Goal: Task Accomplishment & Management: Complete application form

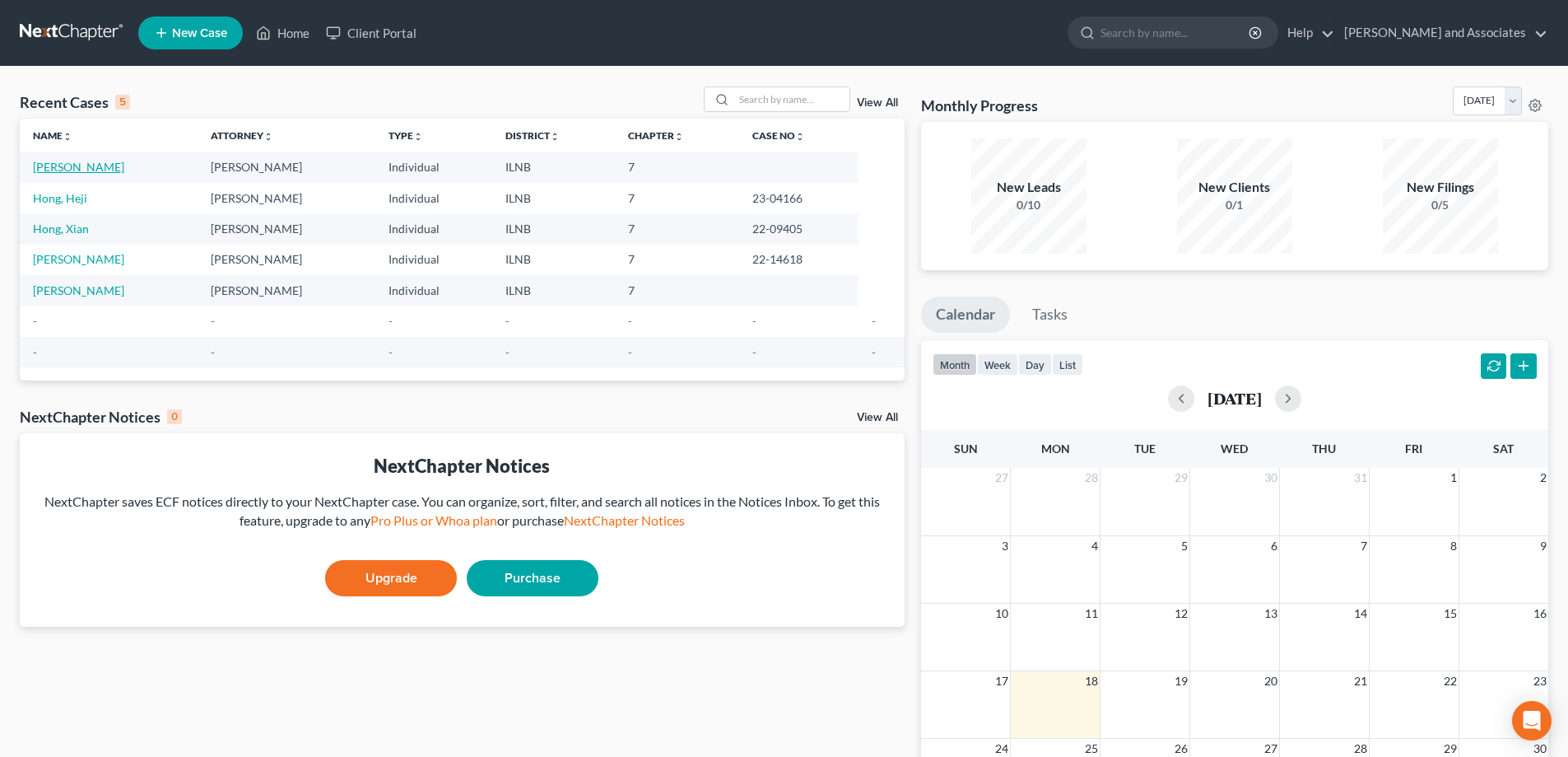
click at [69, 170] on link "[PERSON_NAME]" at bounding box center [78, 166] width 91 height 14
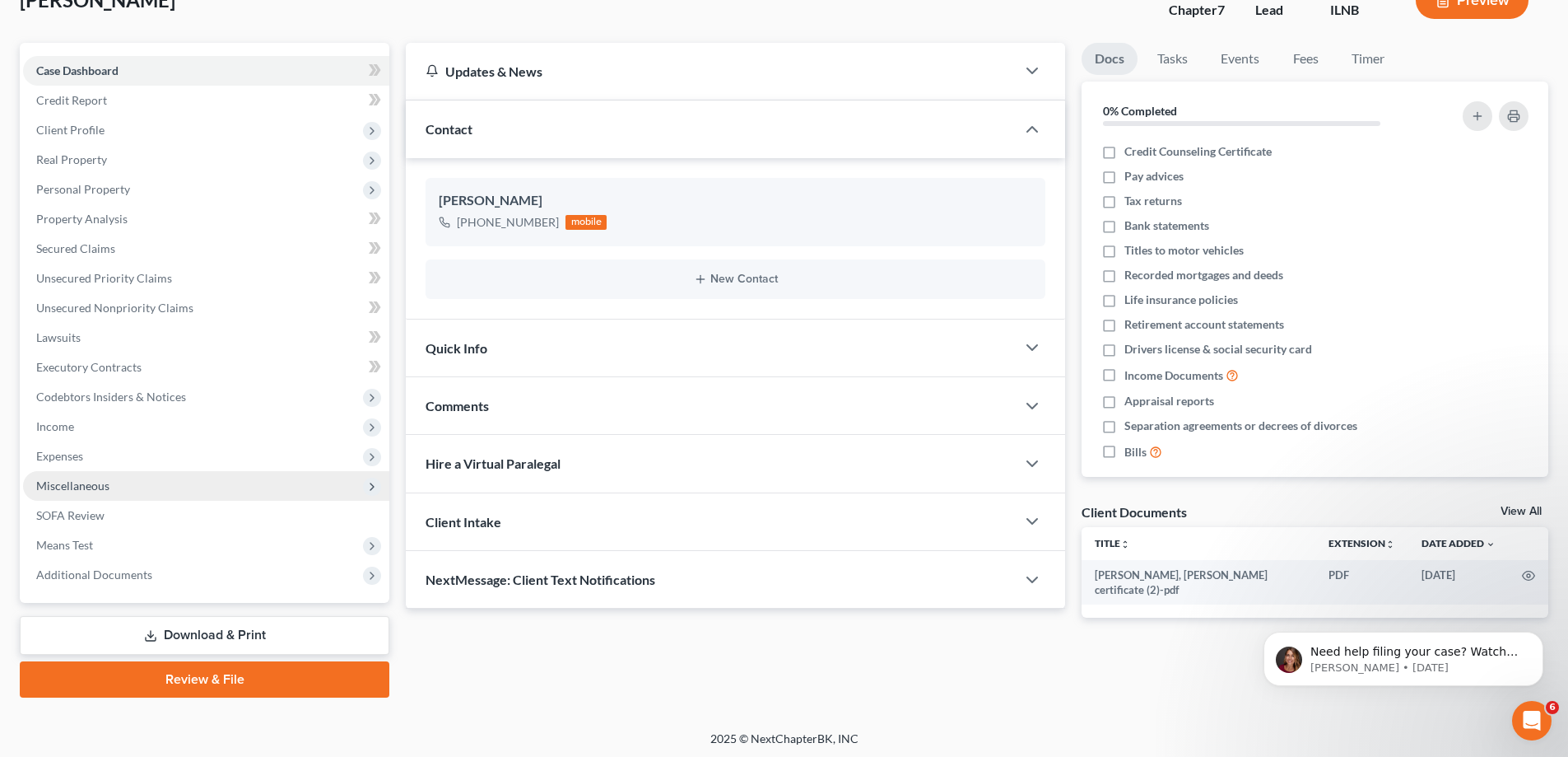
scroll to position [119, 0]
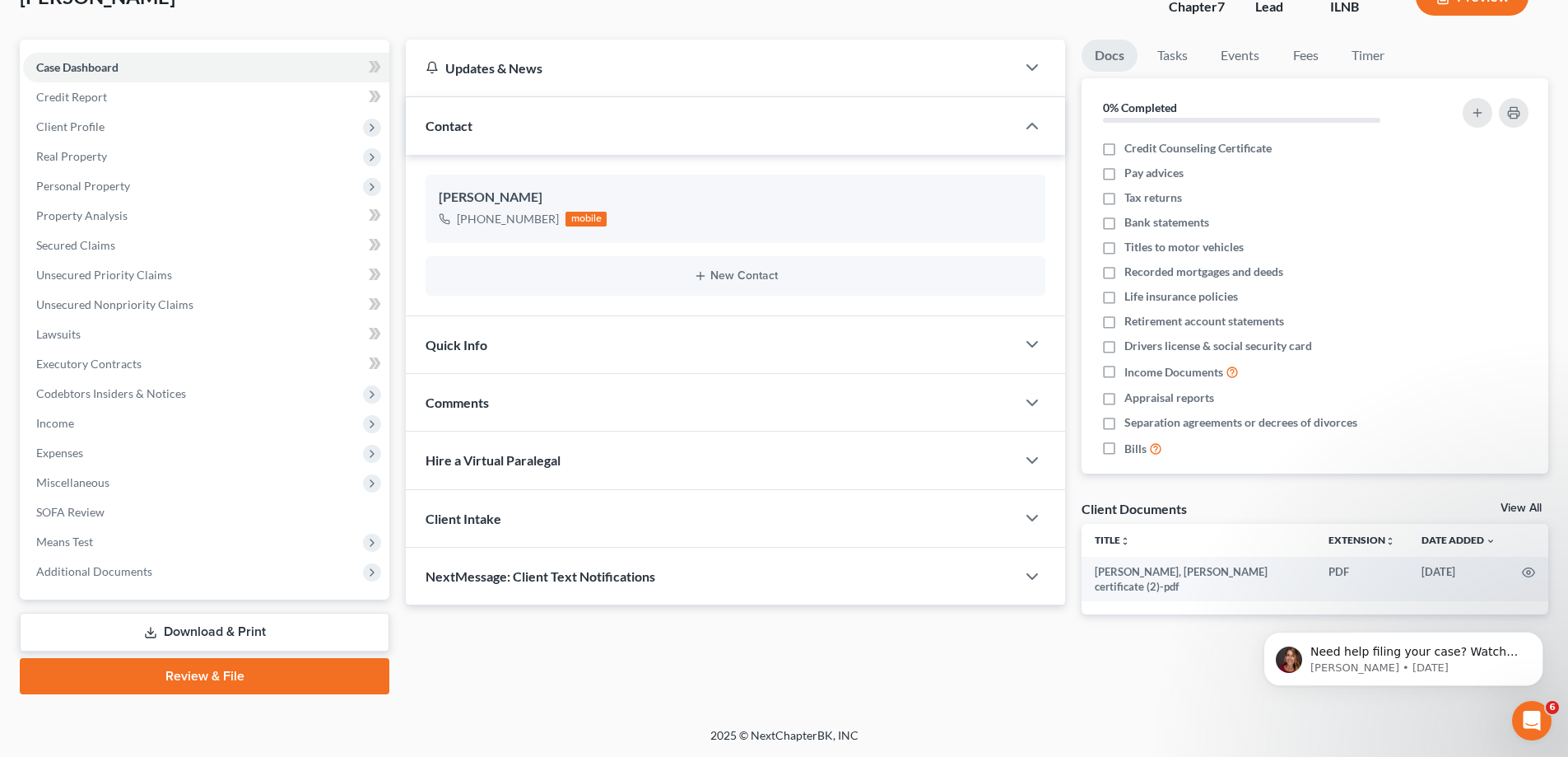
click at [359, 630] on link "Download & Print" at bounding box center [204, 632] width 369 height 39
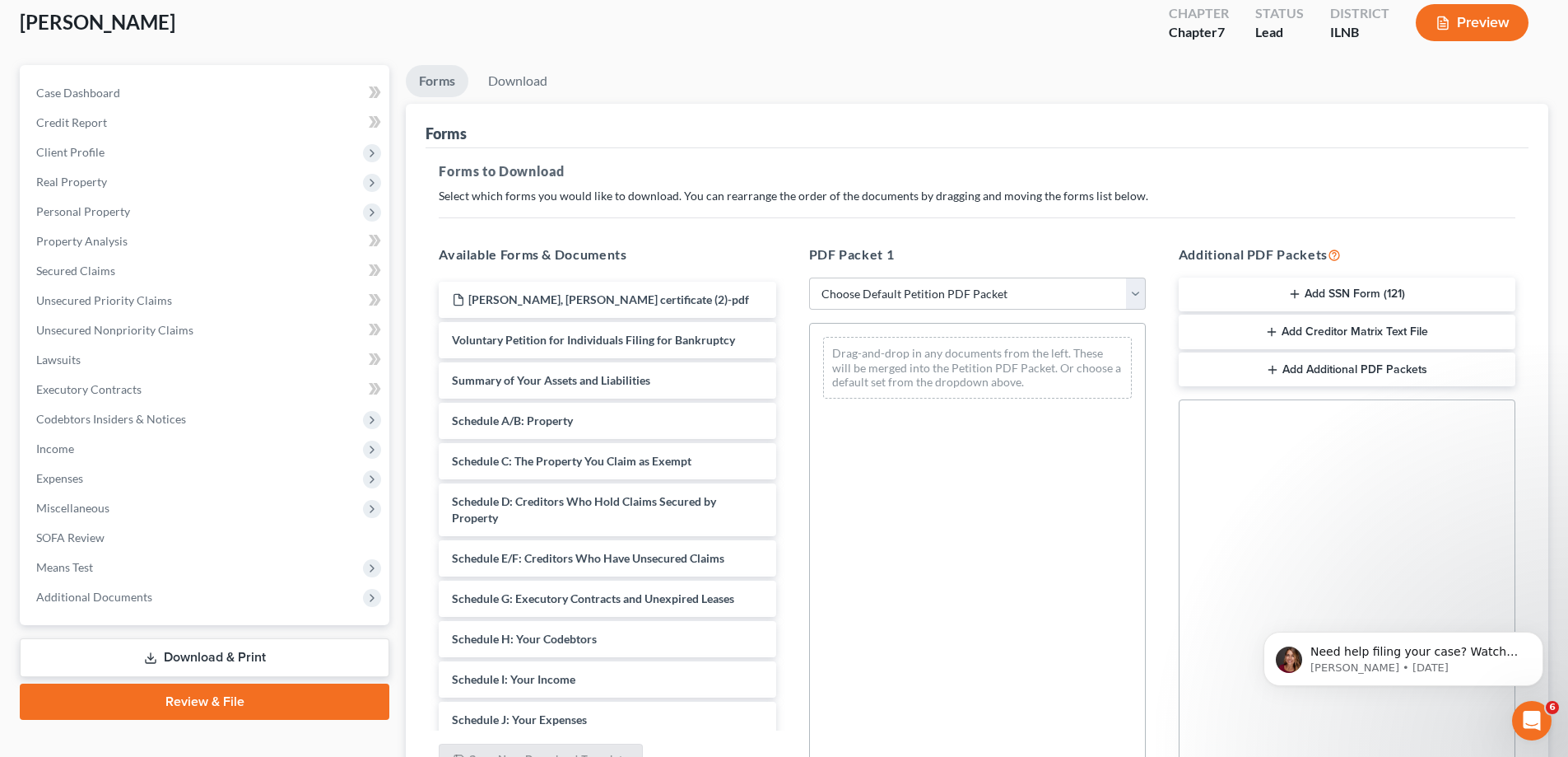
scroll to position [247, 0]
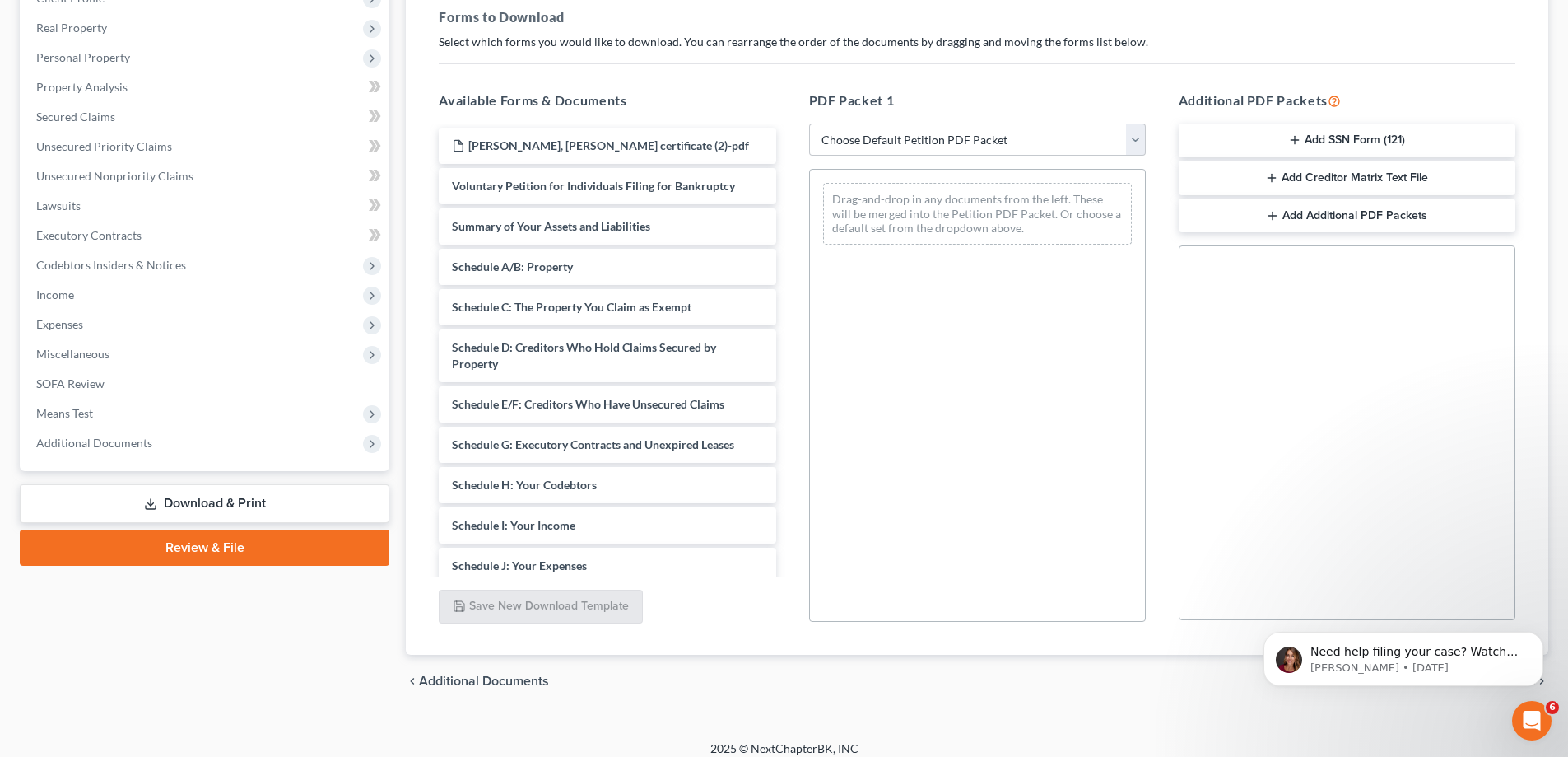
click at [258, 547] on link "Review & File" at bounding box center [204, 548] width 369 height 36
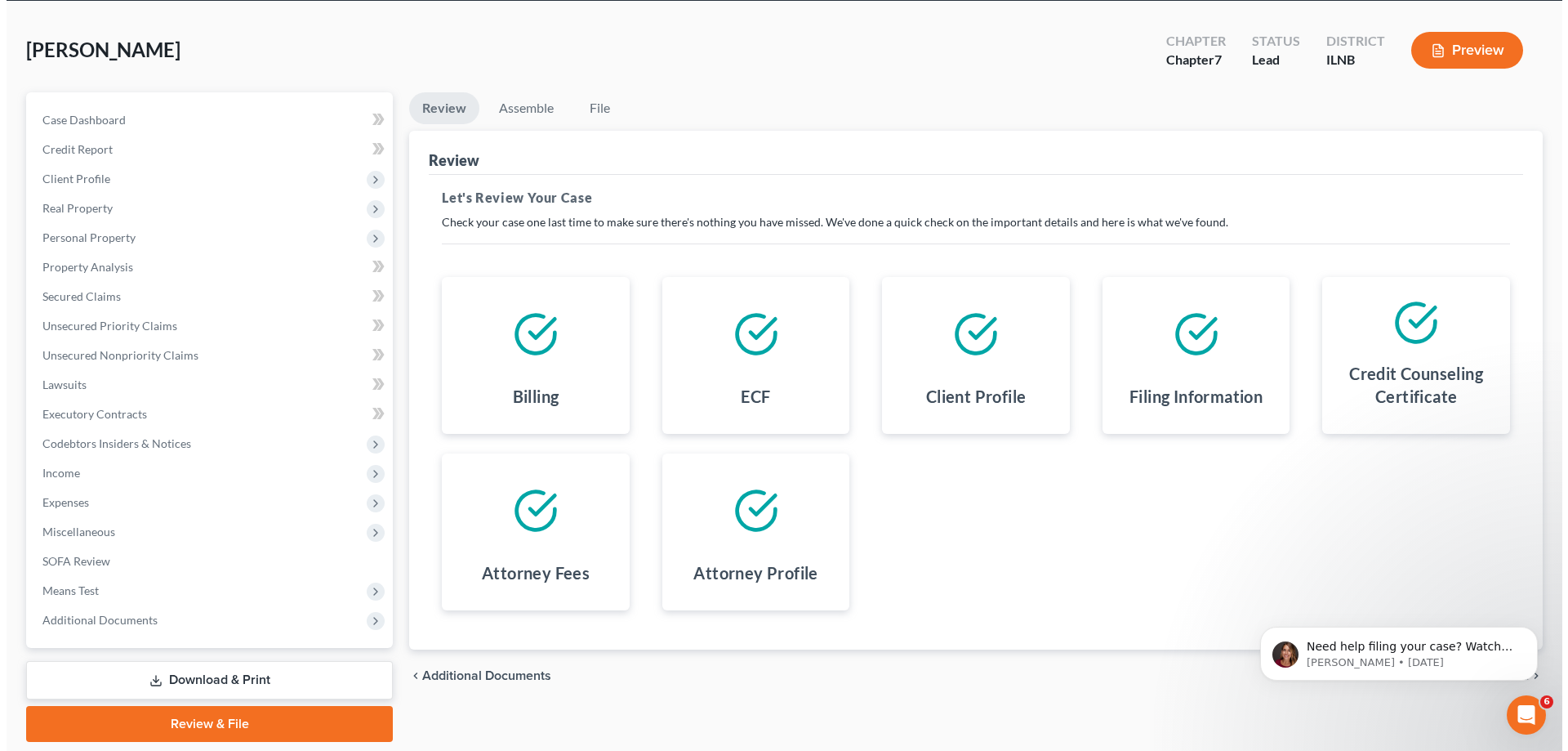
scroll to position [36, 0]
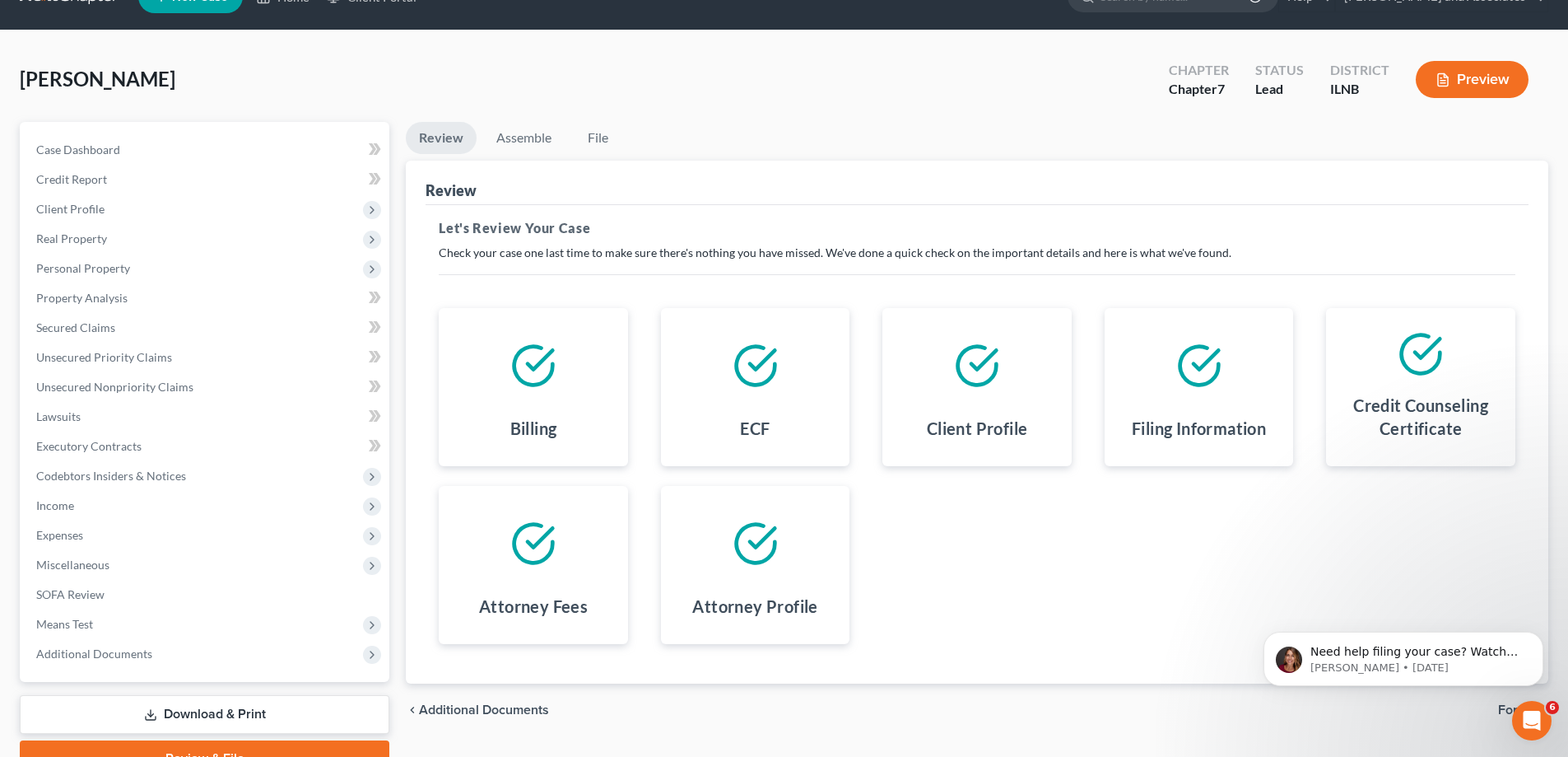
click at [1461, 75] on button "Preview" at bounding box center [1473, 79] width 113 height 37
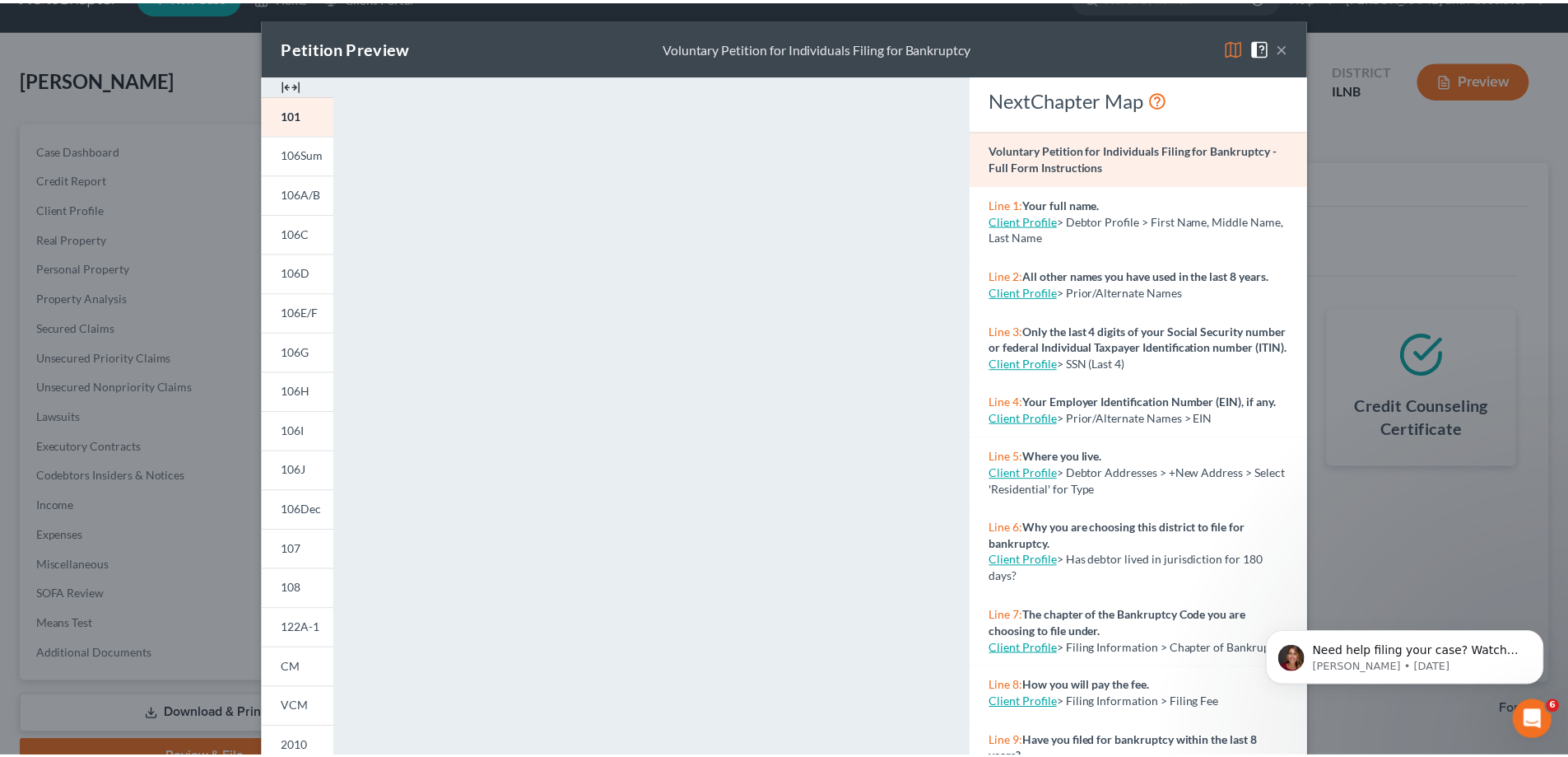
scroll to position [0, 0]
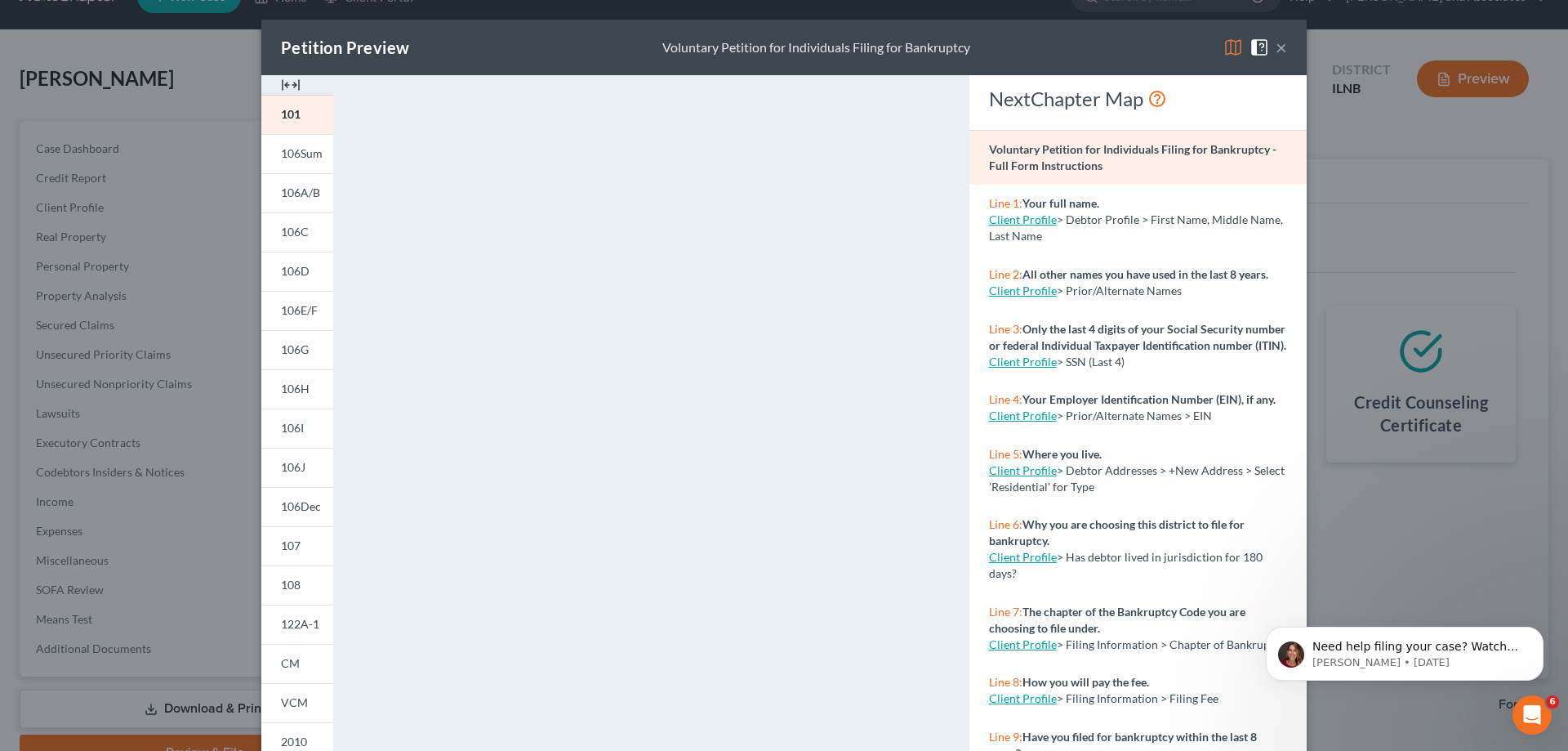
click at [1276, 47] on button "×" at bounding box center [1282, 47] width 11 height 20
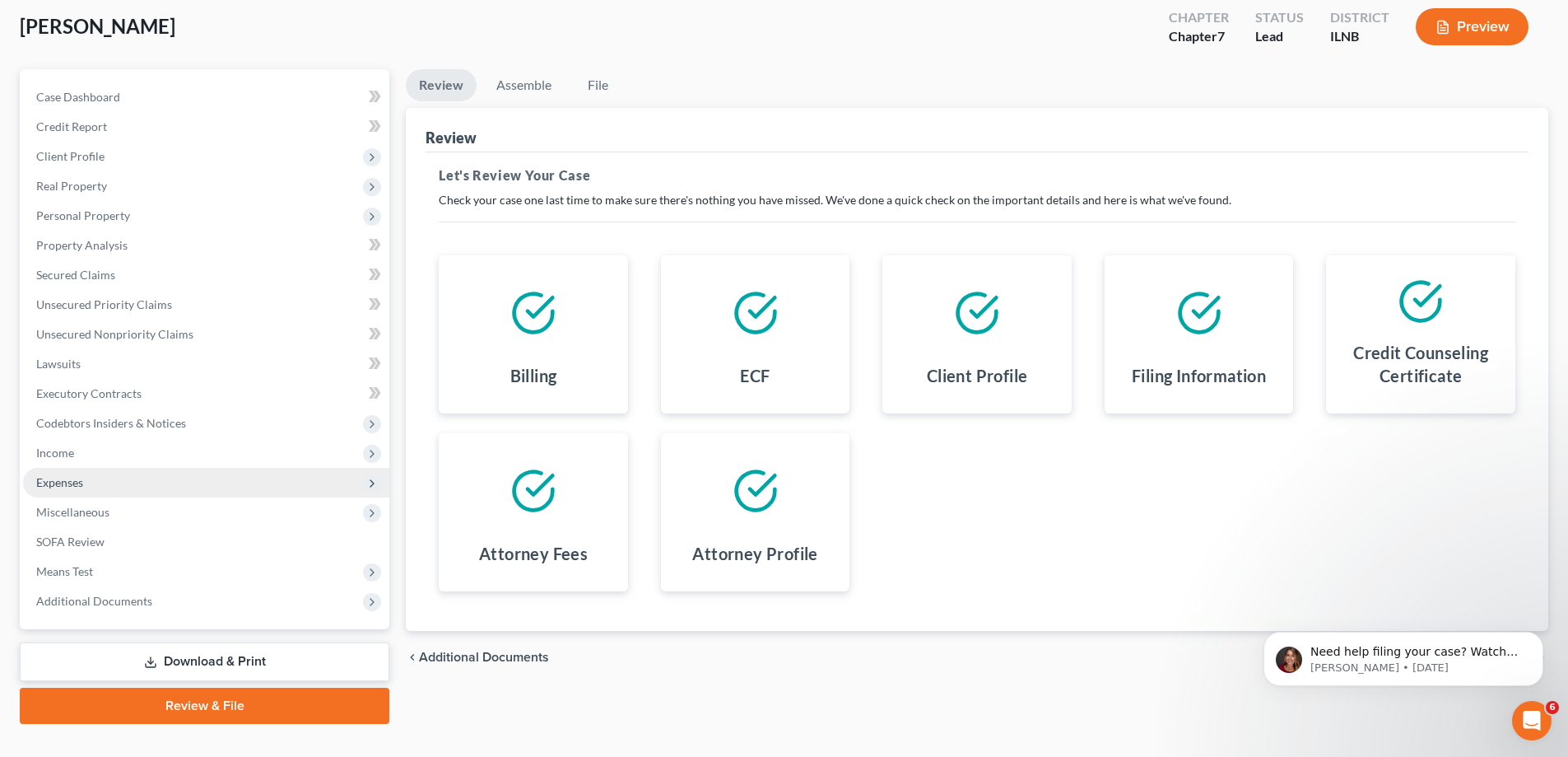
scroll to position [119, 0]
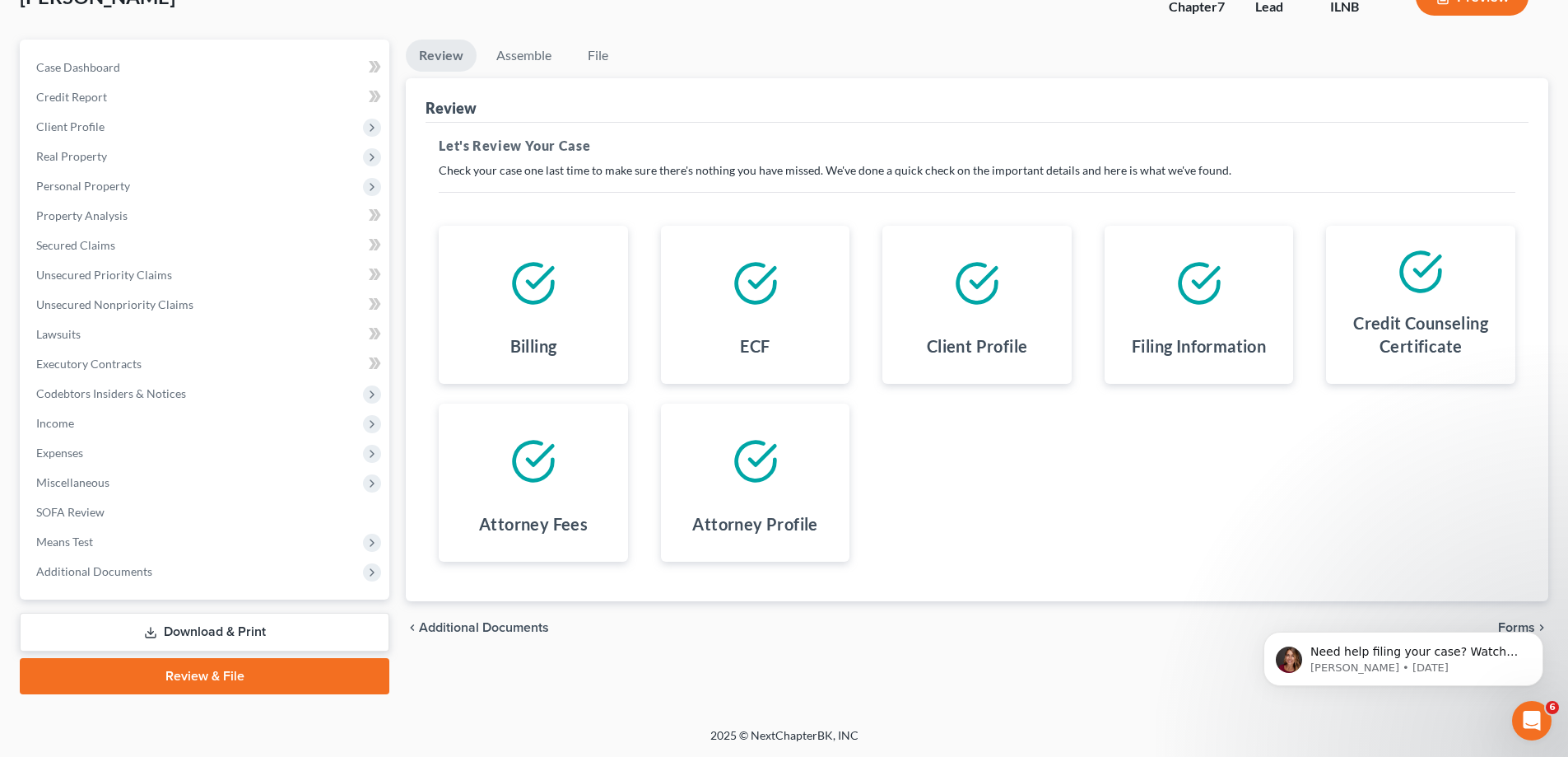
click at [253, 630] on link "Download & Print" at bounding box center [204, 632] width 369 height 39
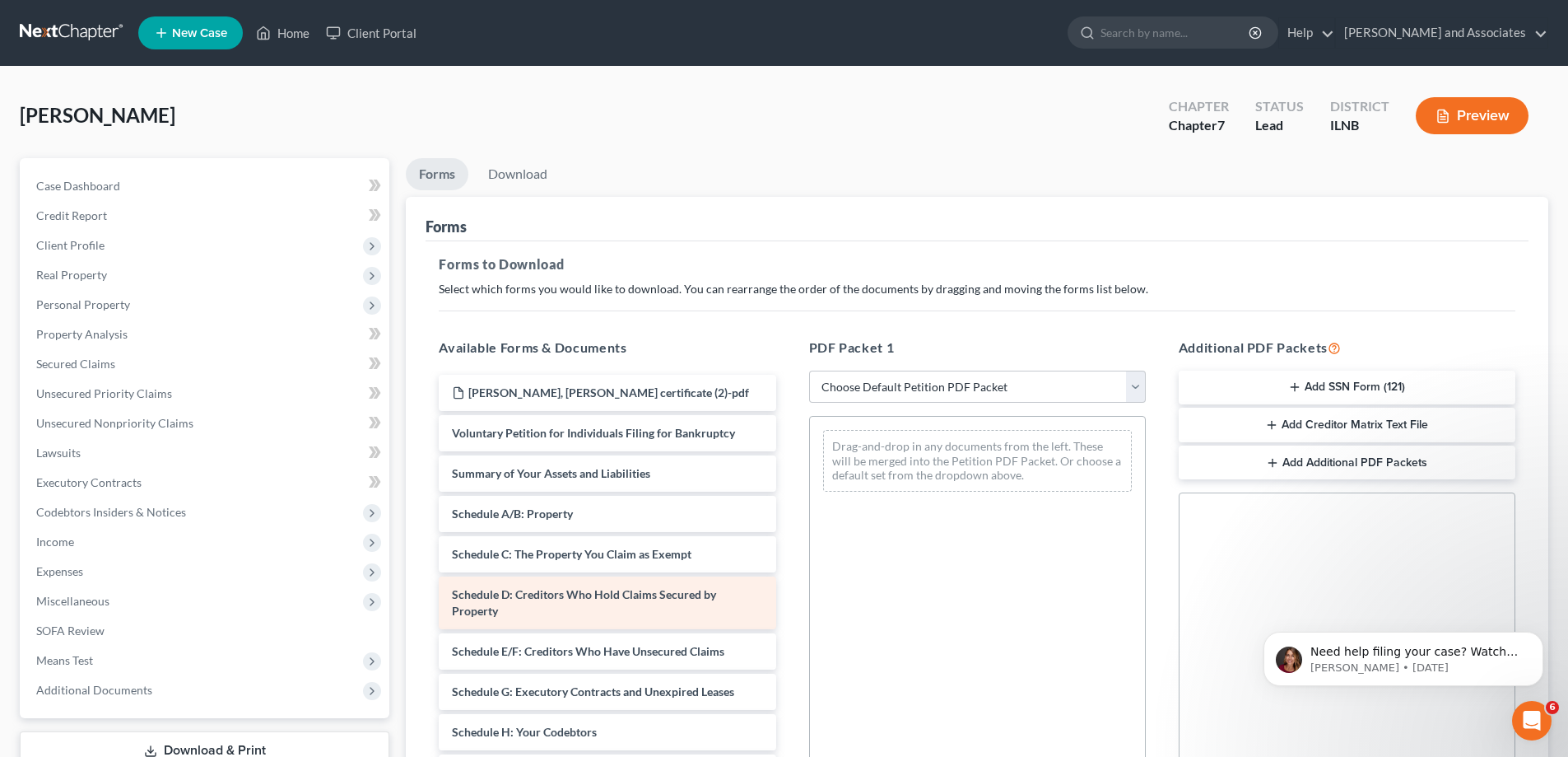
scroll to position [401, 0]
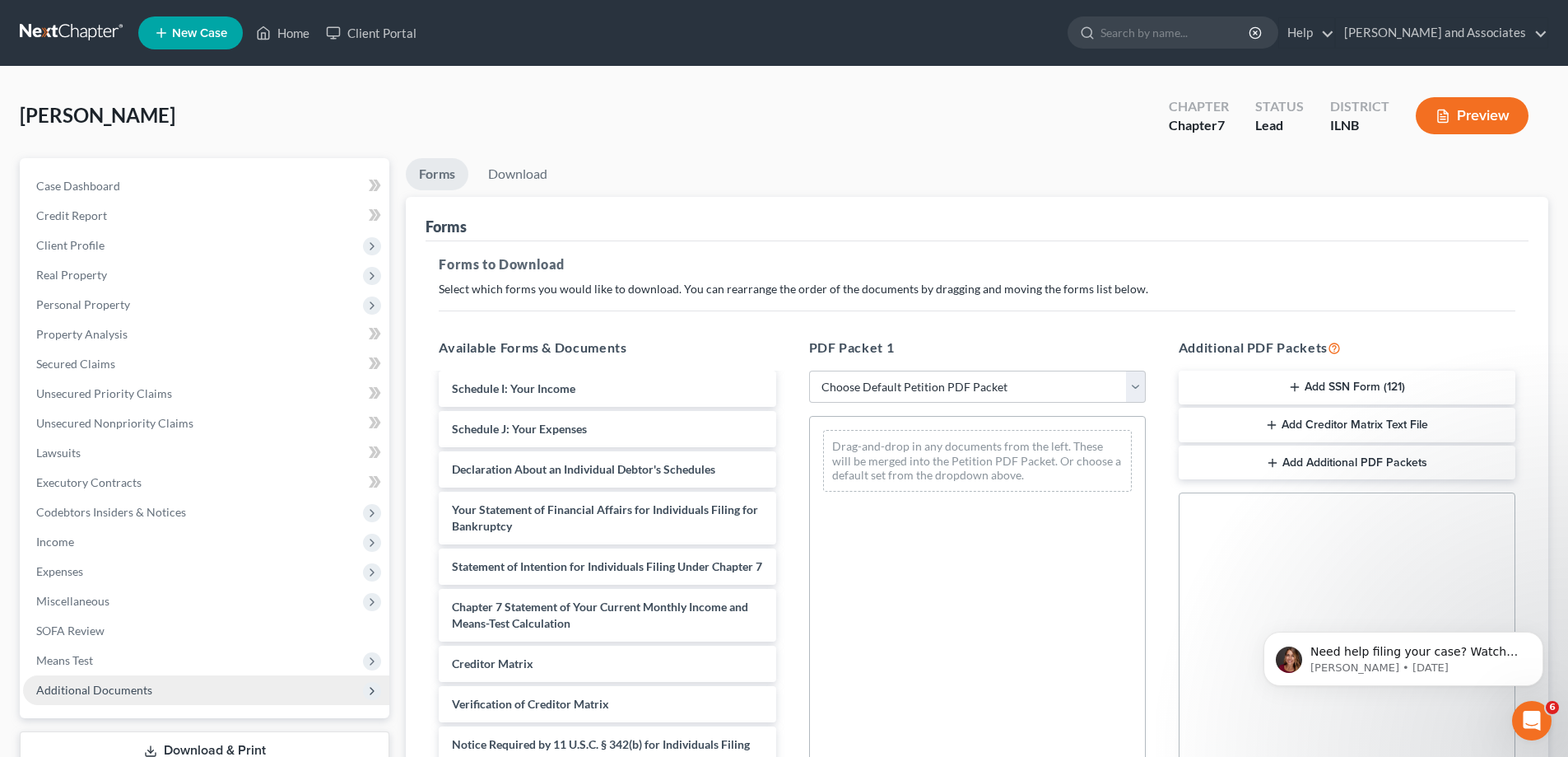
click at [147, 685] on span "Additional Documents" at bounding box center [93, 689] width 116 height 14
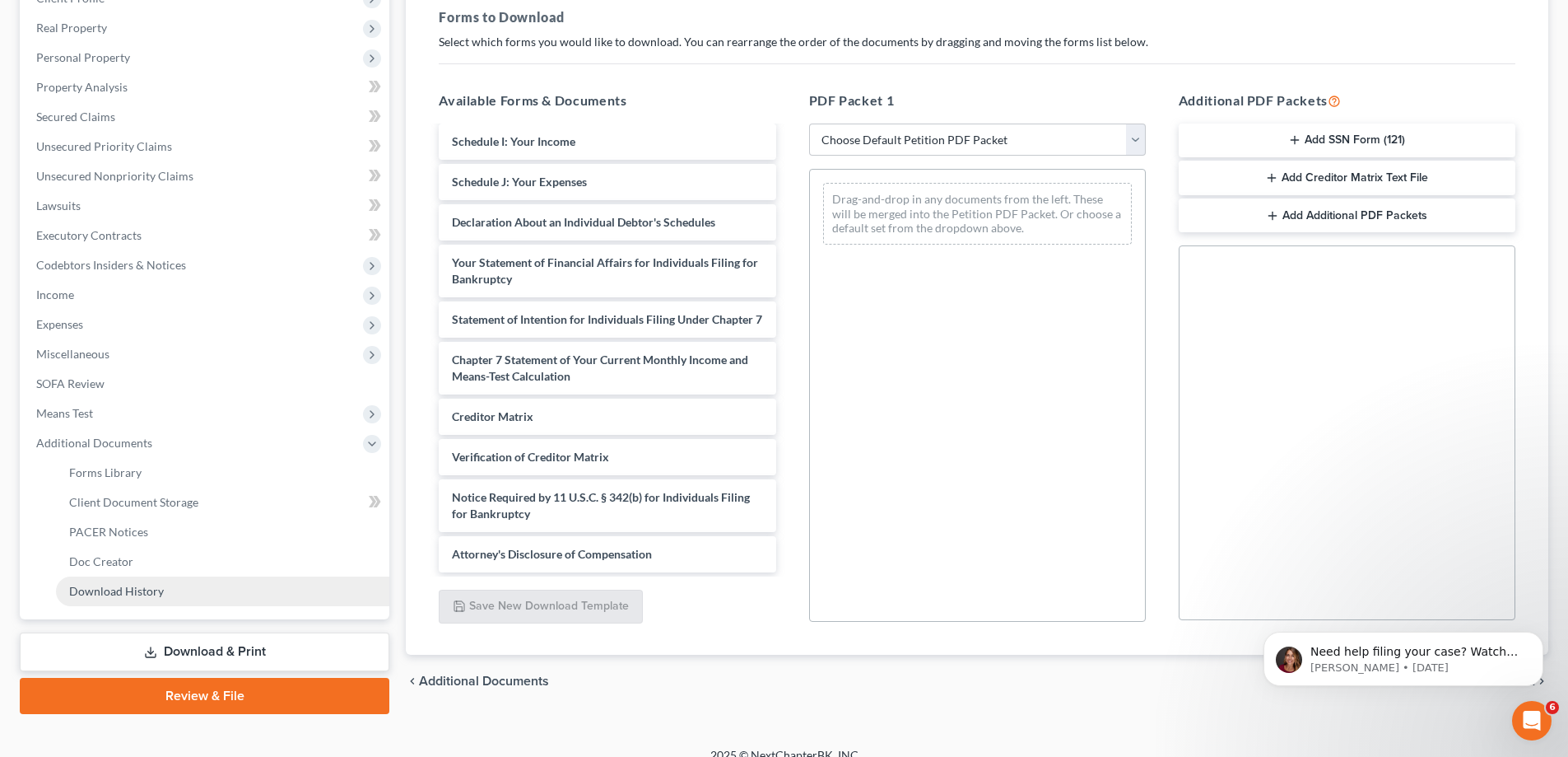
click at [216, 590] on link "Download History" at bounding box center [222, 591] width 334 height 29
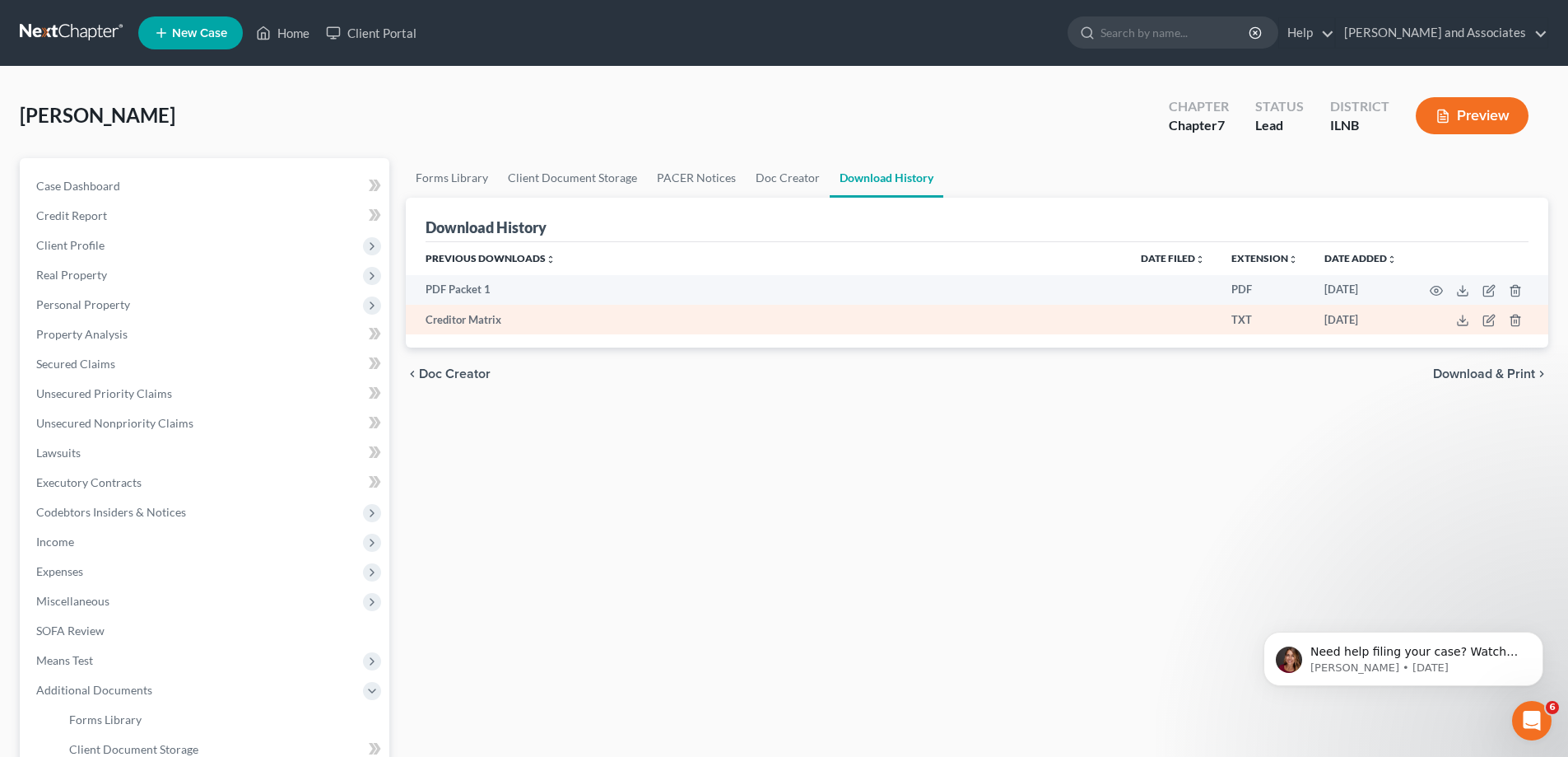
click at [482, 323] on td "Creditor Matrix" at bounding box center [767, 319] width 722 height 29
click at [1461, 325] on icon at bounding box center [1462, 323] width 9 height 3
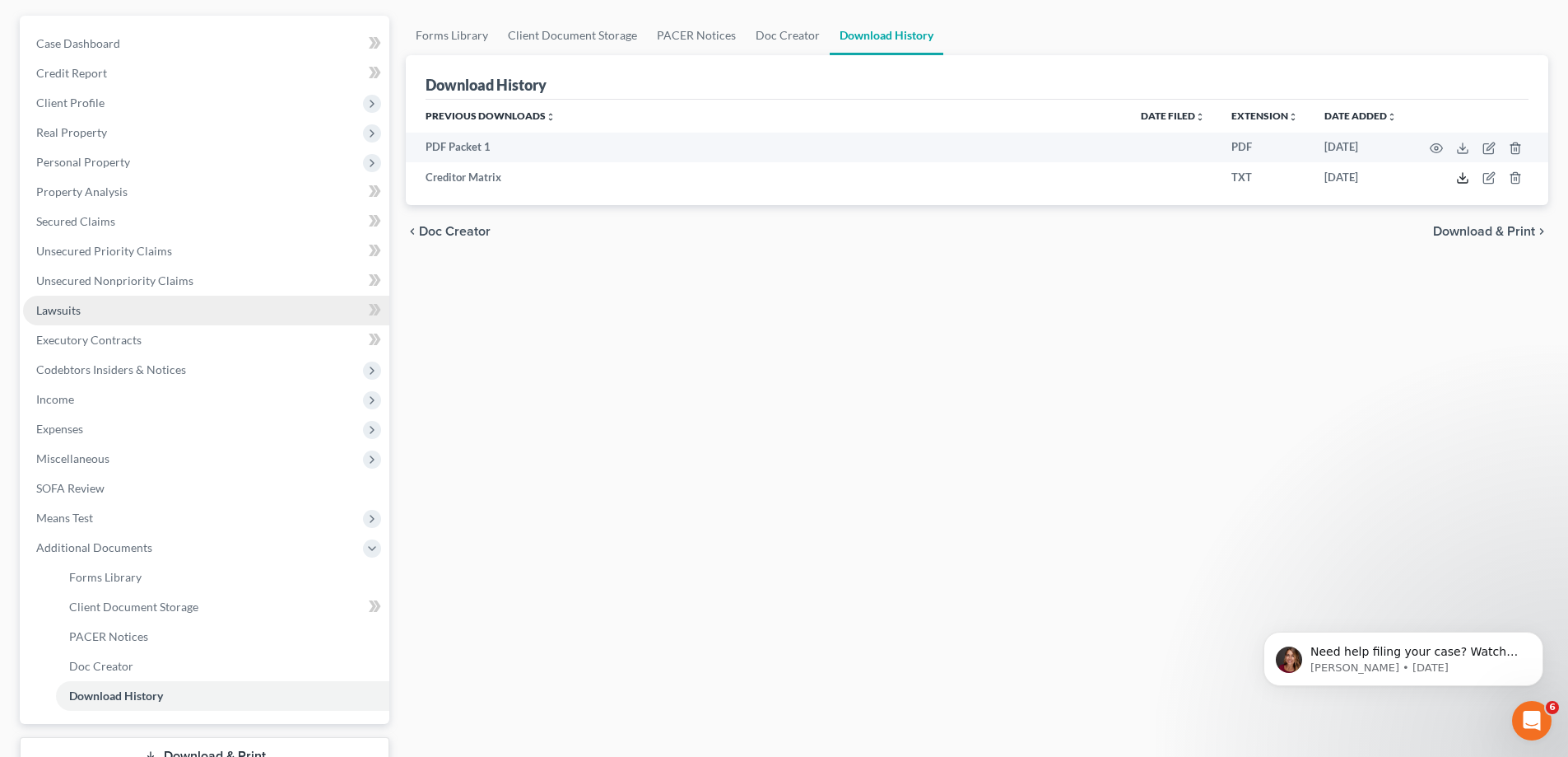
scroll to position [267, 0]
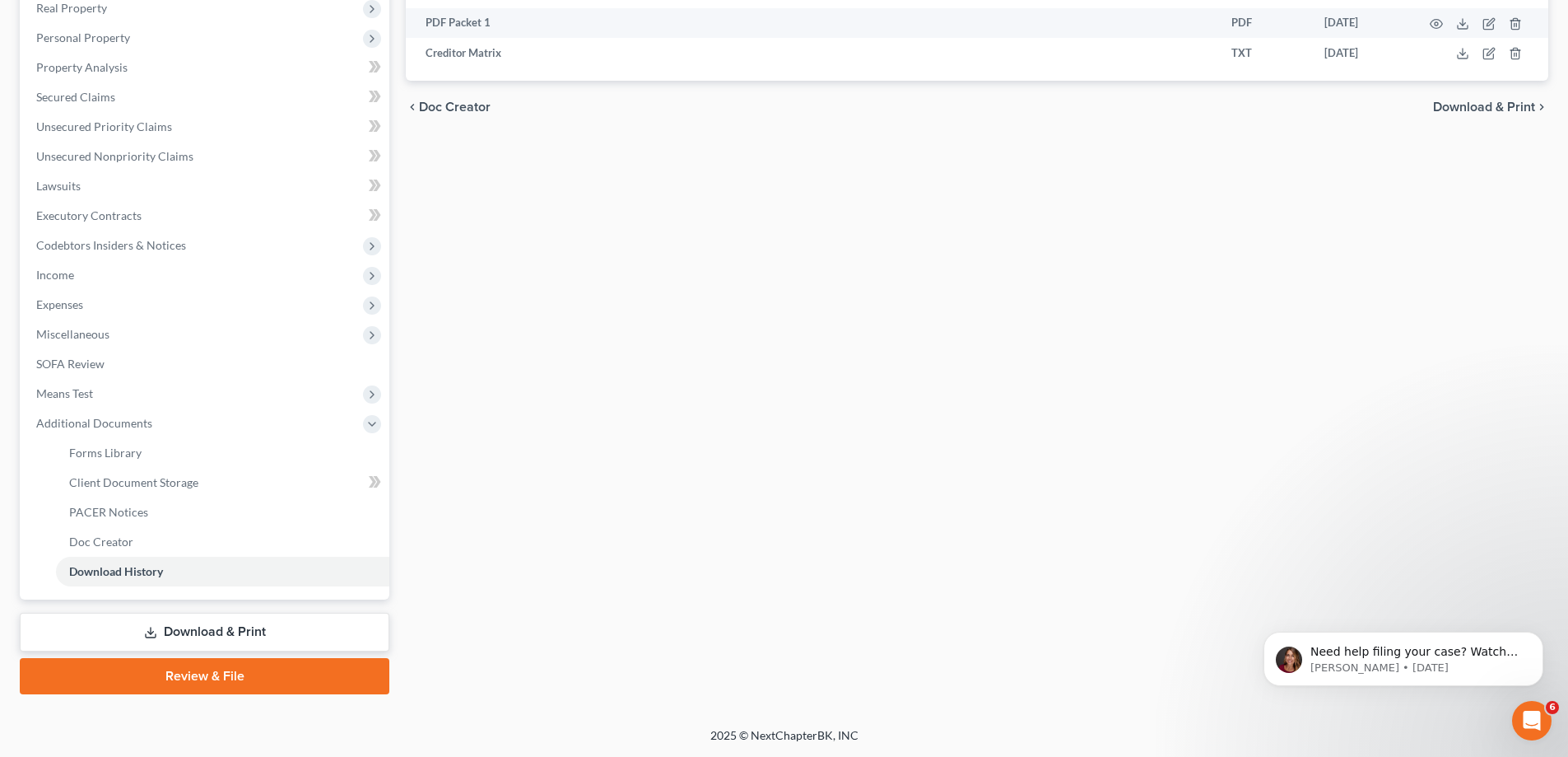
click at [313, 631] on link "Download & Print" at bounding box center [204, 632] width 369 height 39
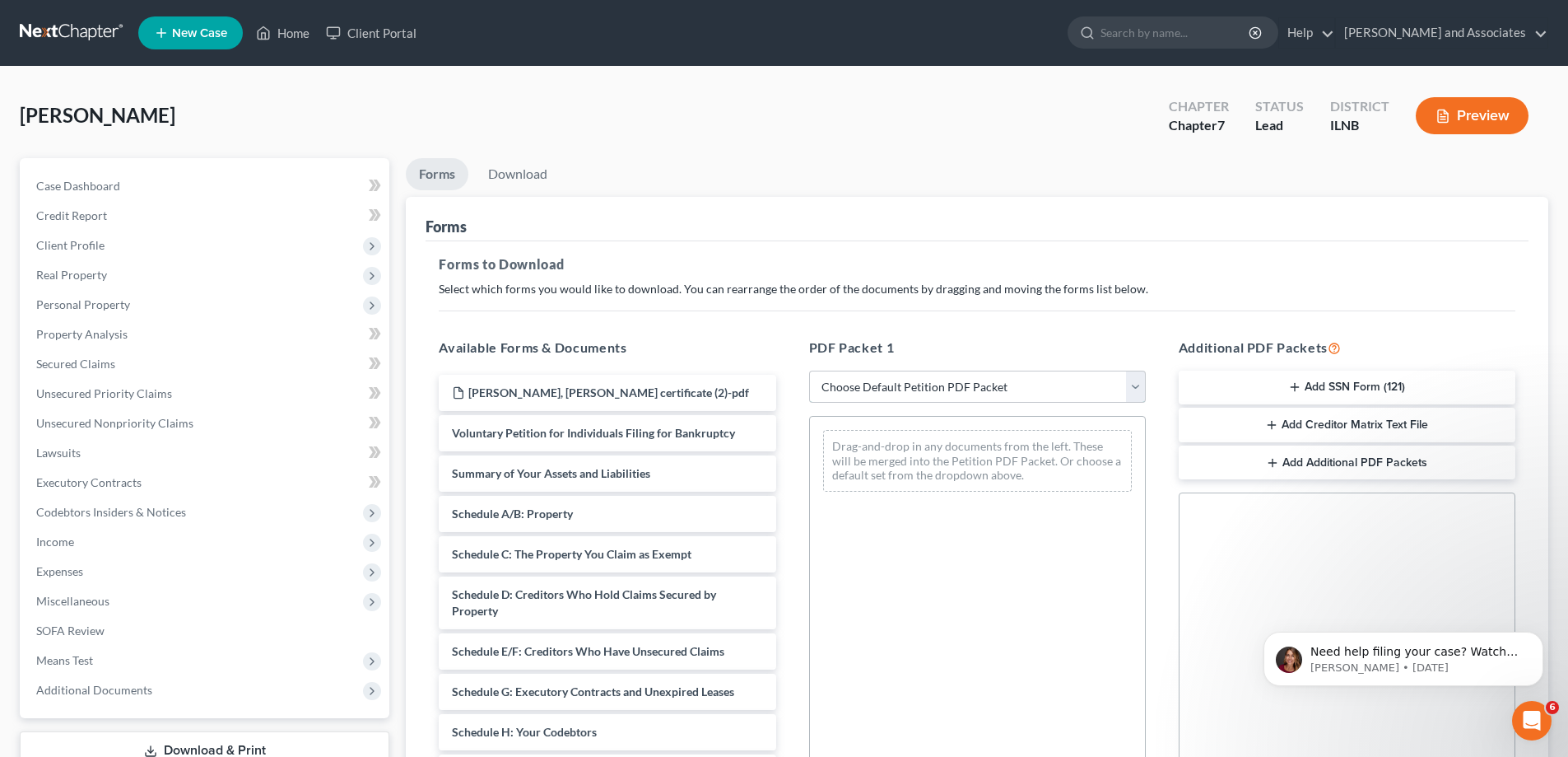
click at [1131, 387] on select "Choose Default Petition PDF Packet Complete Bankruptcy Petition (all forms and …" at bounding box center [977, 387] width 336 height 33
click at [809, 370] on select "Choose Default Petition PDF Packet Complete Bankruptcy Petition (all forms and …" at bounding box center [977, 387] width 336 height 33
click at [1137, 391] on select "Choose Default Petition PDF Packet Complete Bankruptcy Petition (all forms and …" at bounding box center [977, 387] width 336 height 33
select select "3"
click at [809, 370] on select "Choose Default Petition PDF Packet Complete Bankruptcy Petition (all forms and …" at bounding box center [977, 387] width 336 height 33
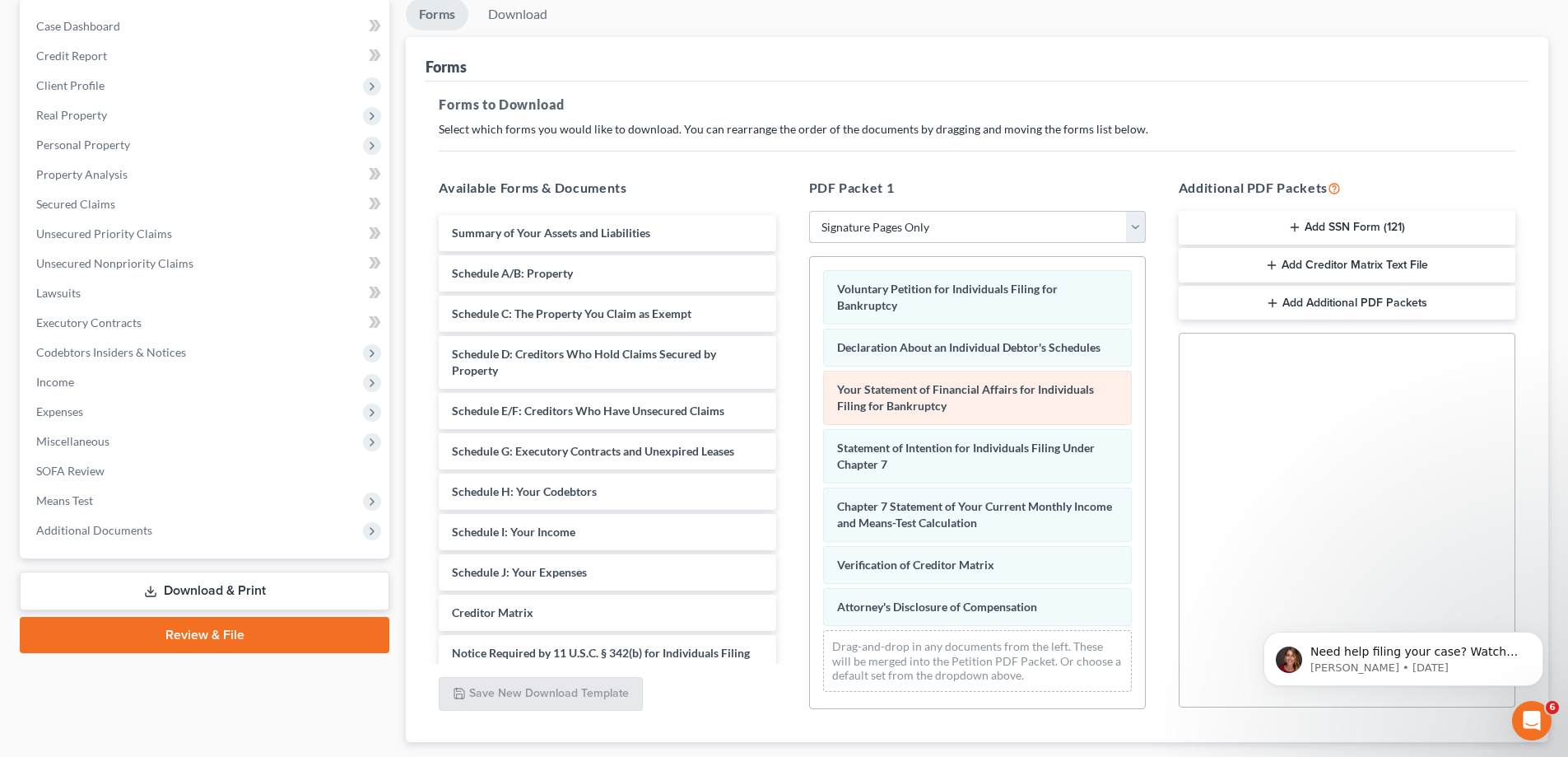
scroll to position [165, 0]
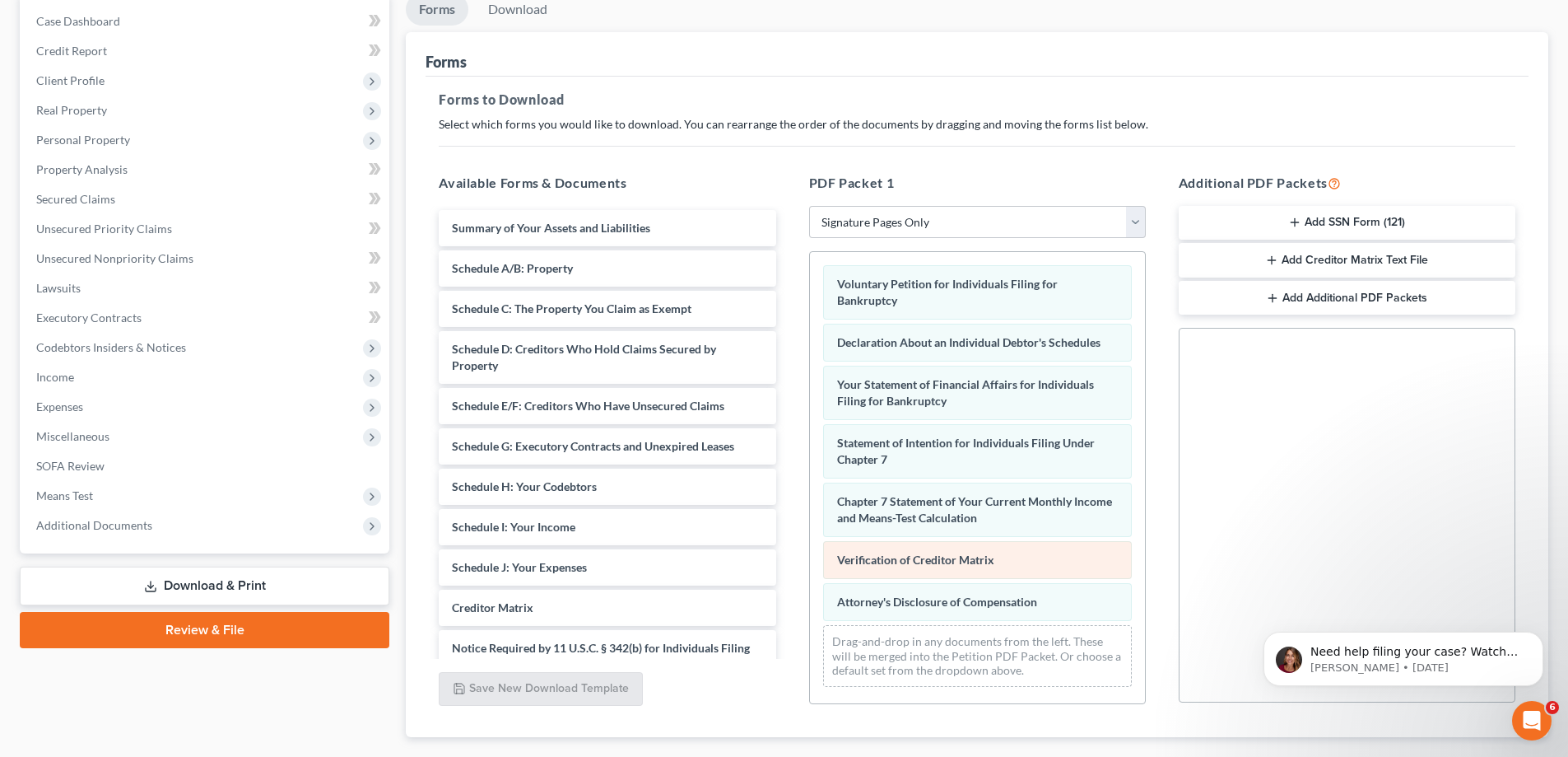
click at [974, 561] on span "Verification of Creditor Matrix" at bounding box center [915, 559] width 157 height 14
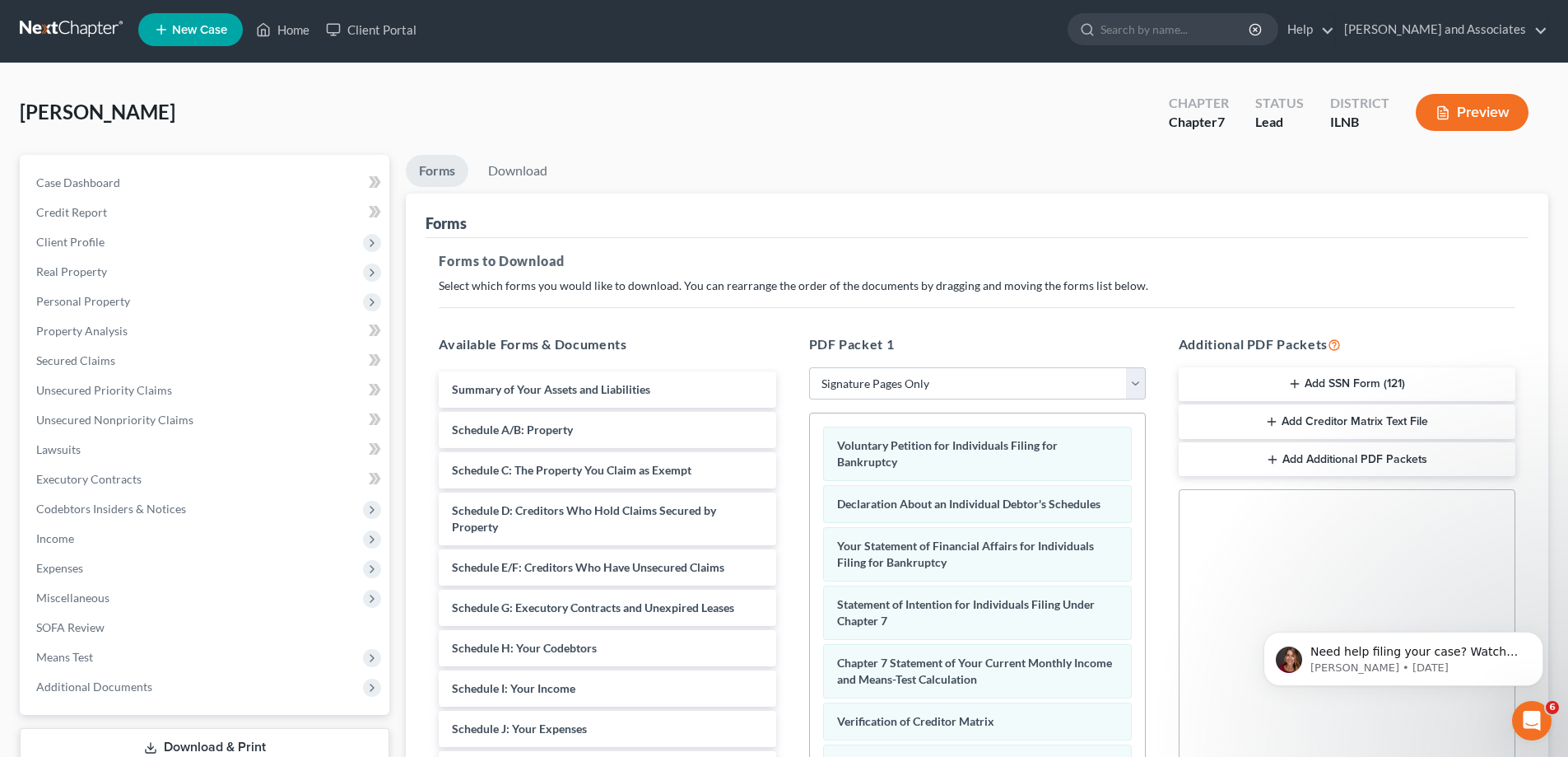
scroll to position [0, 0]
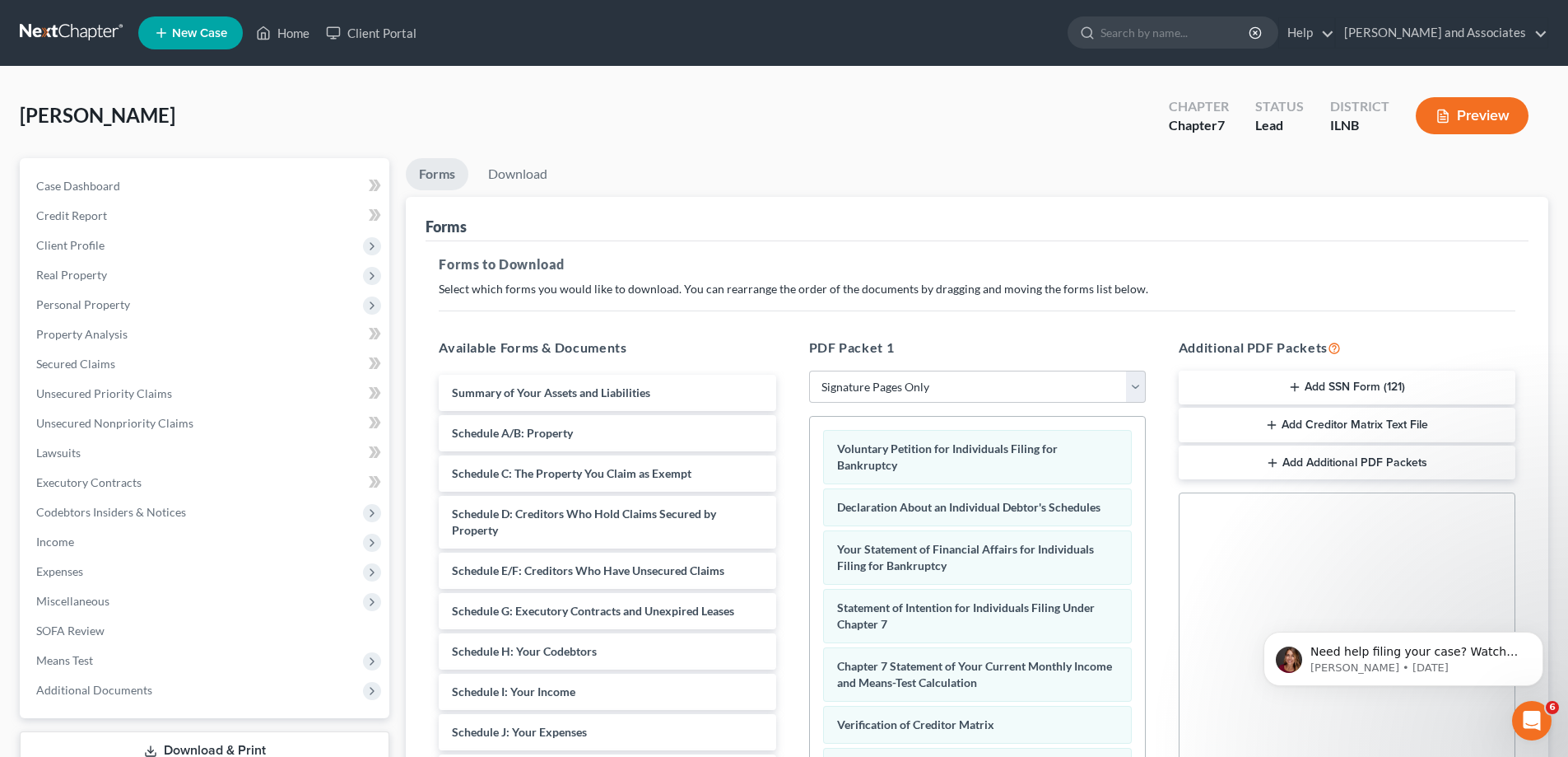
click at [1503, 114] on button "Preview" at bounding box center [1473, 115] width 113 height 37
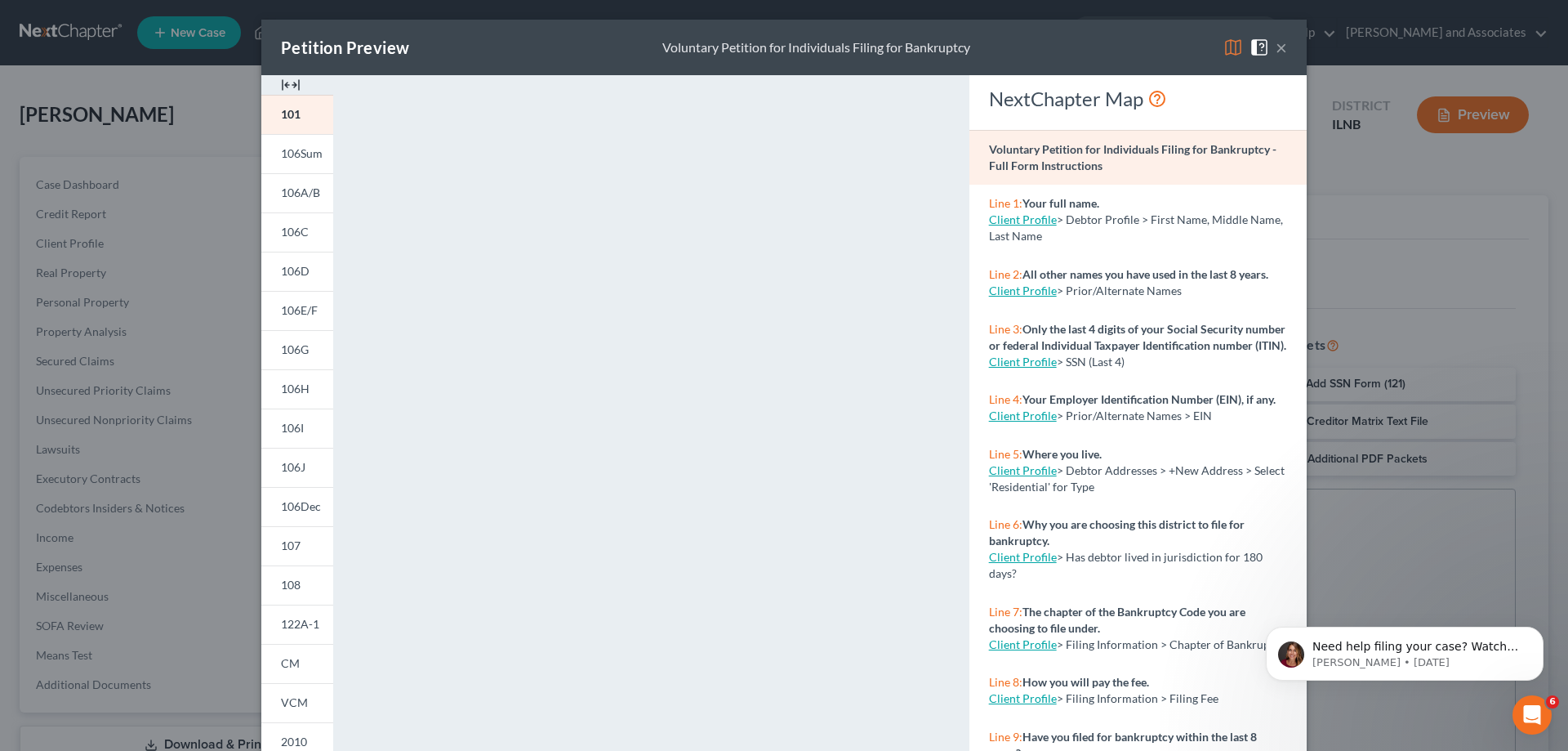
click at [1279, 48] on button "×" at bounding box center [1282, 47] width 11 height 20
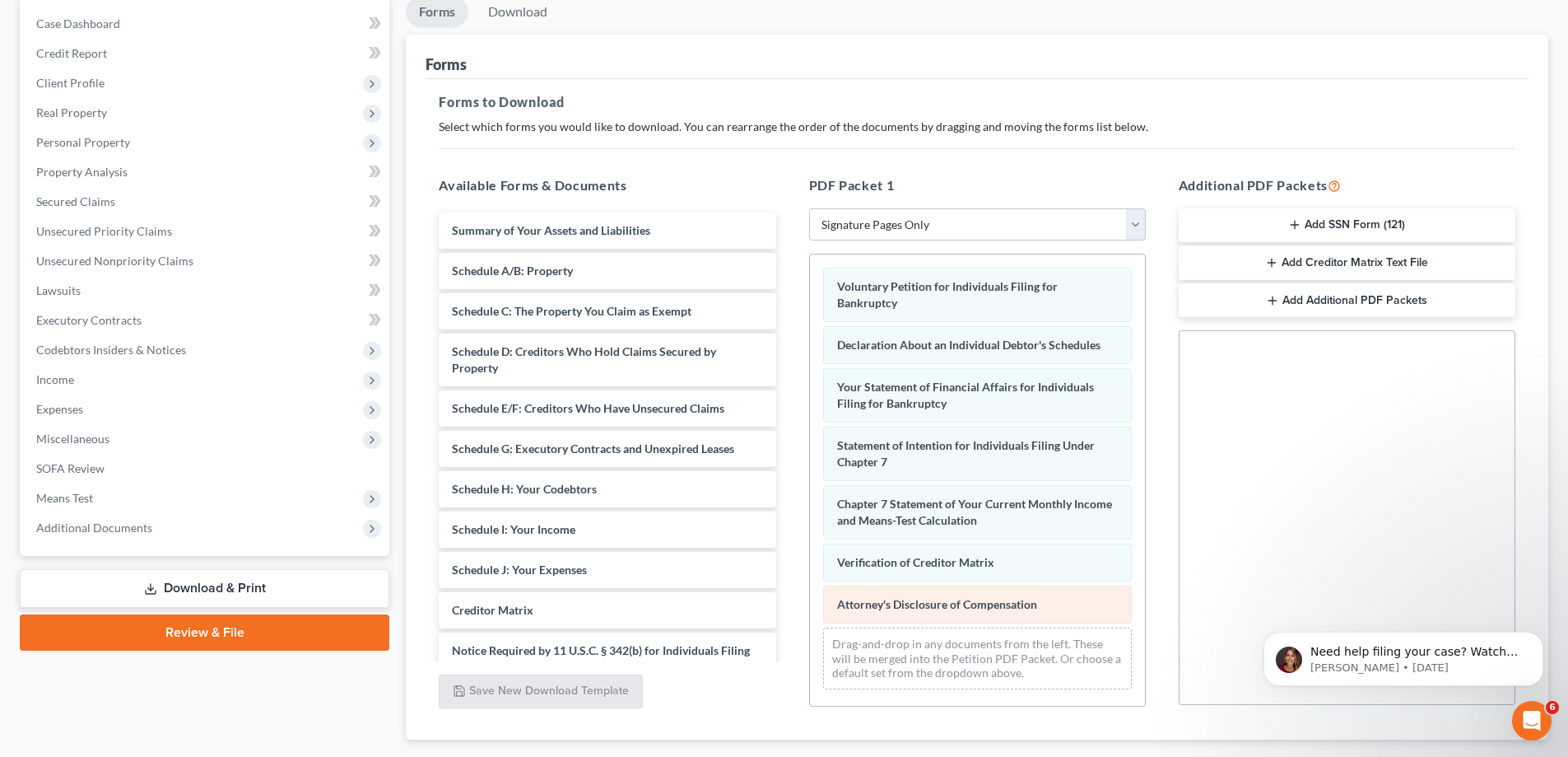
scroll to position [13, 0]
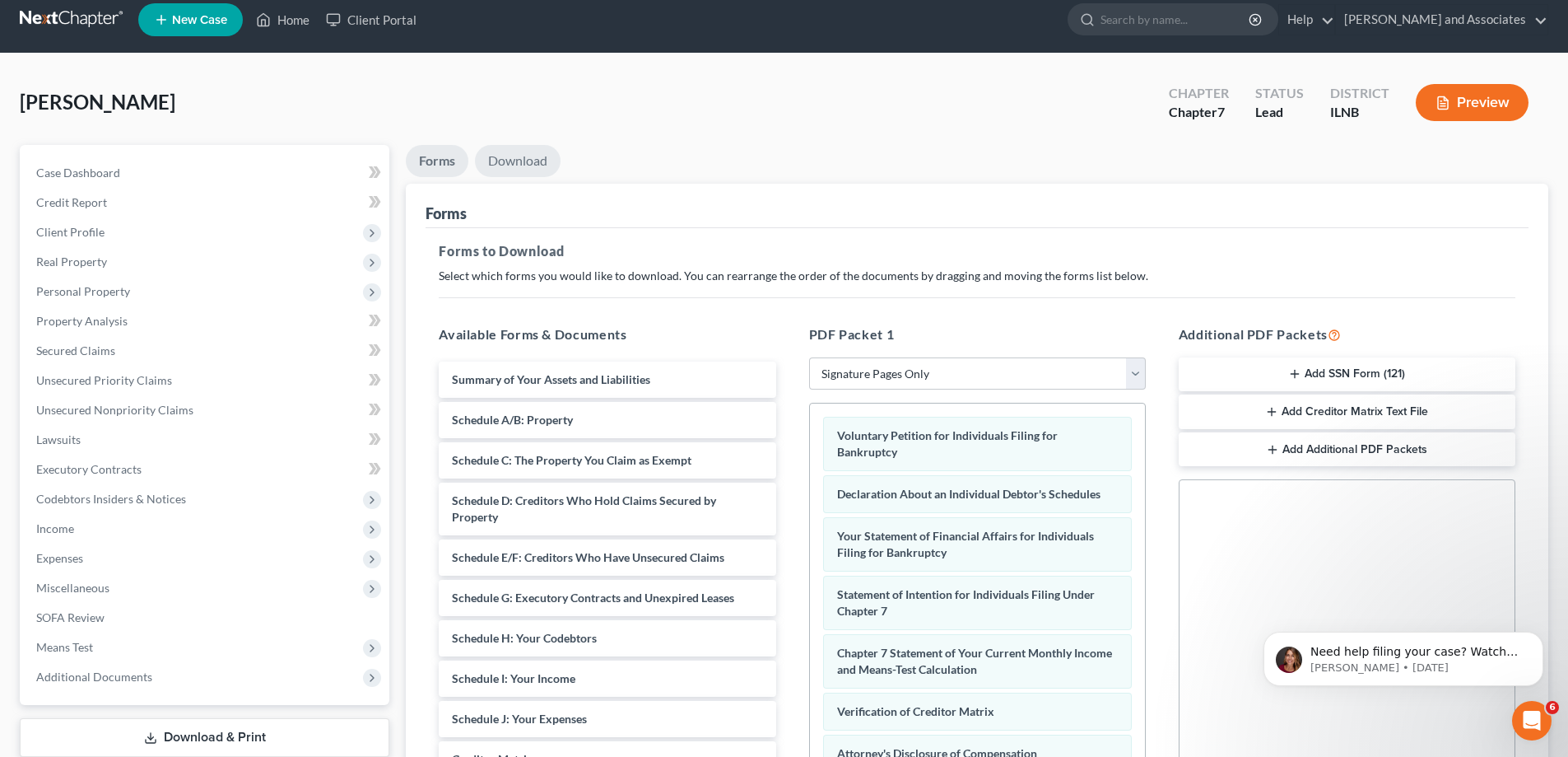
click at [526, 156] on link "Download" at bounding box center [517, 161] width 86 height 32
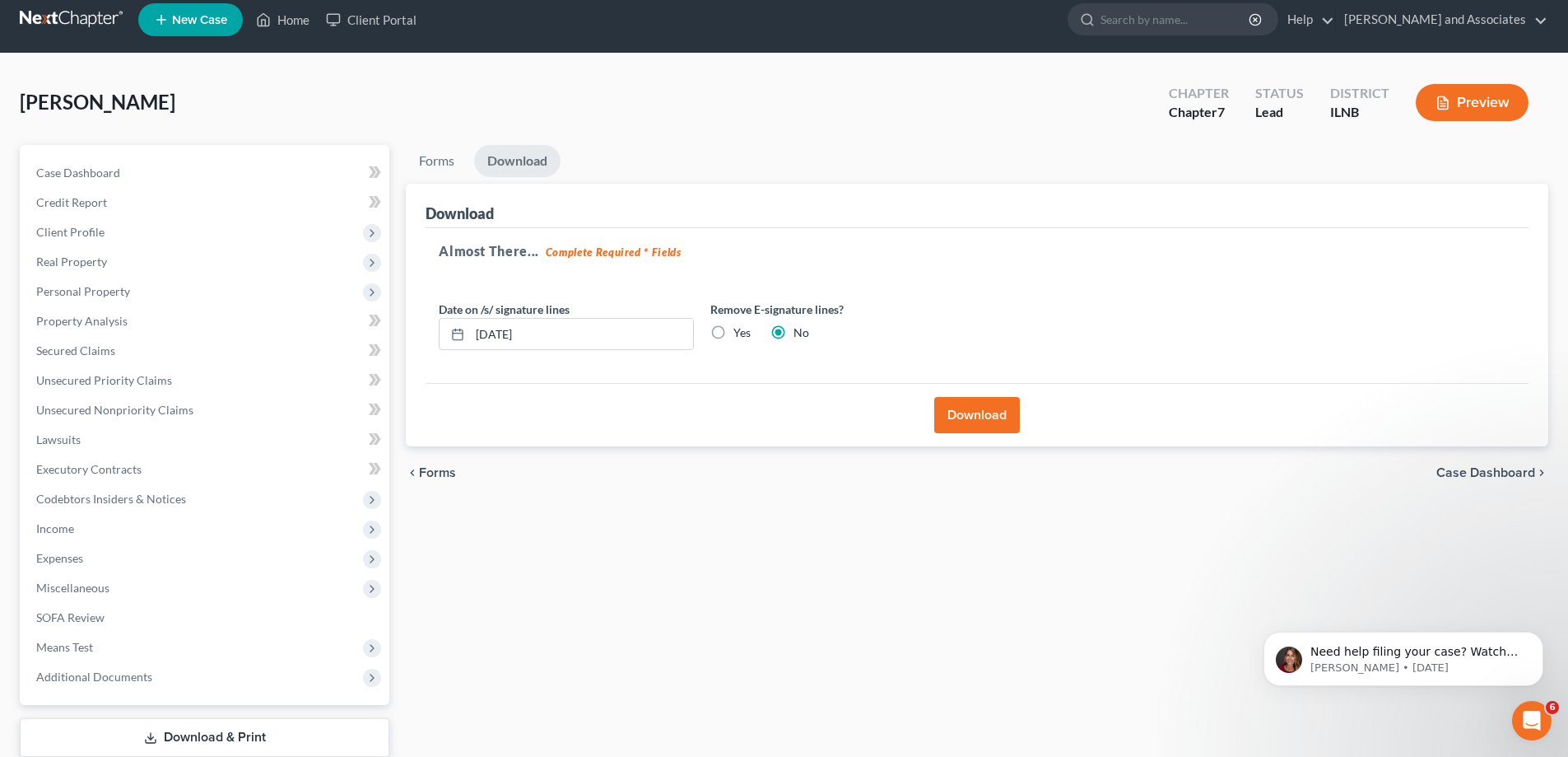
click at [984, 420] on button "Download" at bounding box center [977, 415] width 86 height 36
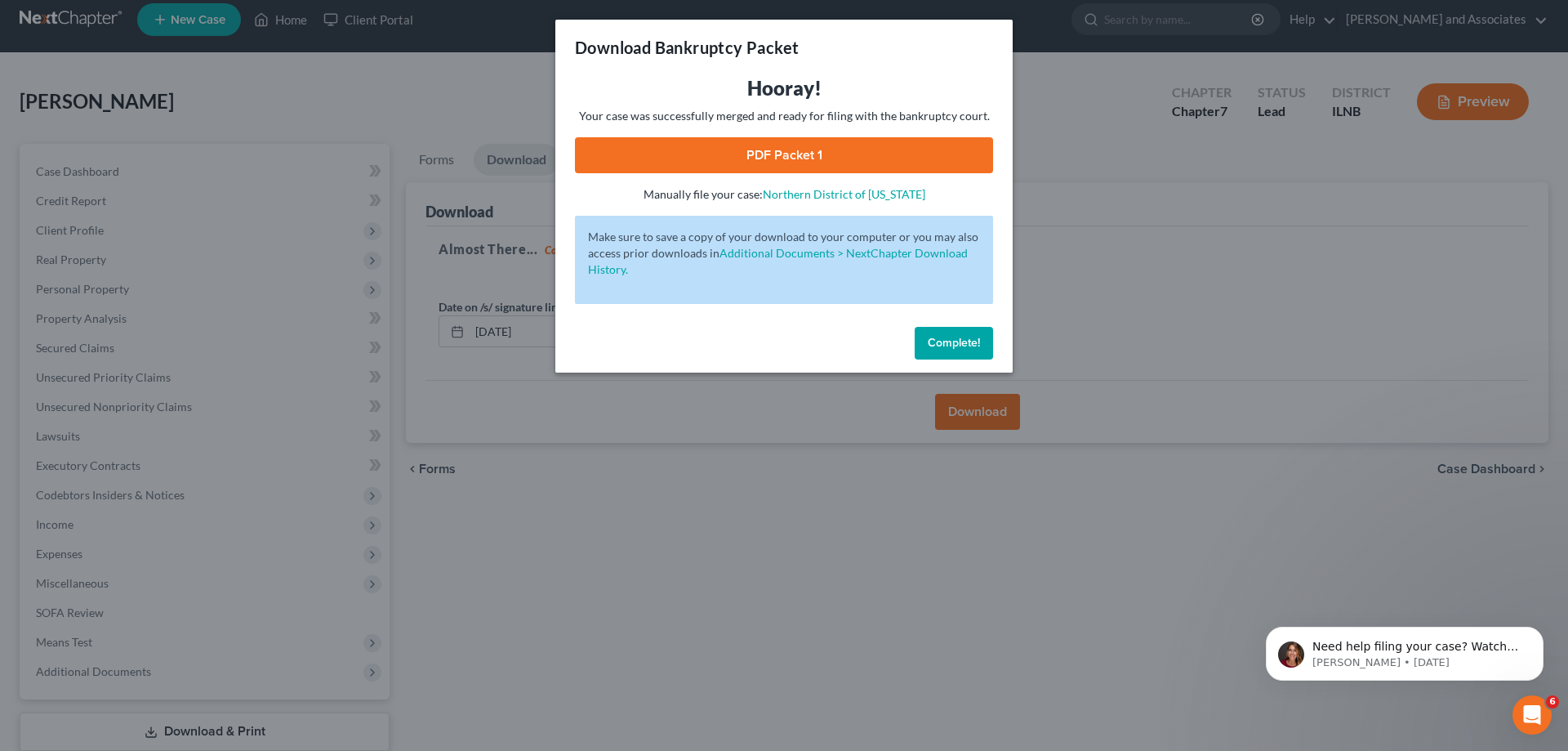
click at [913, 163] on link "PDF Packet 1" at bounding box center [784, 155] width 418 height 36
drag, startPoint x: 1064, startPoint y: 321, endPoint x: 1005, endPoint y: 220, distance: 117.0
click at [1065, 313] on div "Download Bankruptcy Packet Hooray! Your case was successfully merged and ready …" at bounding box center [784, 375] width 1568 height 751
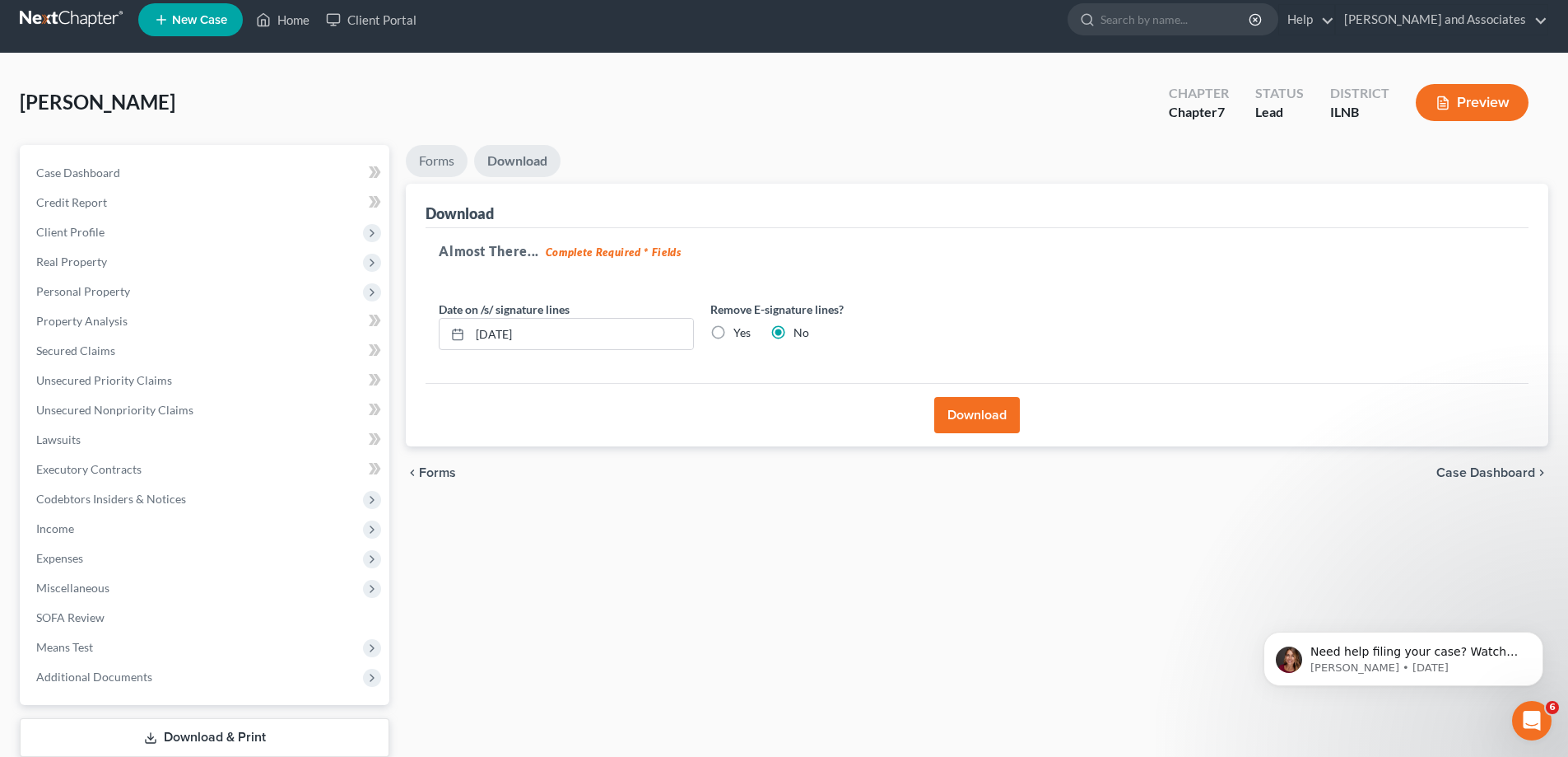
click at [426, 156] on link "Forms" at bounding box center [437, 161] width 62 height 32
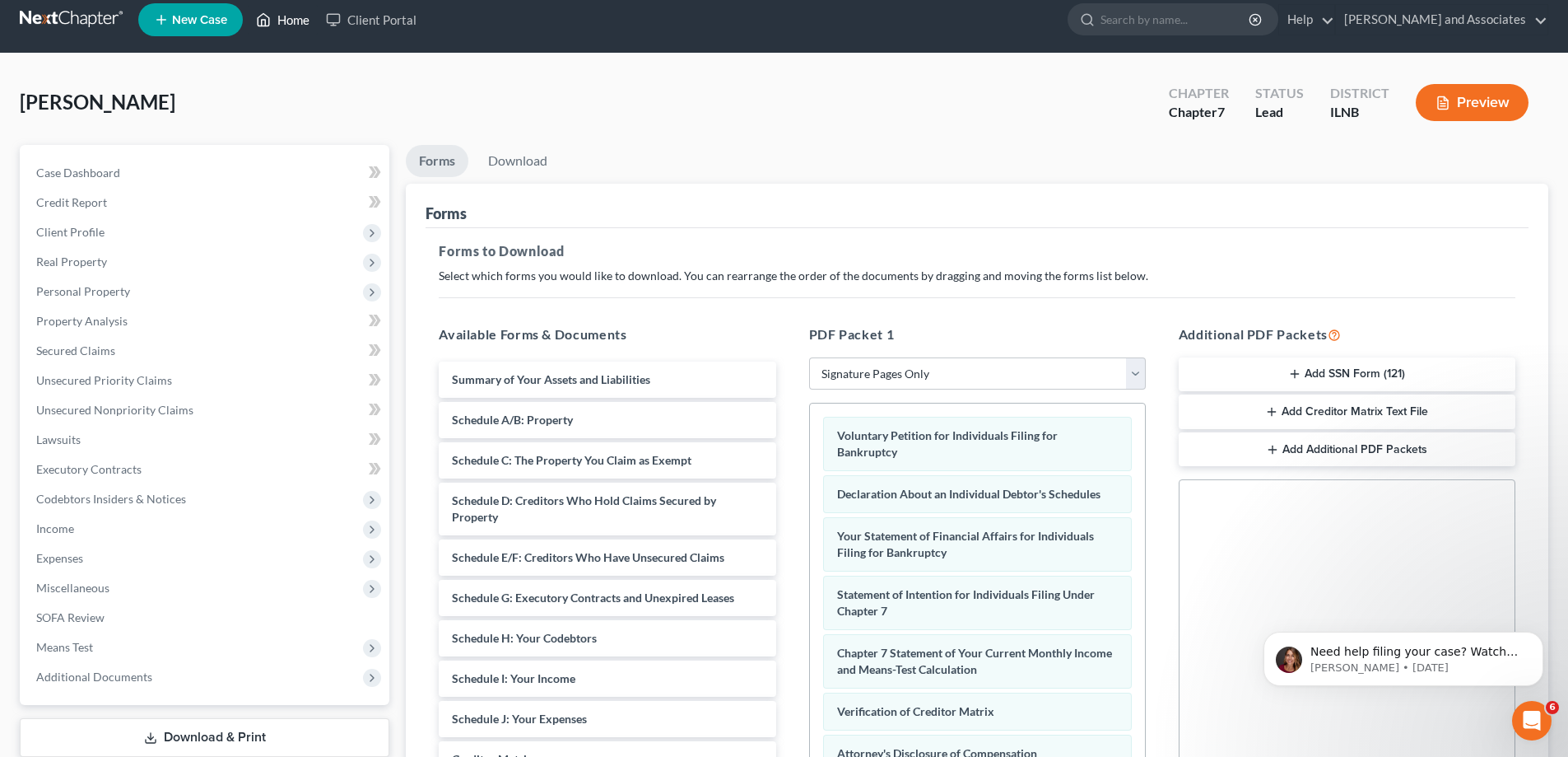
click at [284, 18] on link "Home" at bounding box center [283, 19] width 70 height 29
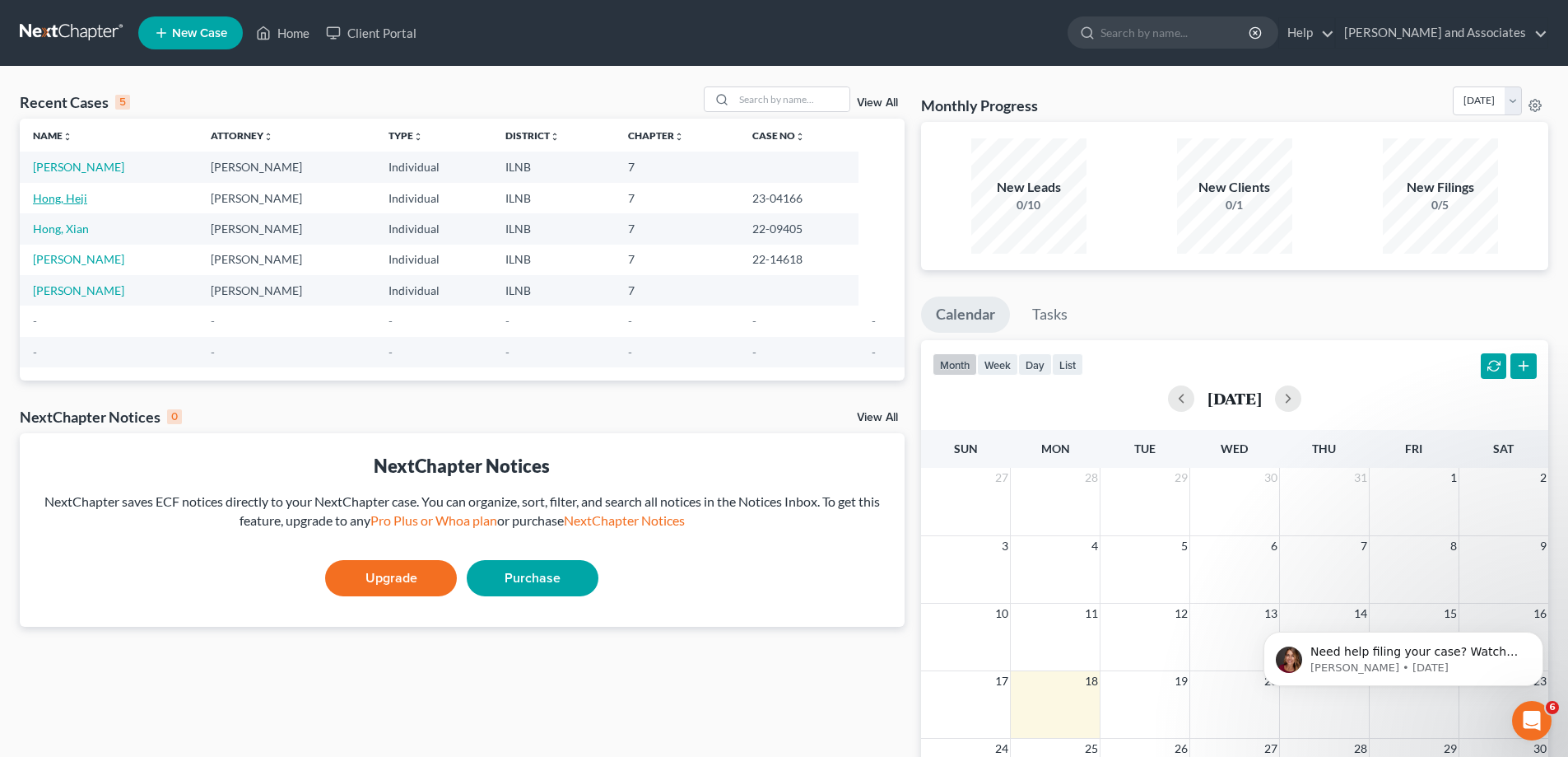
click at [76, 192] on link "Hong, Heji" at bounding box center [60, 198] width 55 height 14
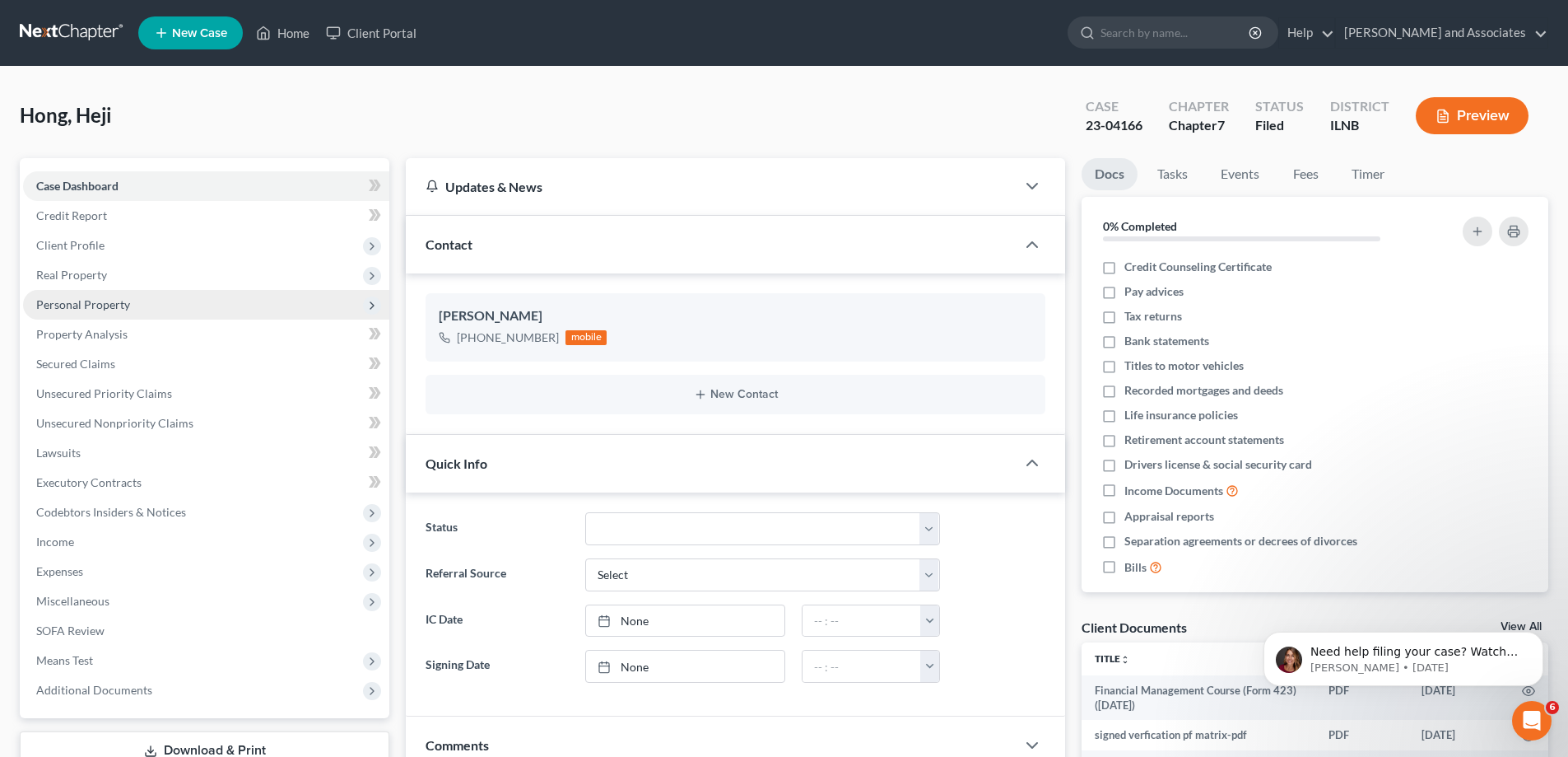
click at [204, 306] on span "Personal Property" at bounding box center [205, 304] width 367 height 29
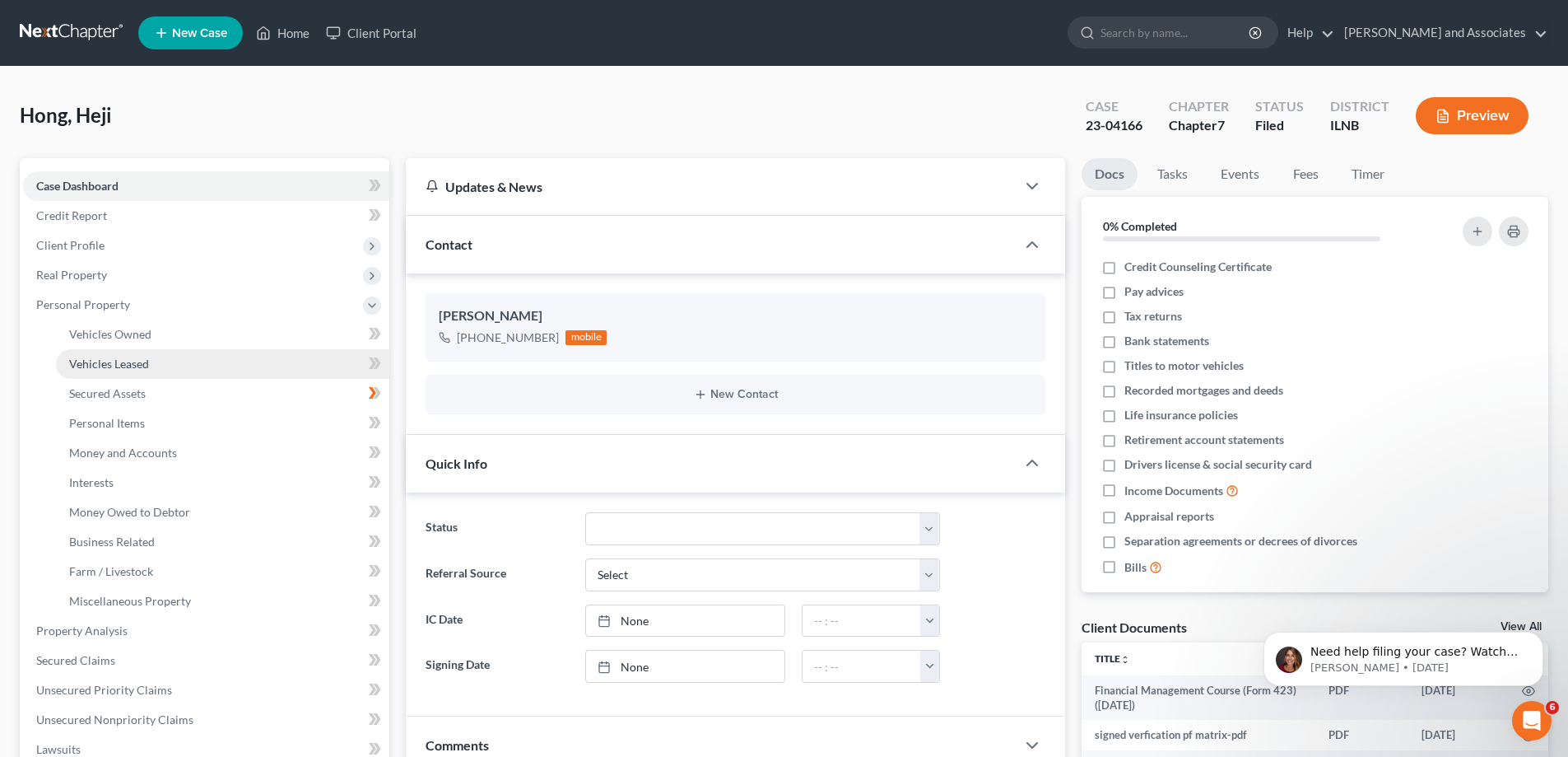
click at [173, 366] on link "Vehicles Leased" at bounding box center [222, 363] width 334 height 29
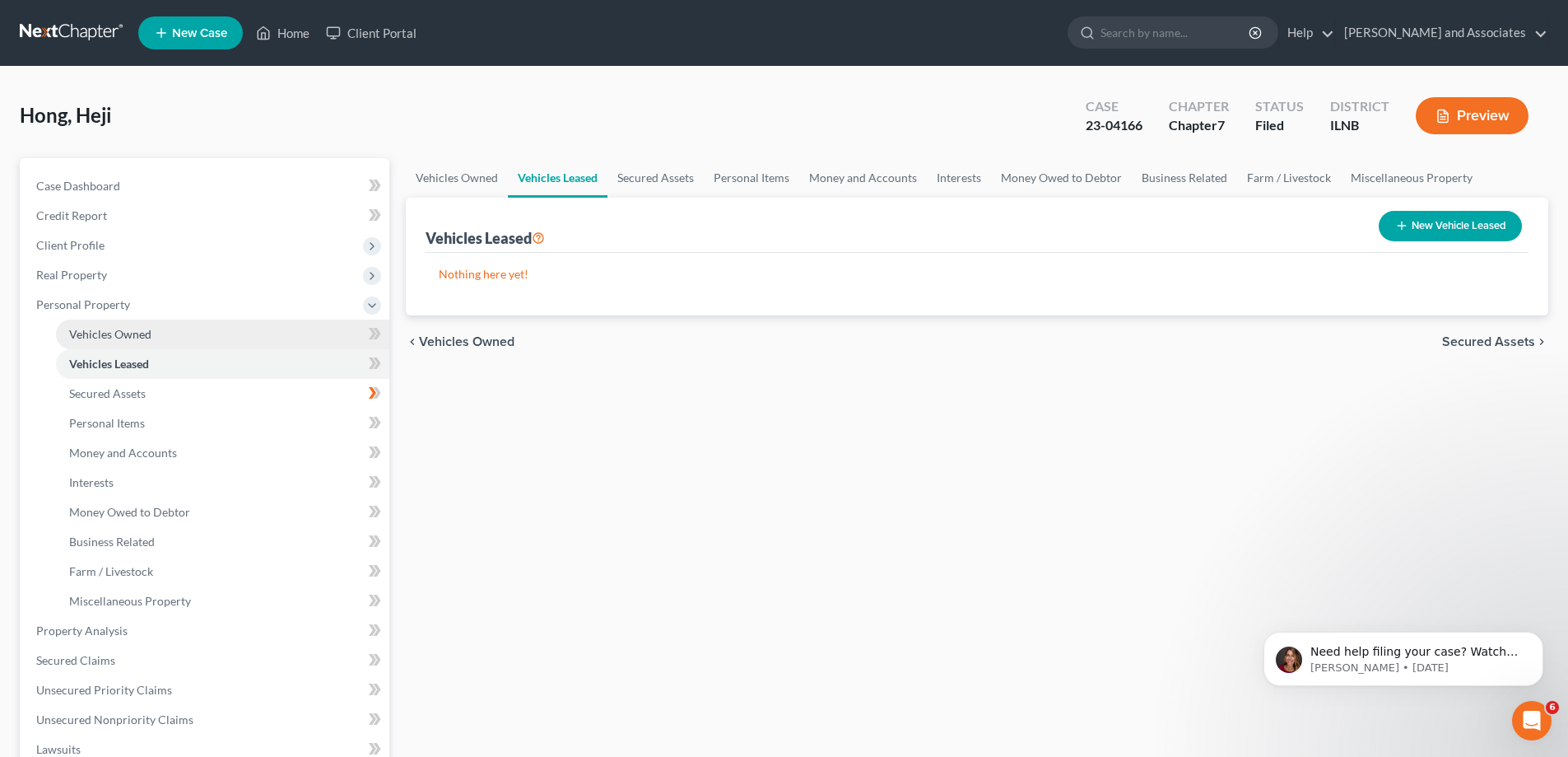
click at [162, 336] on link "Vehicles Owned" at bounding box center [222, 334] width 334 height 29
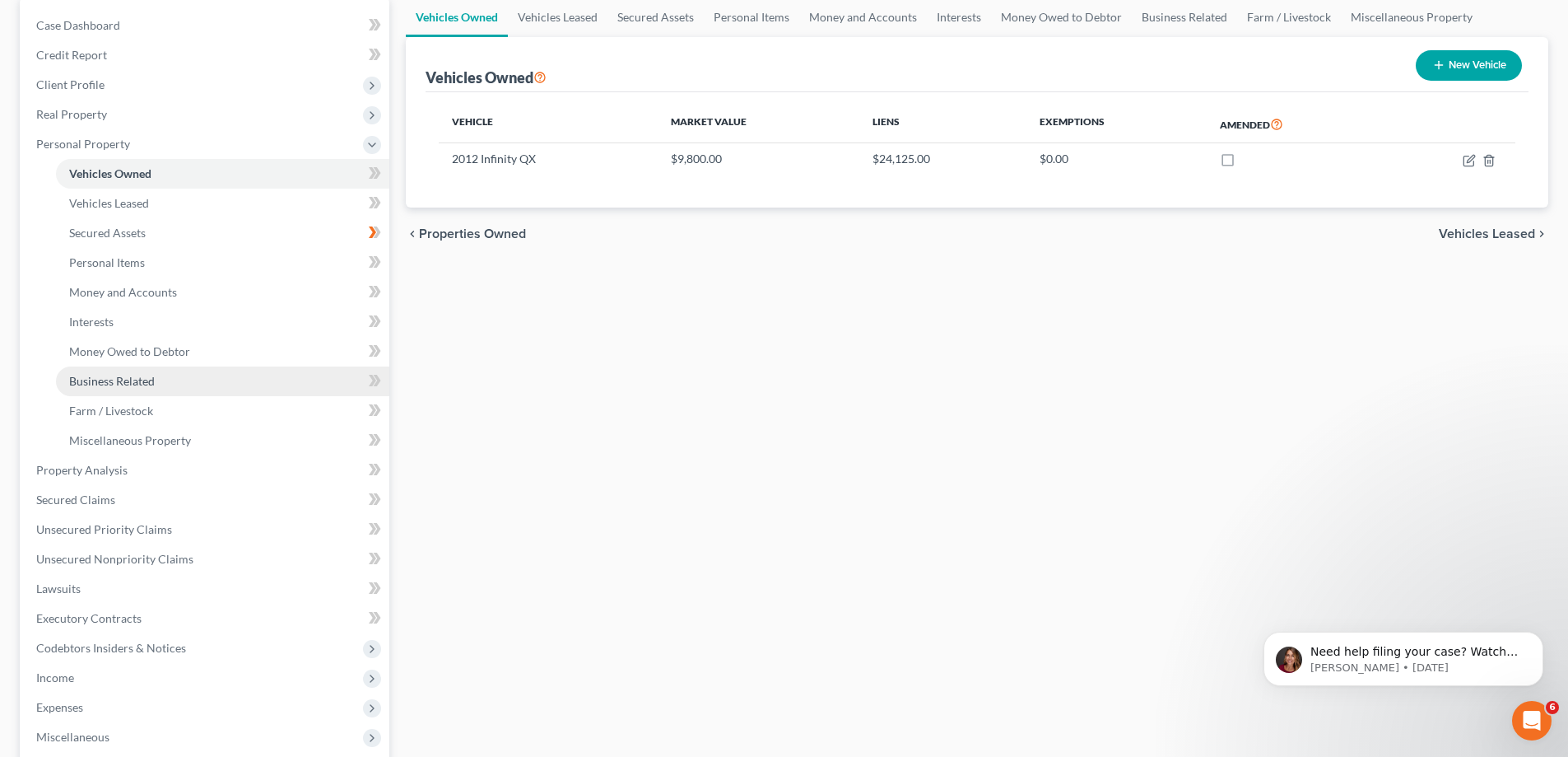
scroll to position [165, 0]
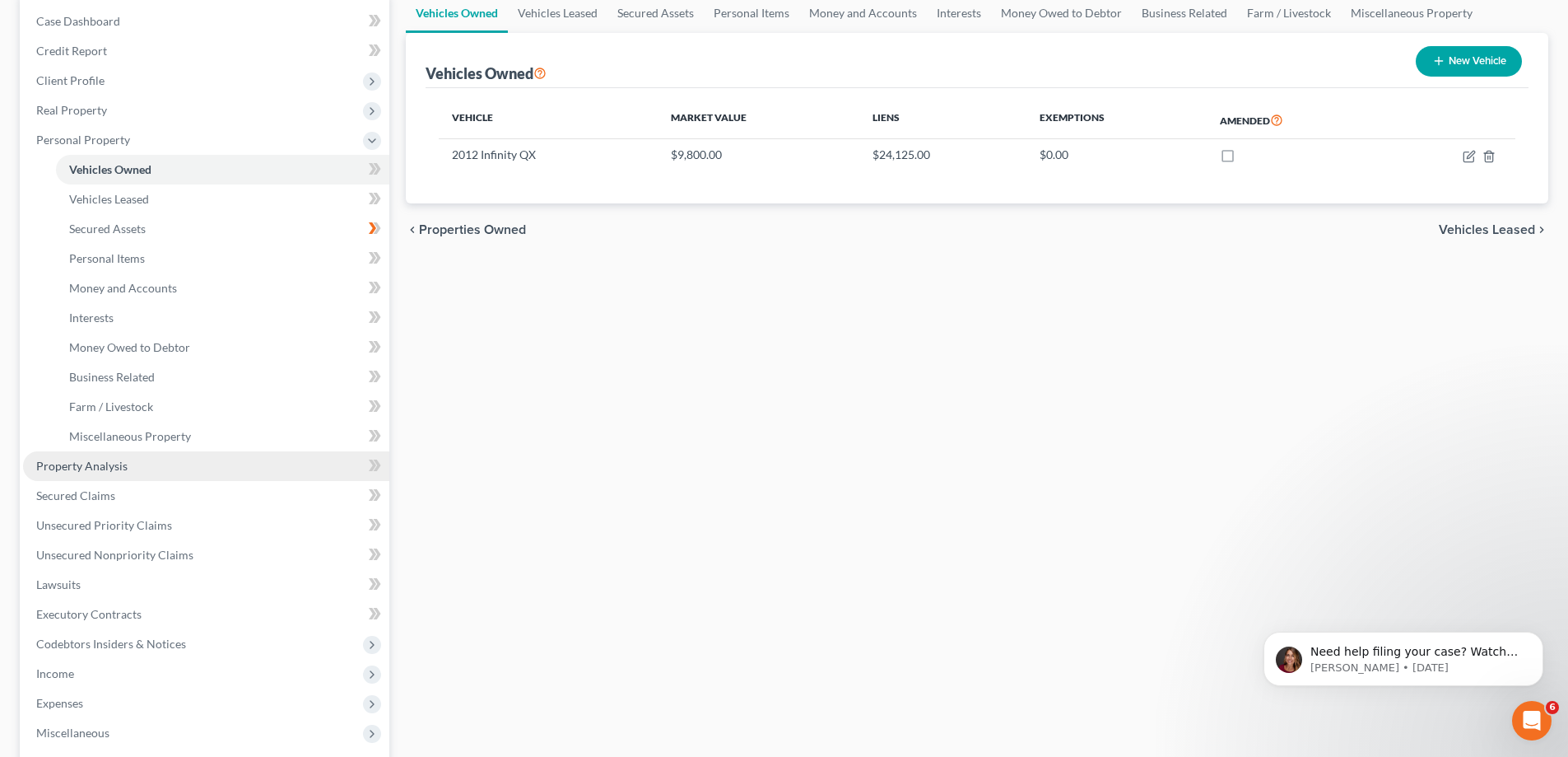
click at [166, 466] on link "Property Analysis" at bounding box center [205, 466] width 367 height 29
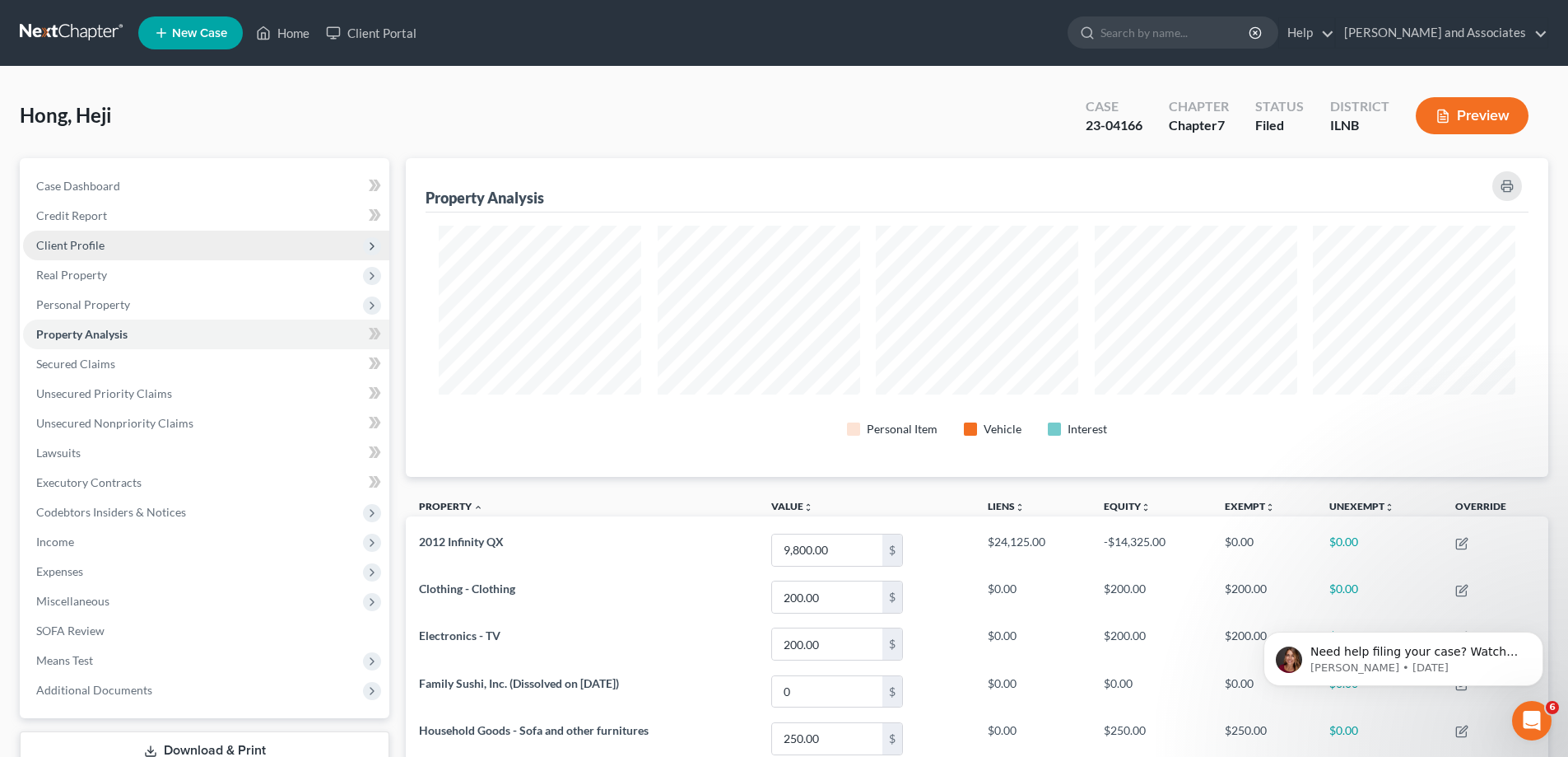
click at [249, 253] on span "Client Profile" at bounding box center [205, 245] width 367 height 29
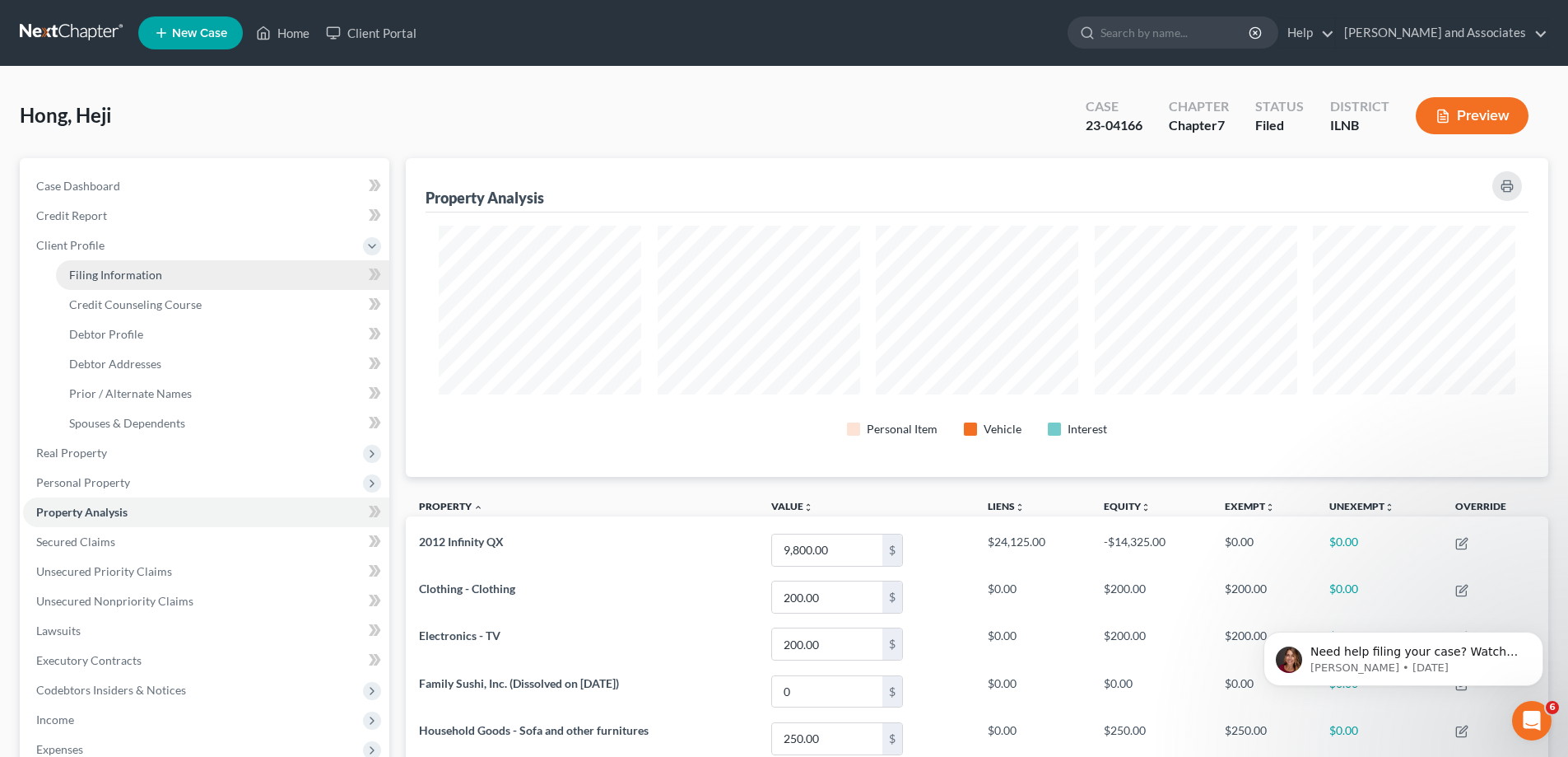
click at [240, 270] on link "Filing Information" at bounding box center [222, 274] width 334 height 29
select select "1"
select select "0"
select select "14"
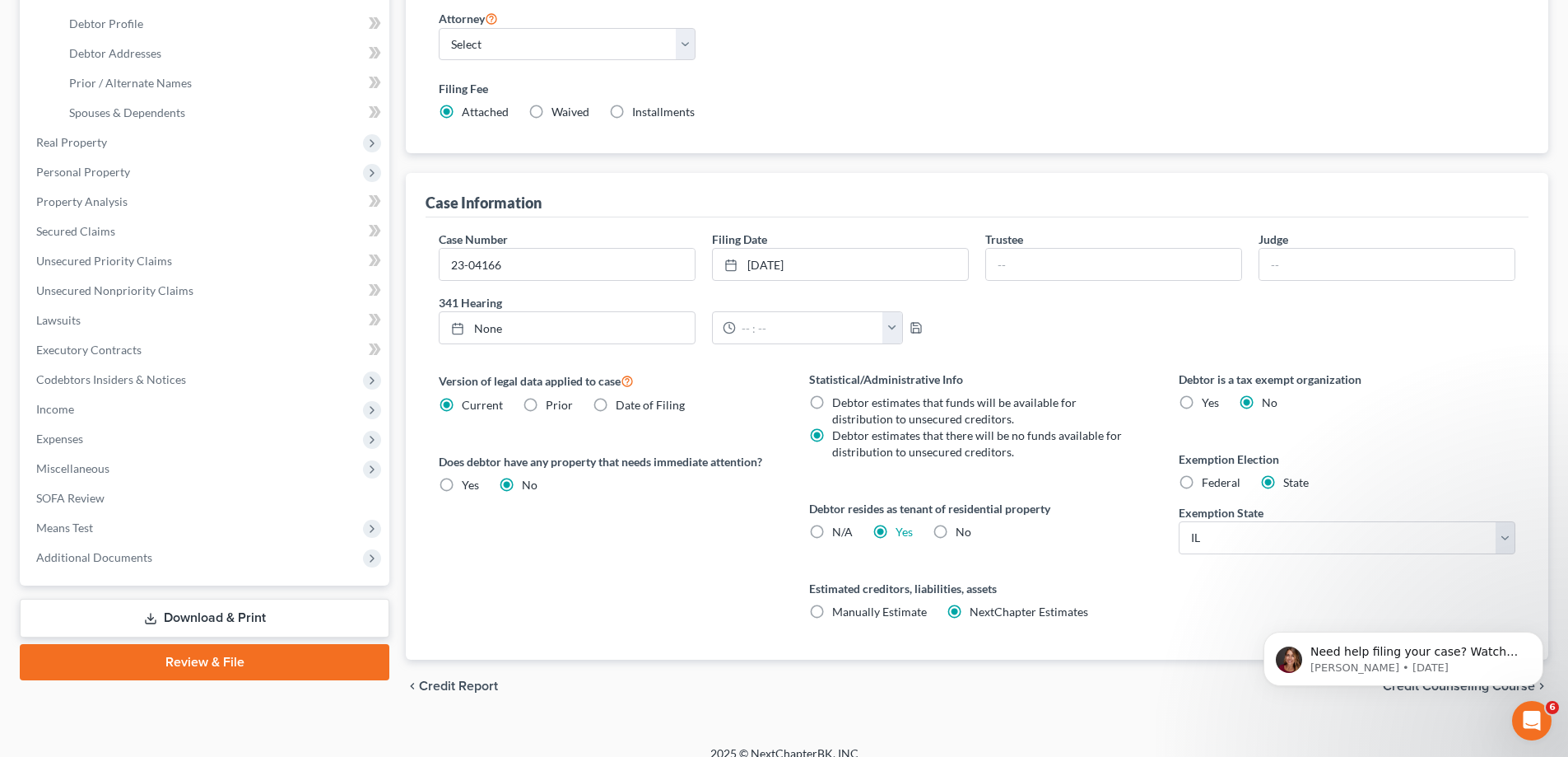
scroll to position [329, 0]
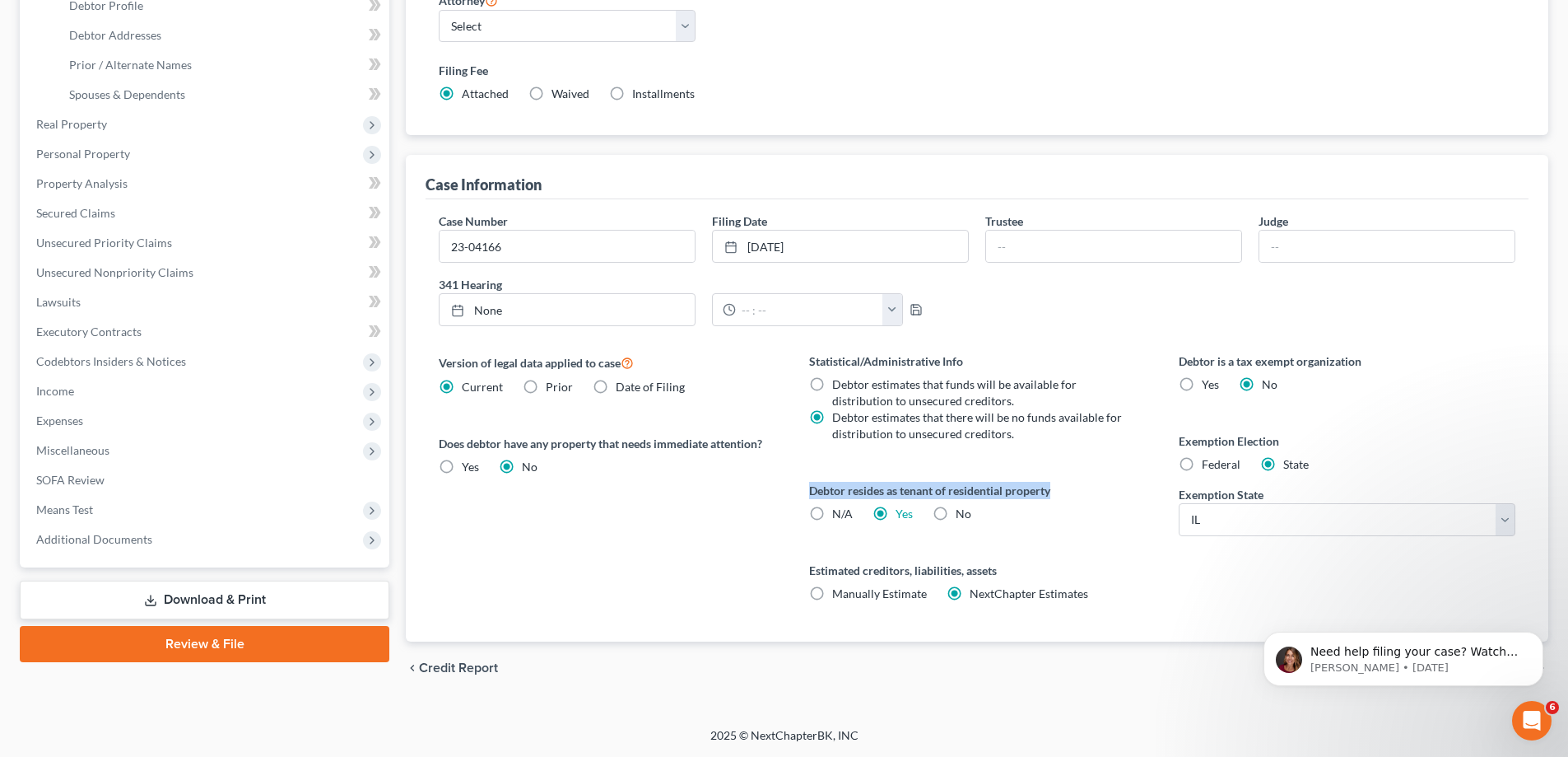
drag, startPoint x: 808, startPoint y: 493, endPoint x: 1053, endPoint y: 496, distance: 245.0
click at [1053, 496] on label "Debtor resides as tenant of residential property" at bounding box center [977, 490] width 336 height 17
copy label "Debtor resides as tenant of residential property"
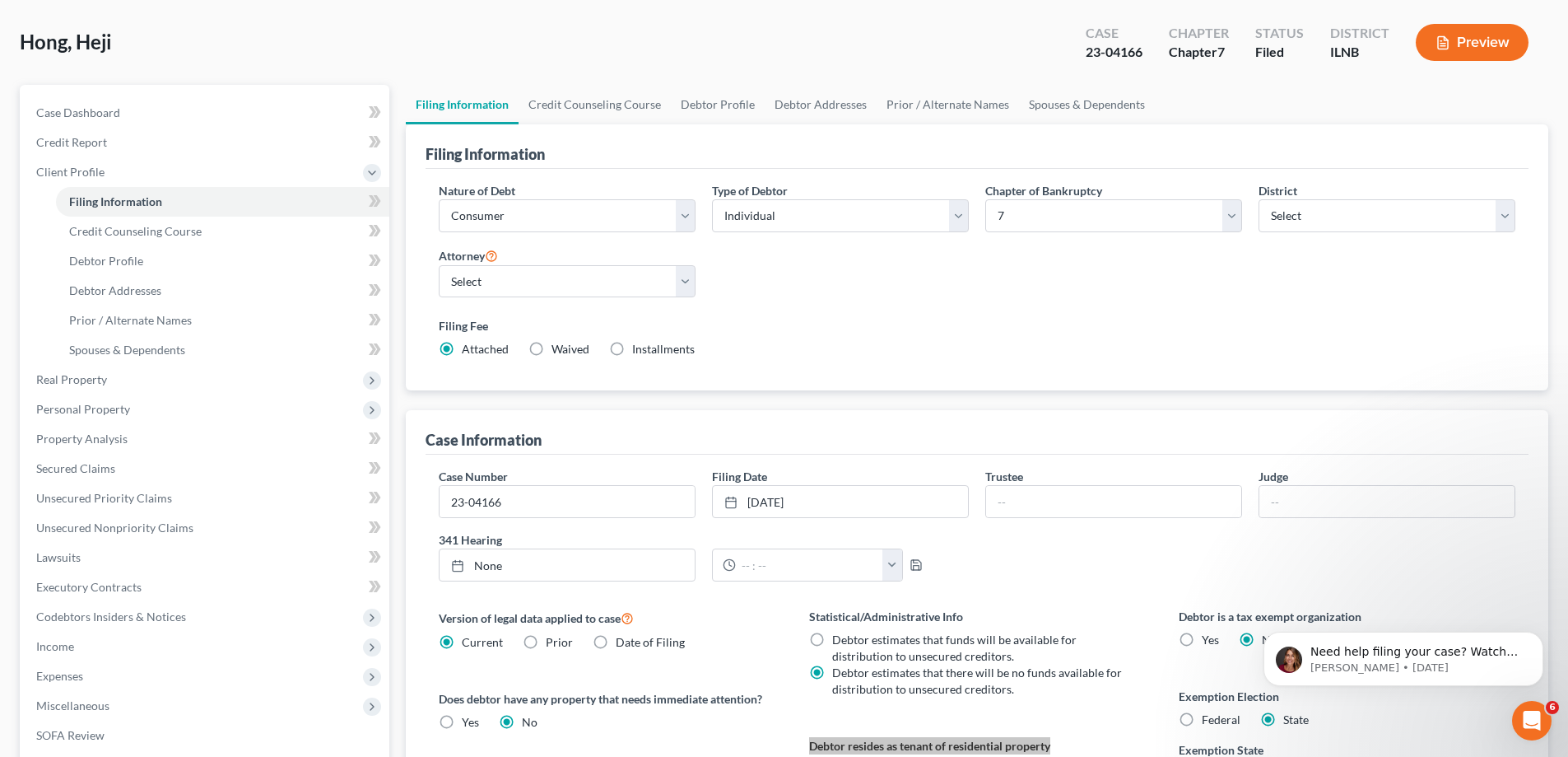
scroll to position [0, 0]
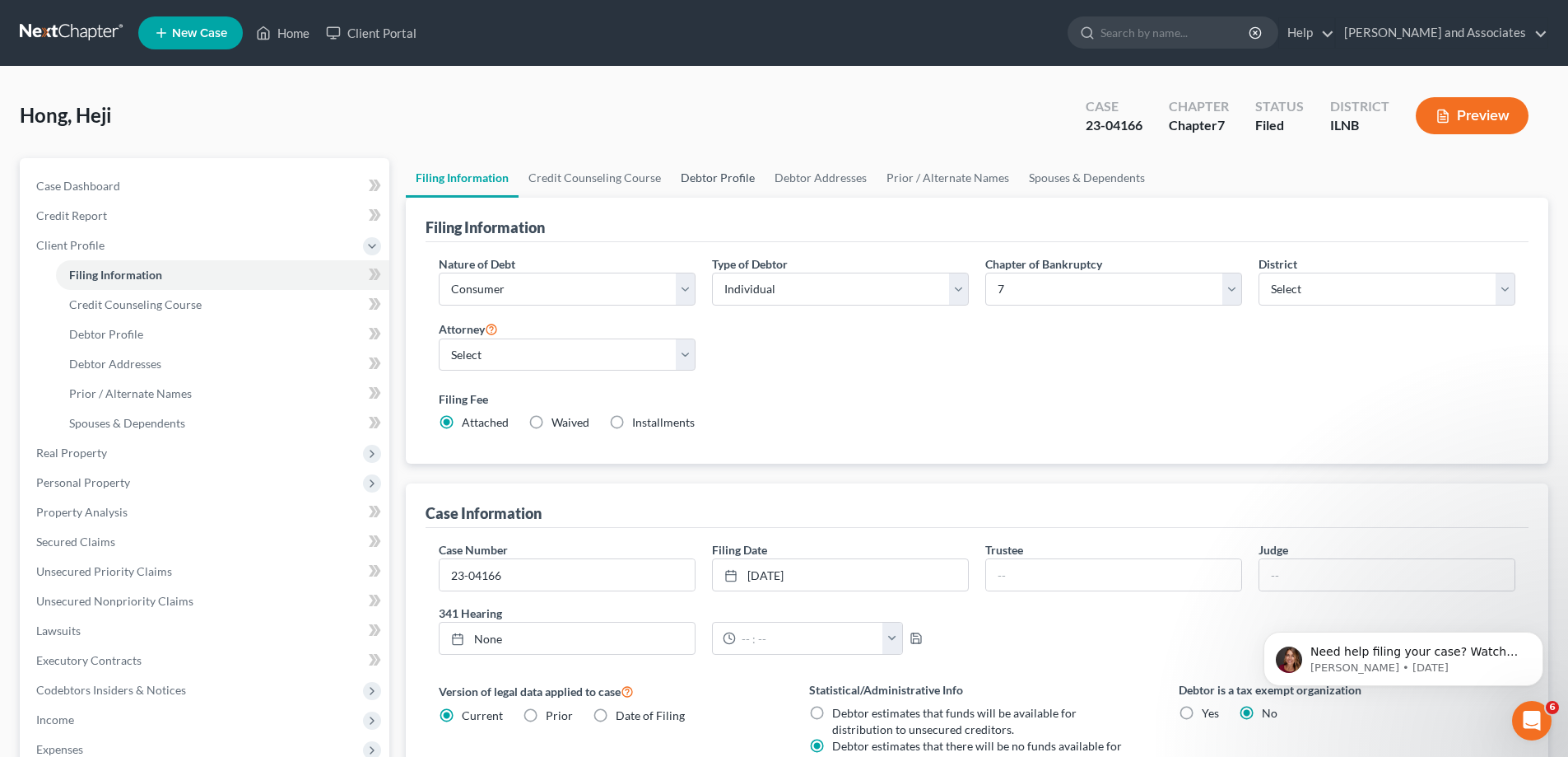
click at [727, 180] on link "Debtor Profile" at bounding box center [718, 178] width 94 height 40
select select "1"
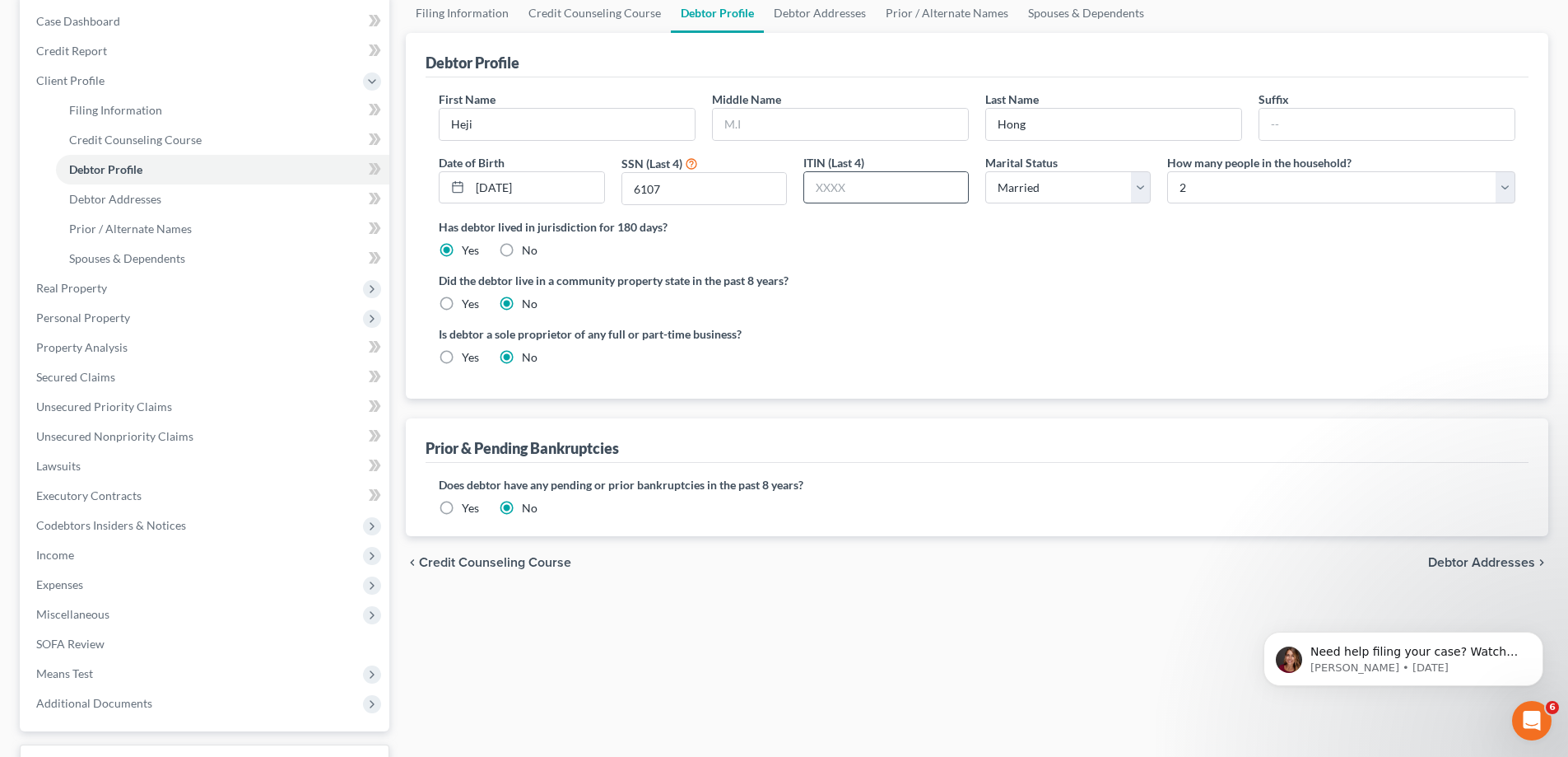
scroll to position [82, 0]
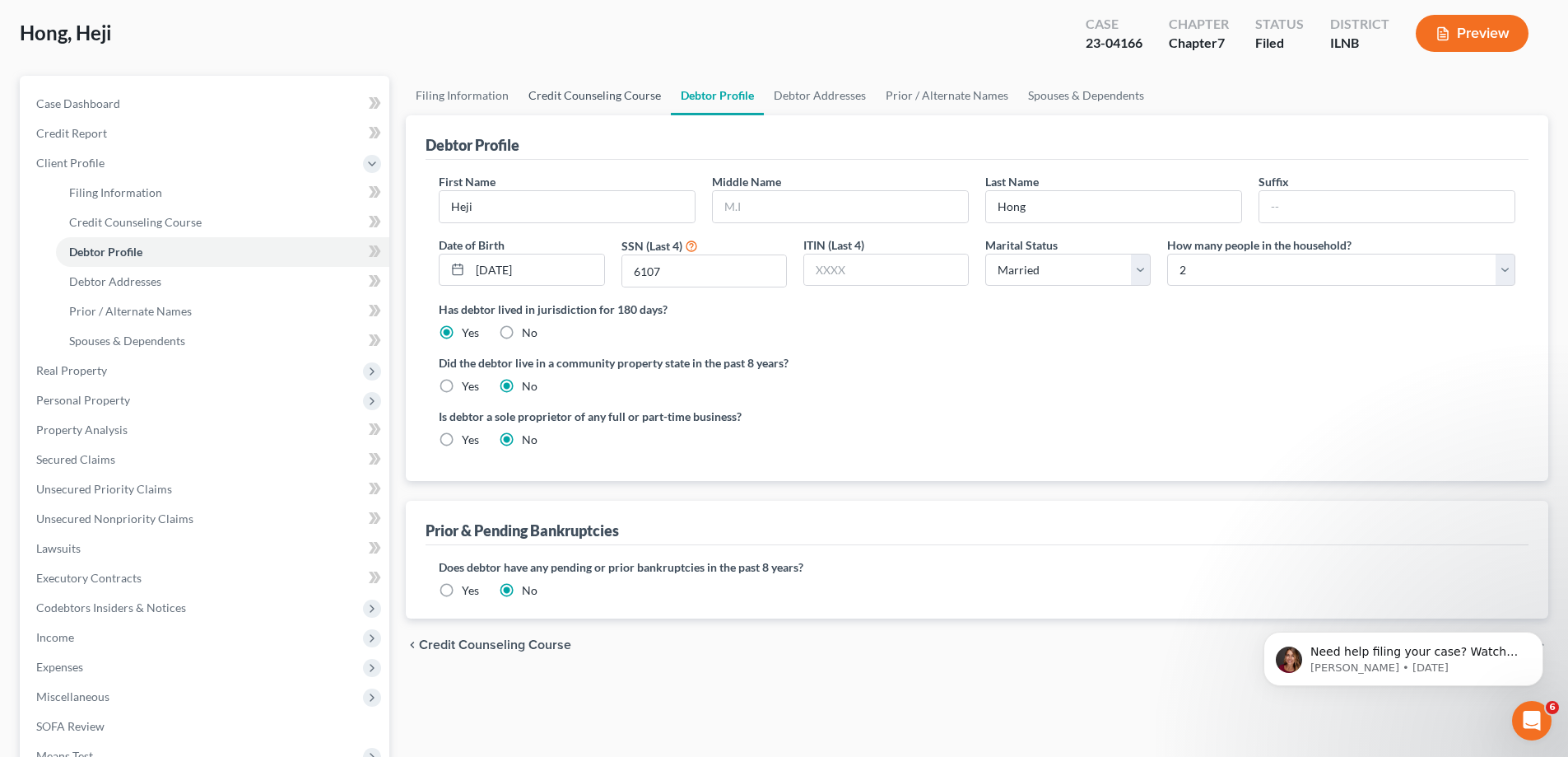
click at [619, 95] on link "Credit Counseling Course" at bounding box center [595, 95] width 153 height 40
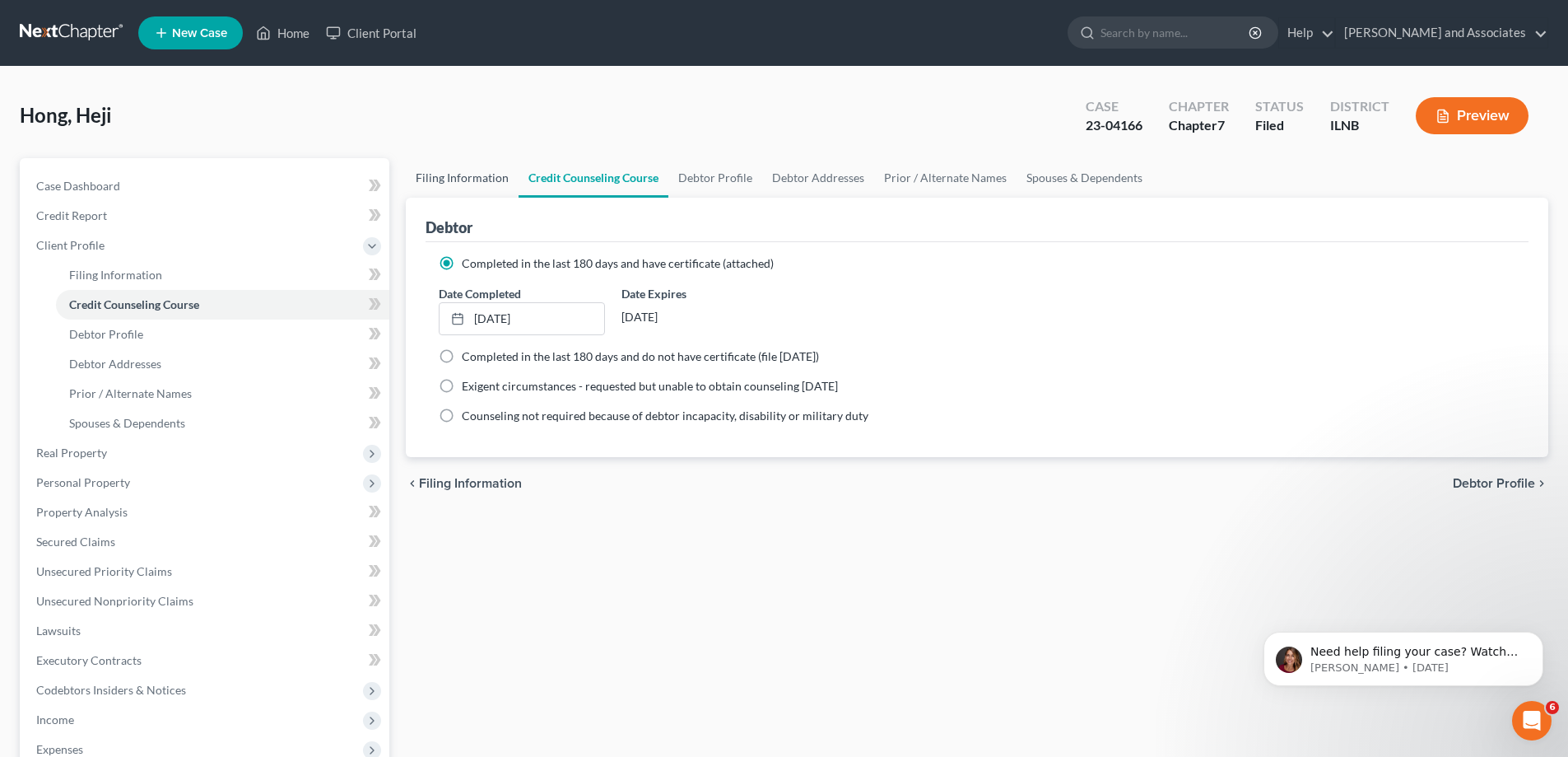
click at [472, 179] on link "Filing Information" at bounding box center [463, 178] width 113 height 40
select select "1"
select select "0"
select select "25"
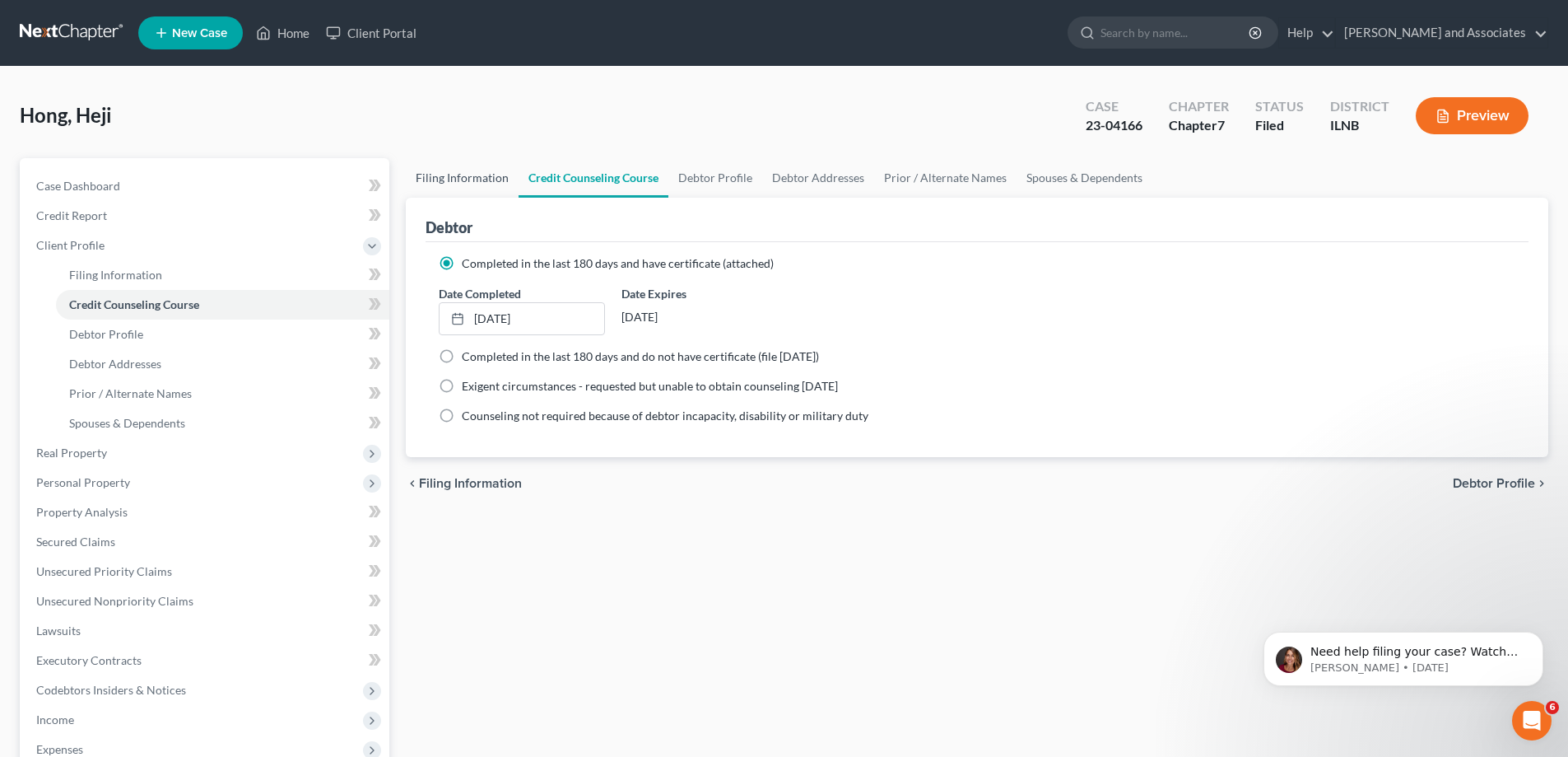
select select "0"
select select "14"
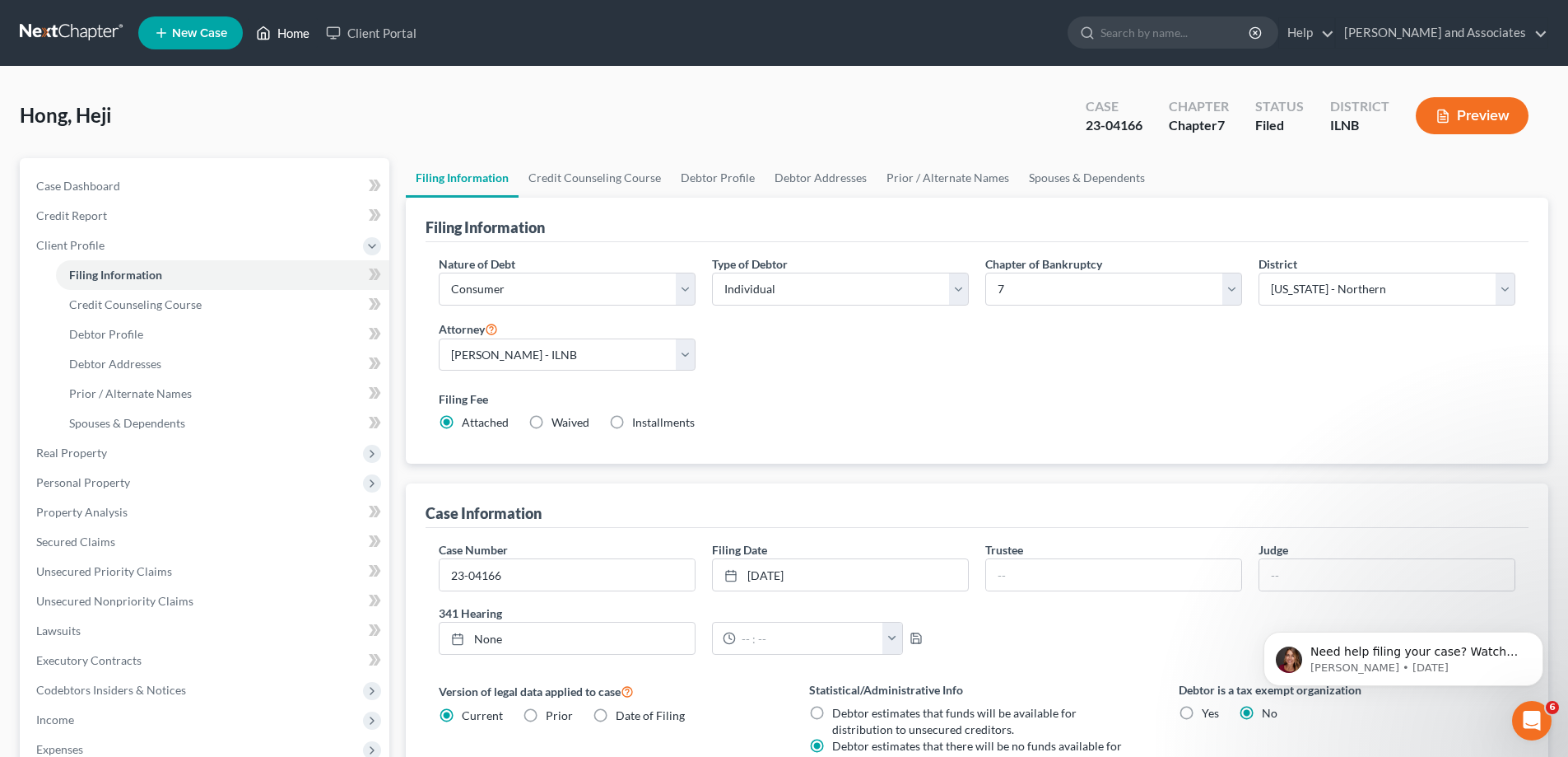
click at [274, 29] on link "Home" at bounding box center [283, 32] width 70 height 29
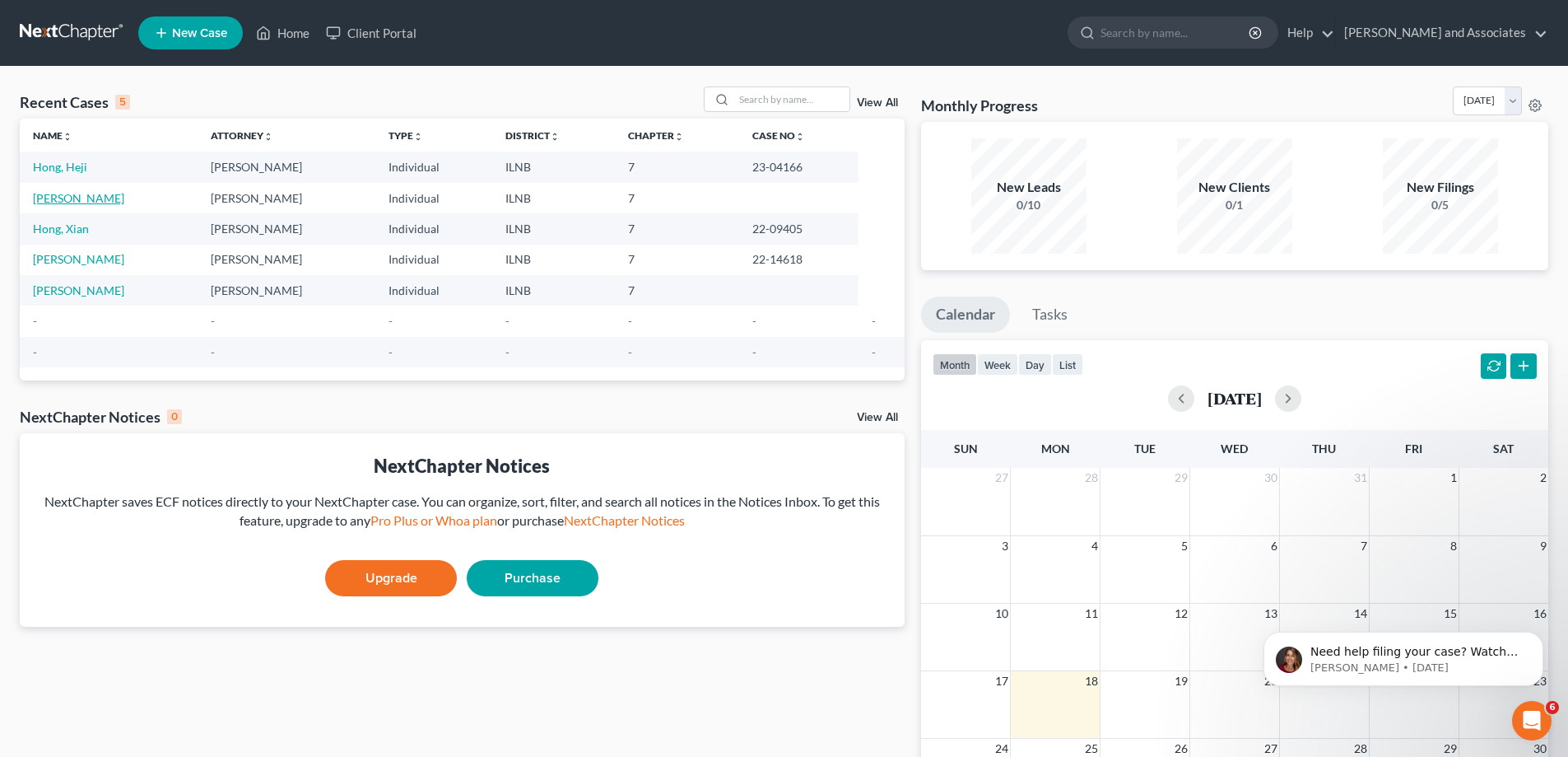
click at [81, 201] on link "[PERSON_NAME]" at bounding box center [78, 198] width 91 height 14
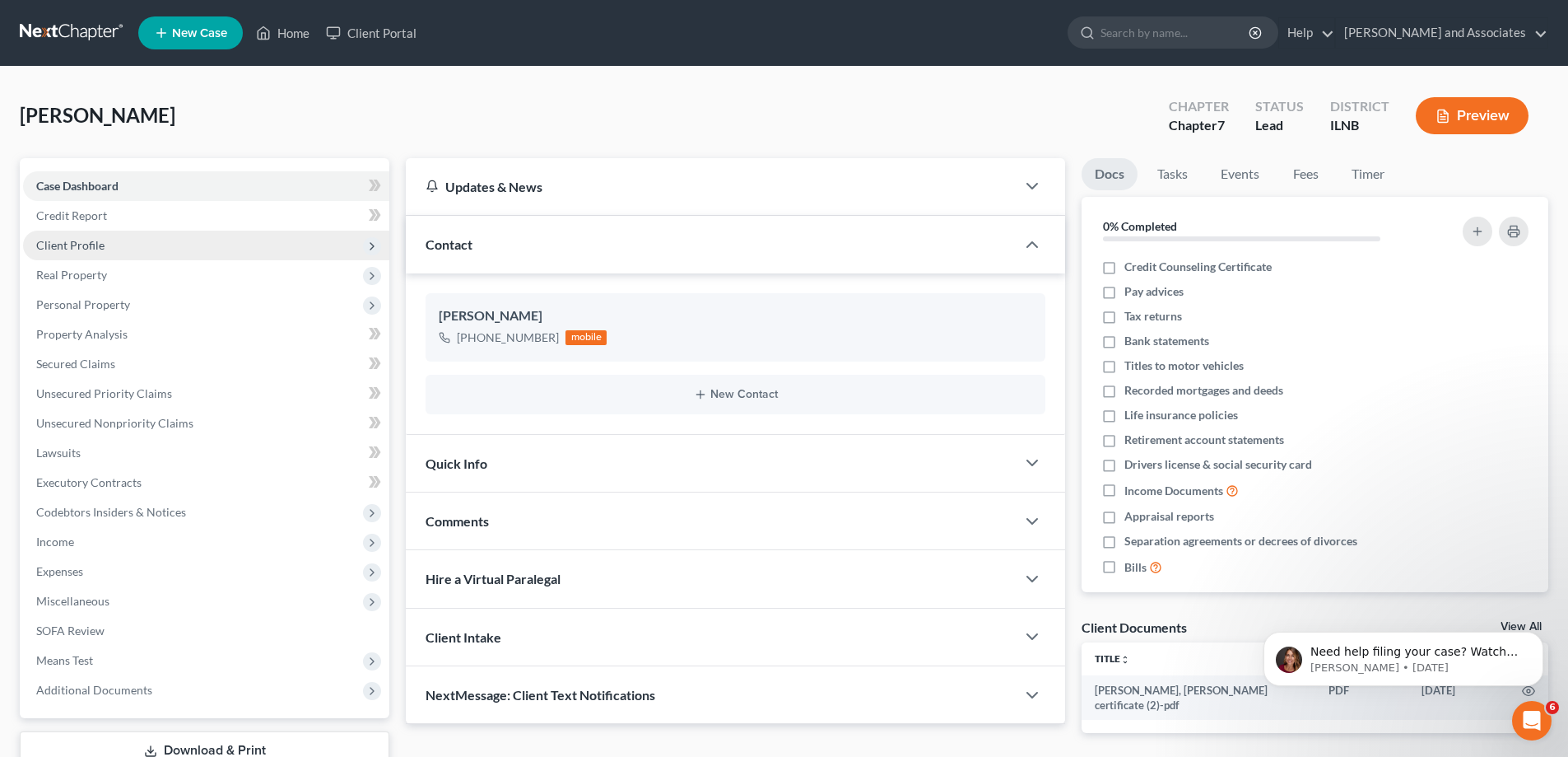
click at [133, 239] on span "Client Profile" at bounding box center [205, 245] width 367 height 29
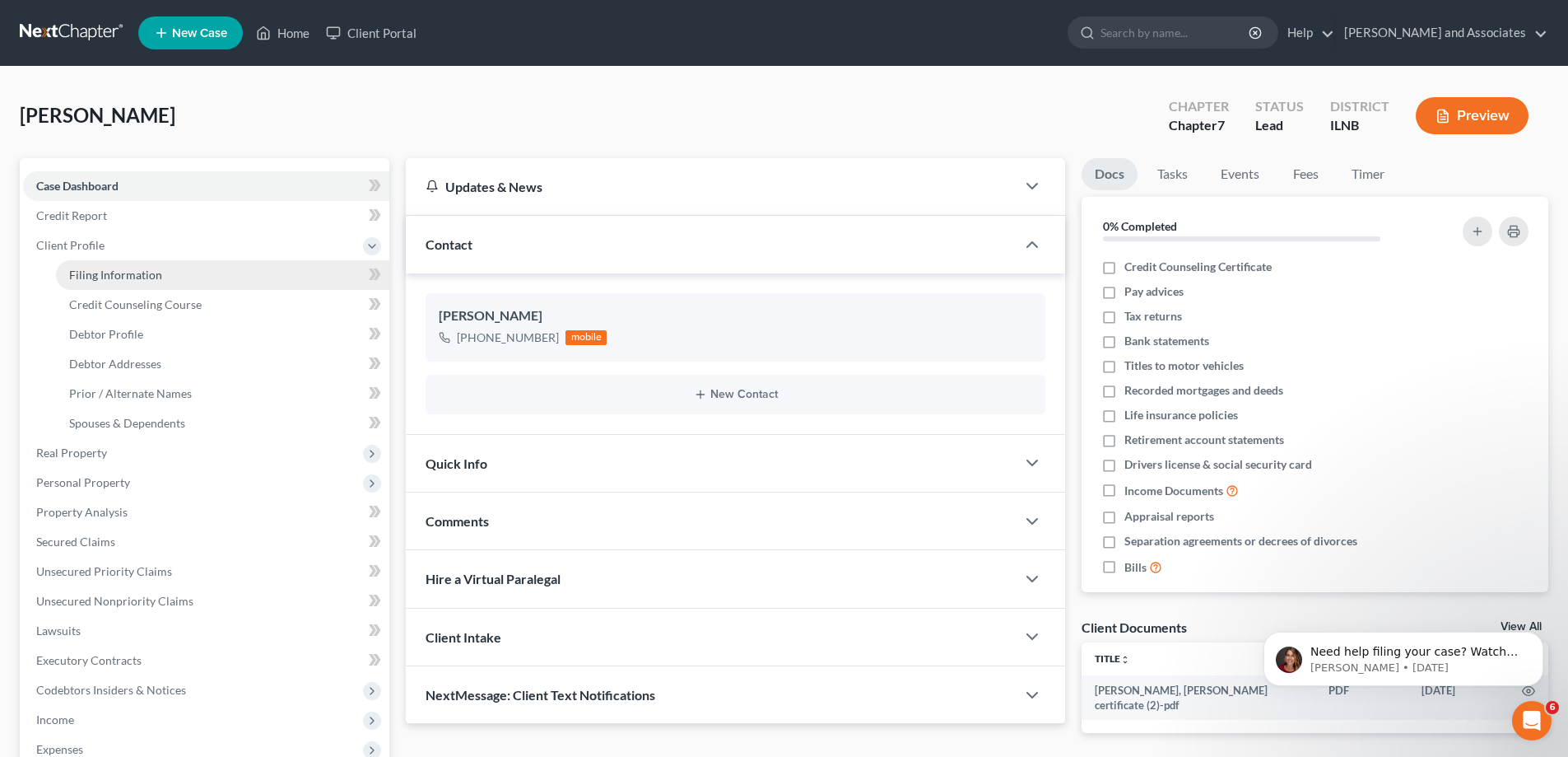
click at [102, 271] on span "Filing Information" at bounding box center [115, 274] width 93 height 14
select select "1"
select select "0"
select select "25"
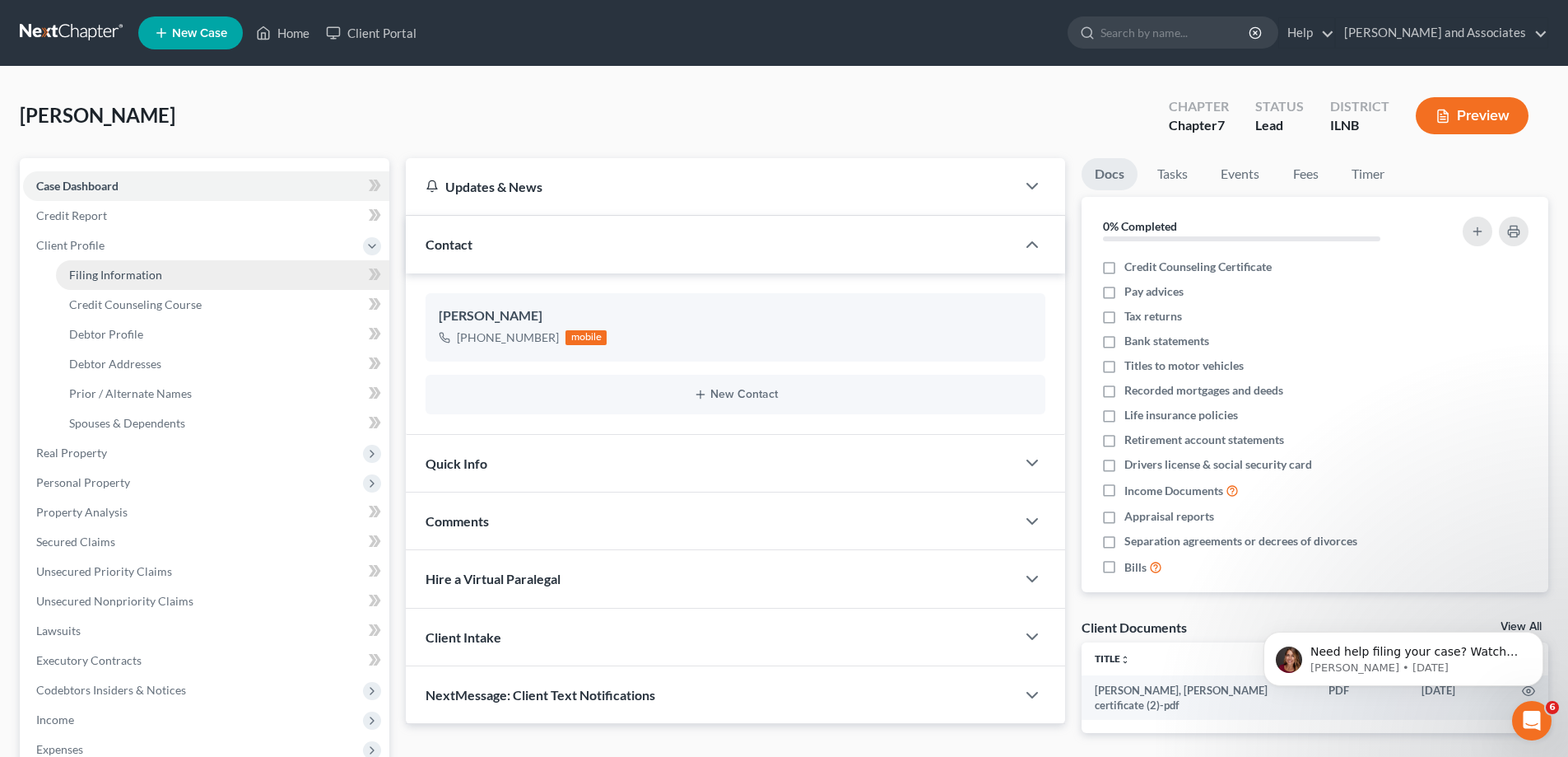
select select "0"
select select "14"
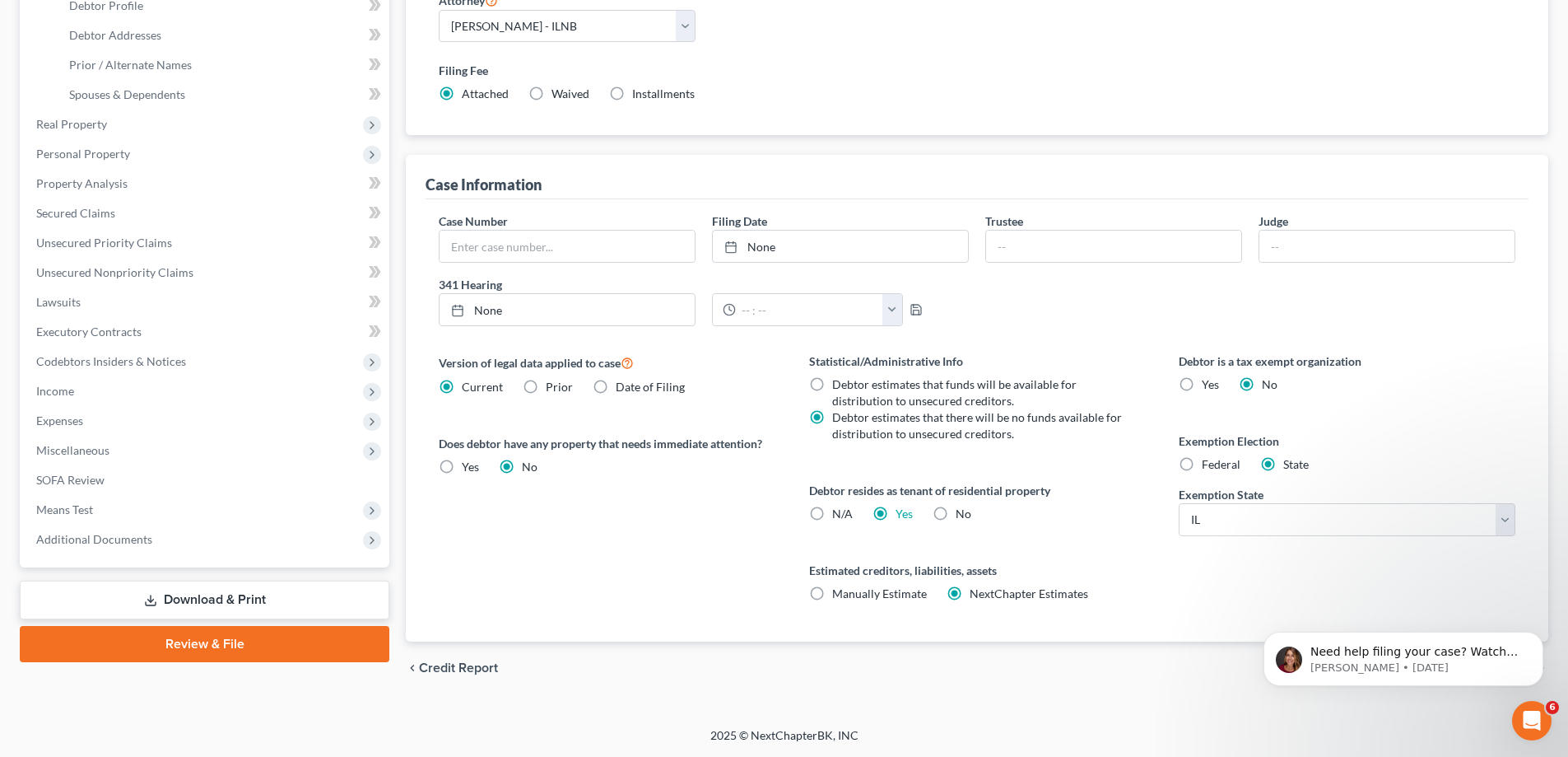
scroll to position [81, 0]
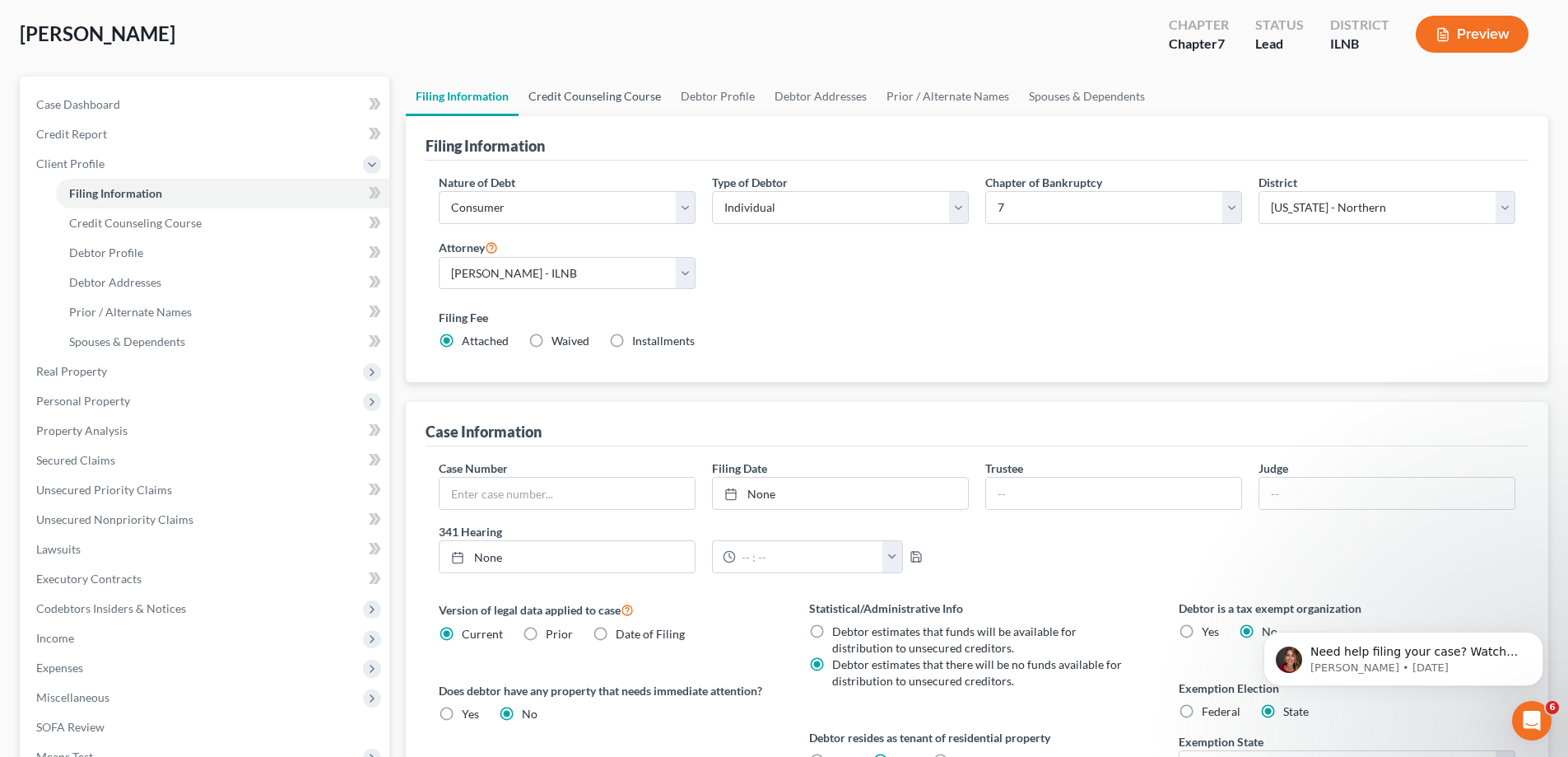
click at [648, 91] on link "Credit Counseling Course" at bounding box center [595, 96] width 153 height 40
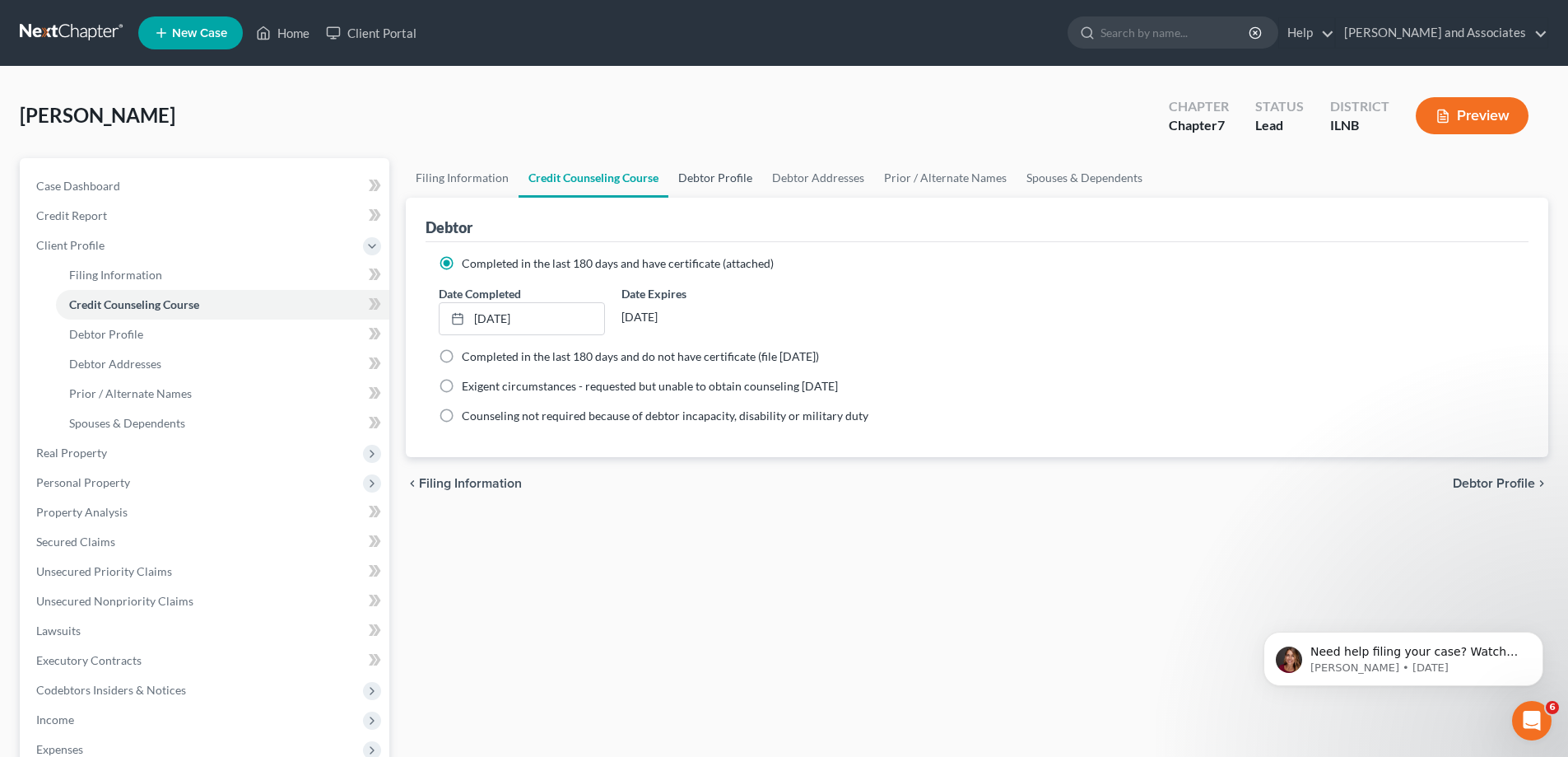
click at [710, 178] on link "Debtor Profile" at bounding box center [715, 178] width 94 height 40
select select "1"
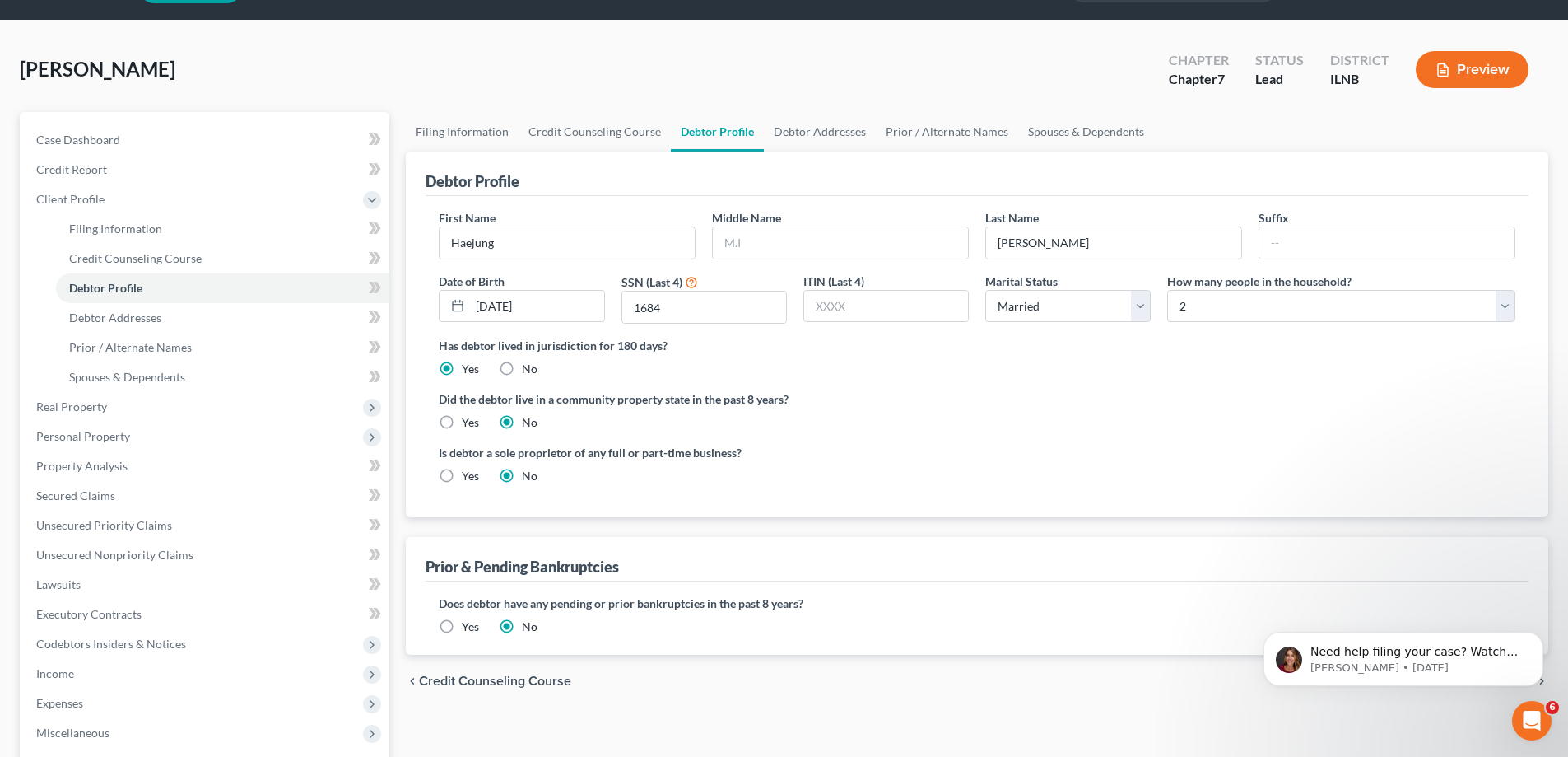
scroll to position [82, 0]
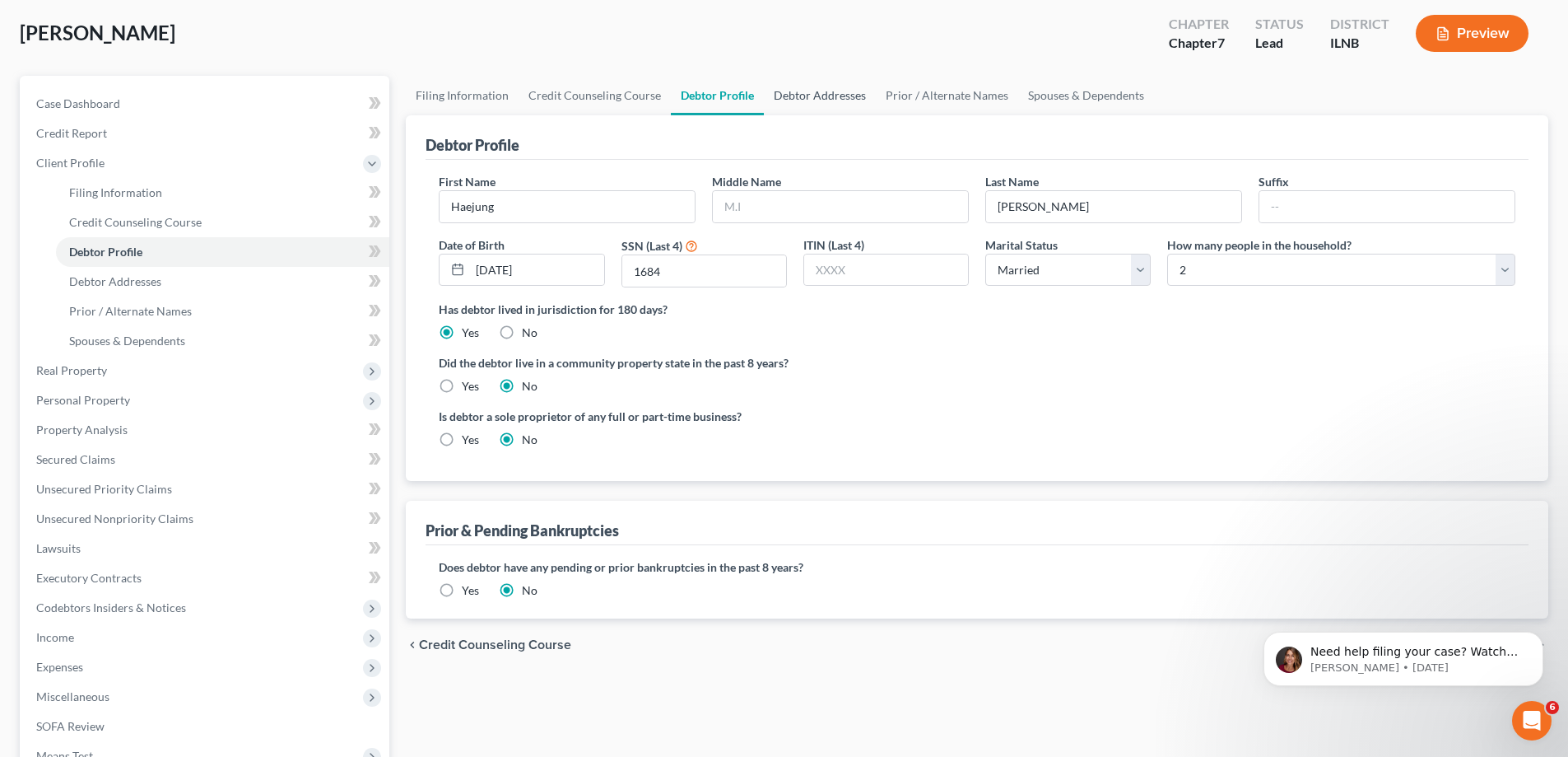
click at [831, 95] on link "Debtor Addresses" at bounding box center [820, 95] width 112 height 40
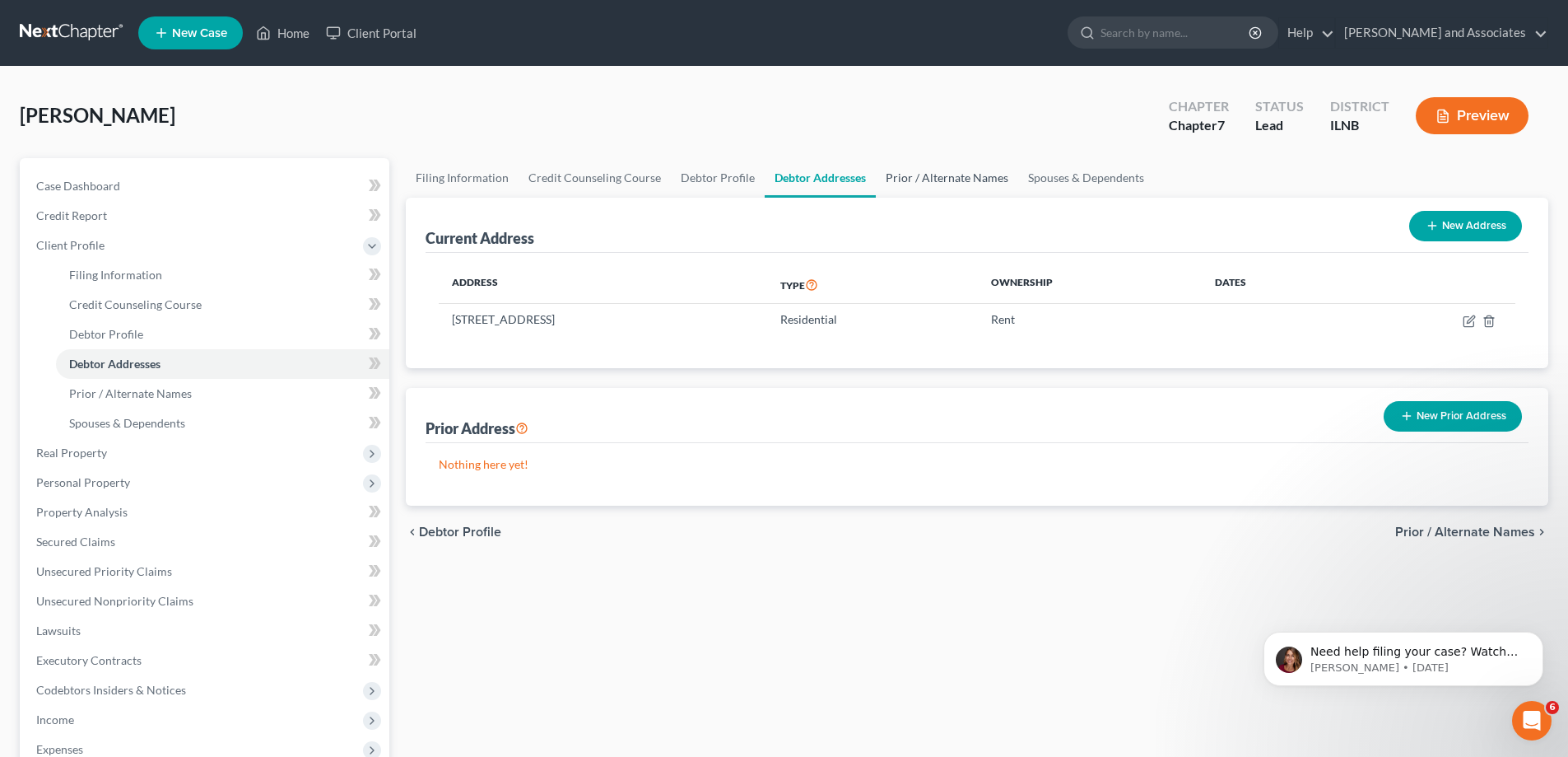
click at [928, 182] on link "Prior / Alternate Names" at bounding box center [947, 178] width 142 height 40
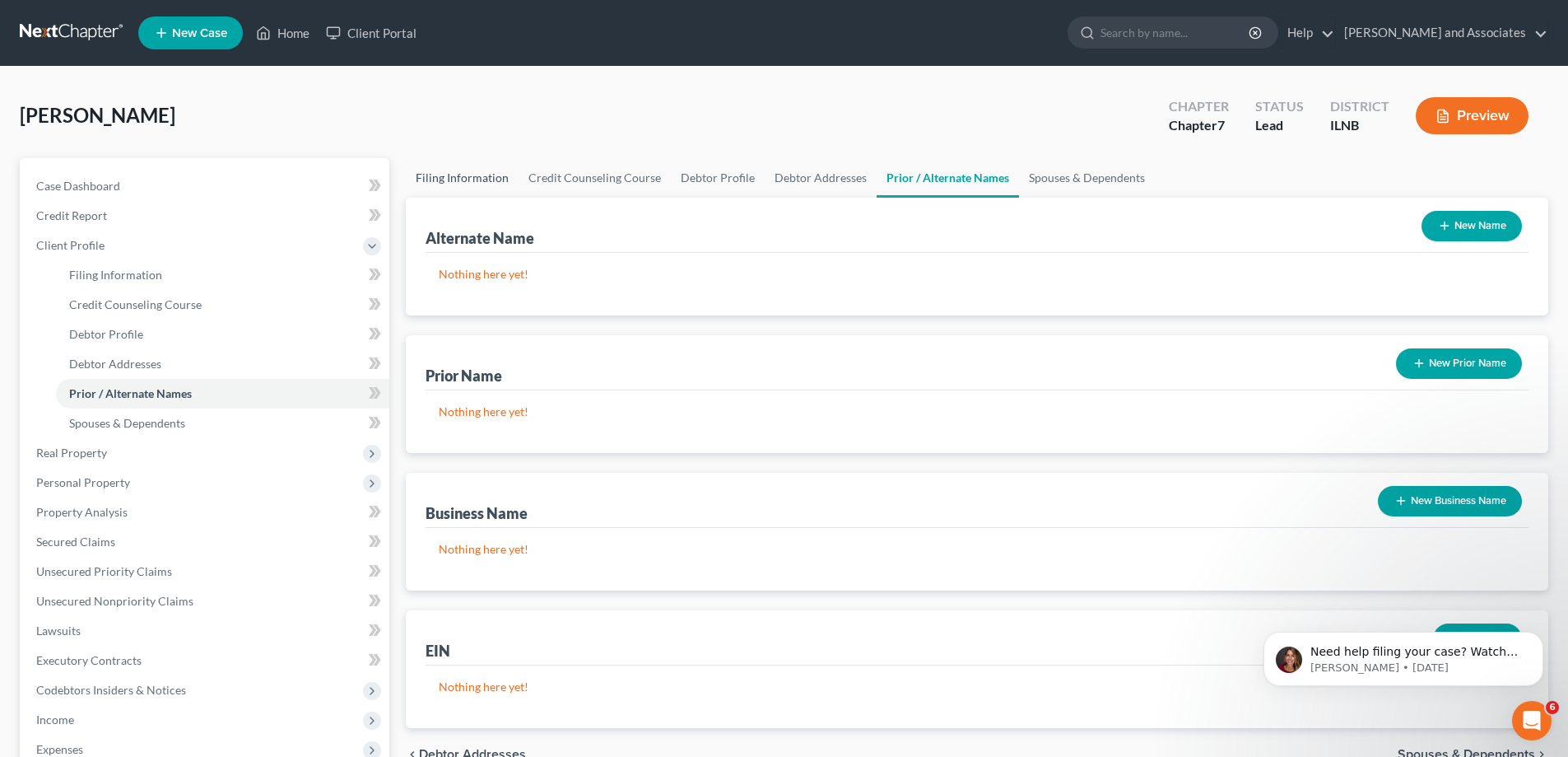
click at [498, 174] on link "Filing Information" at bounding box center [463, 178] width 113 height 40
select select "1"
select select "0"
select select "25"
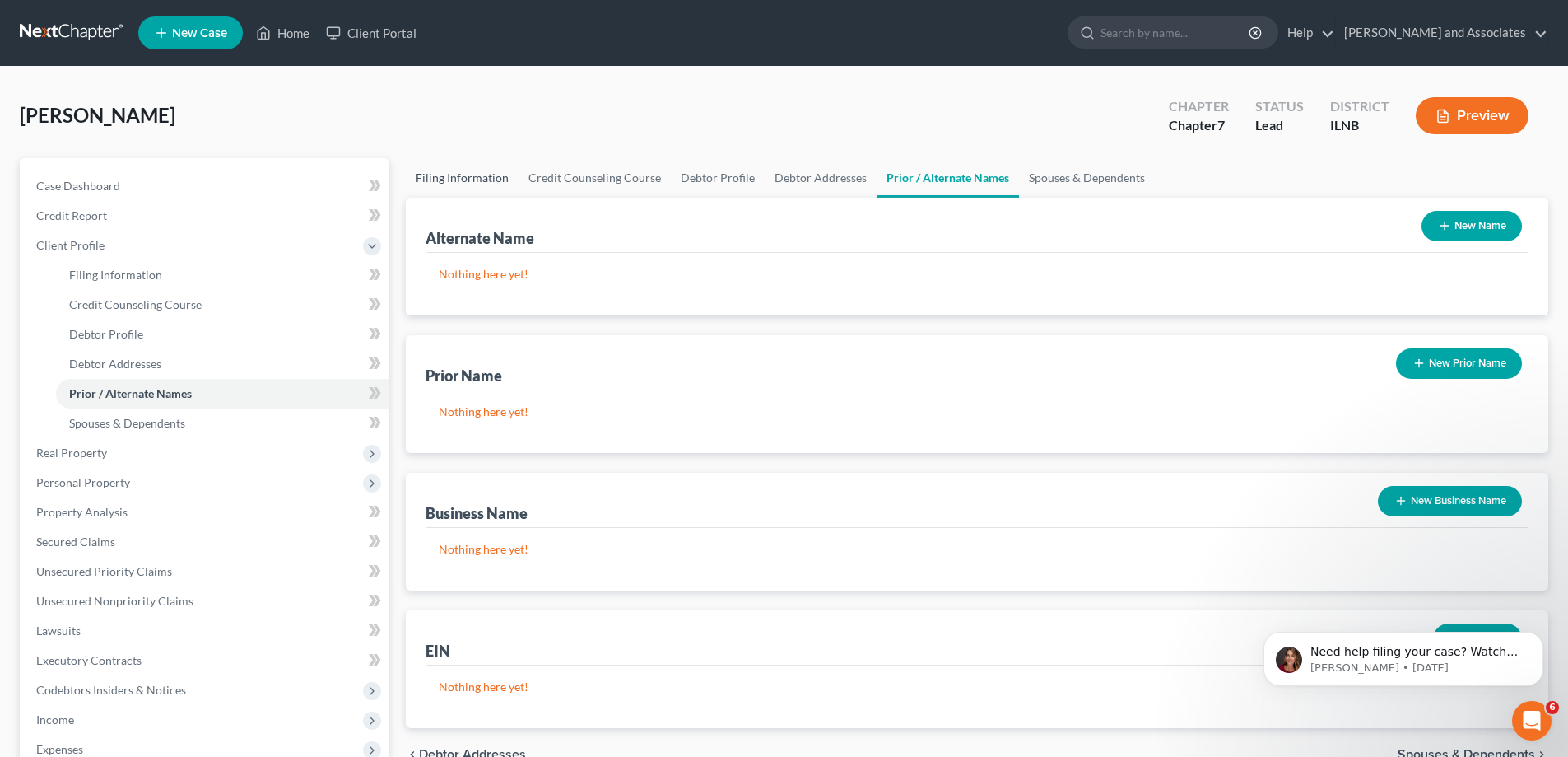
select select "0"
select select "14"
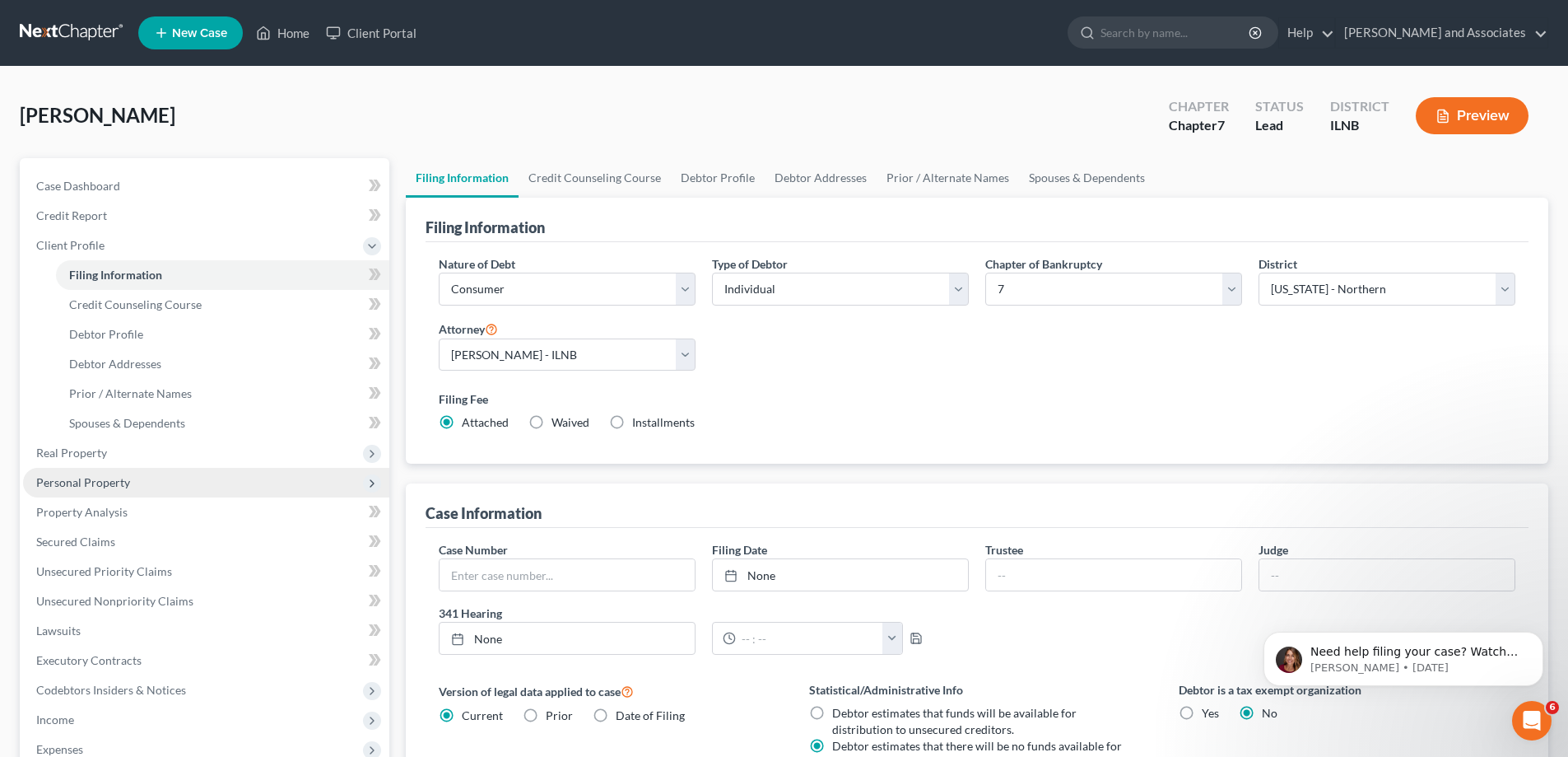
click at [94, 487] on span "Personal Property" at bounding box center [83, 482] width 94 height 14
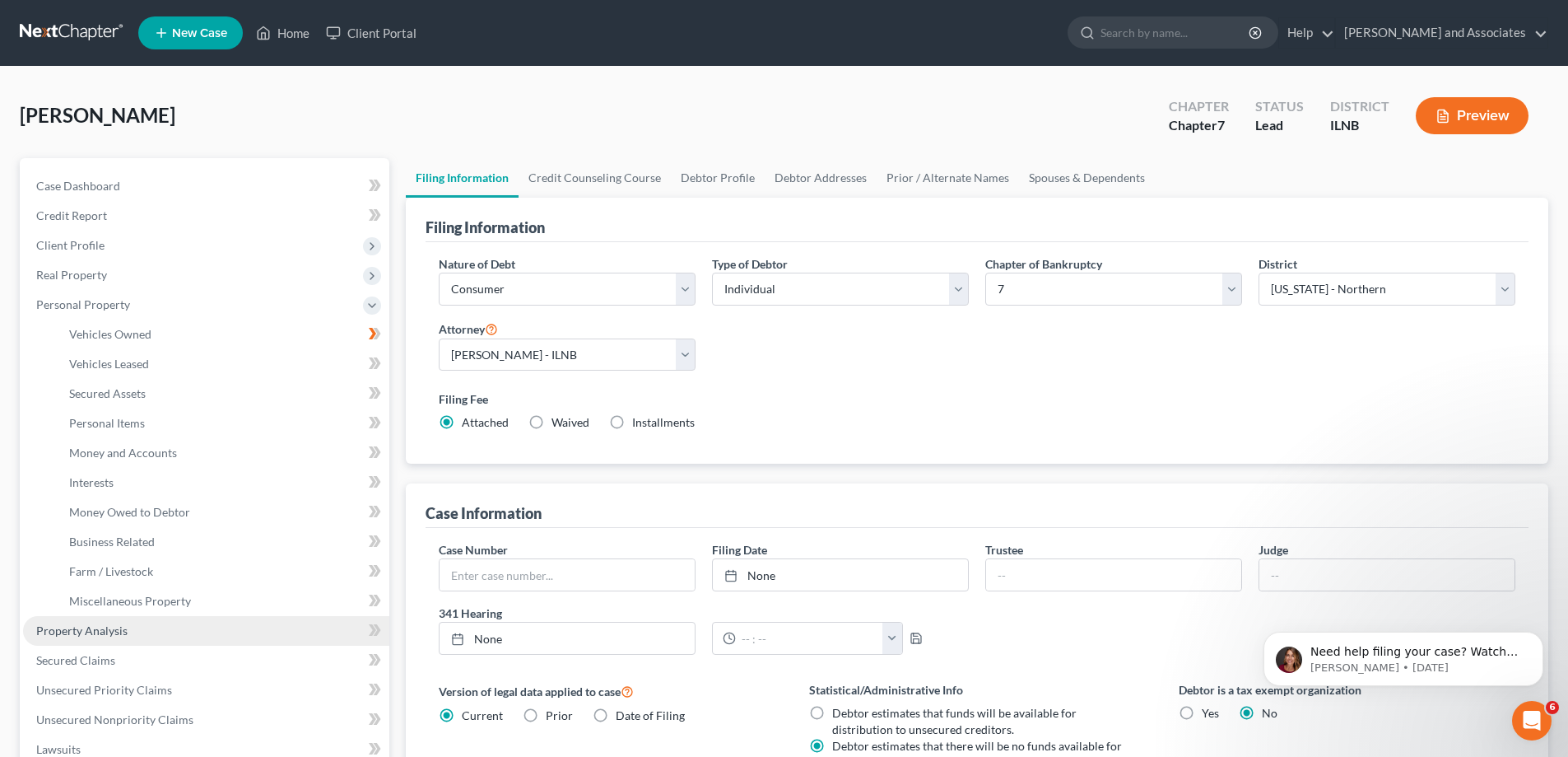
click at [146, 634] on link "Property Analysis" at bounding box center [205, 630] width 367 height 29
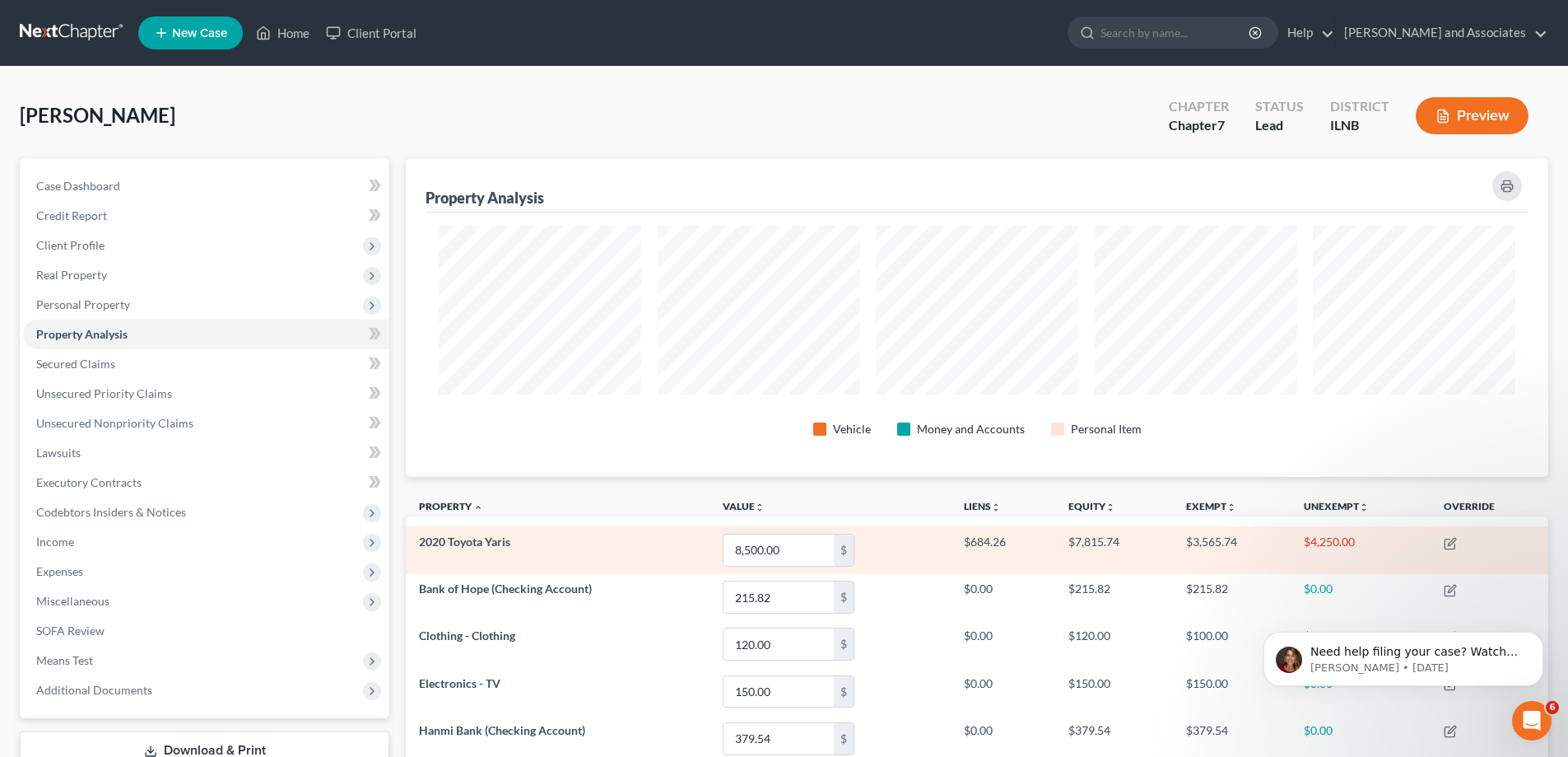
scroll to position [165, 0]
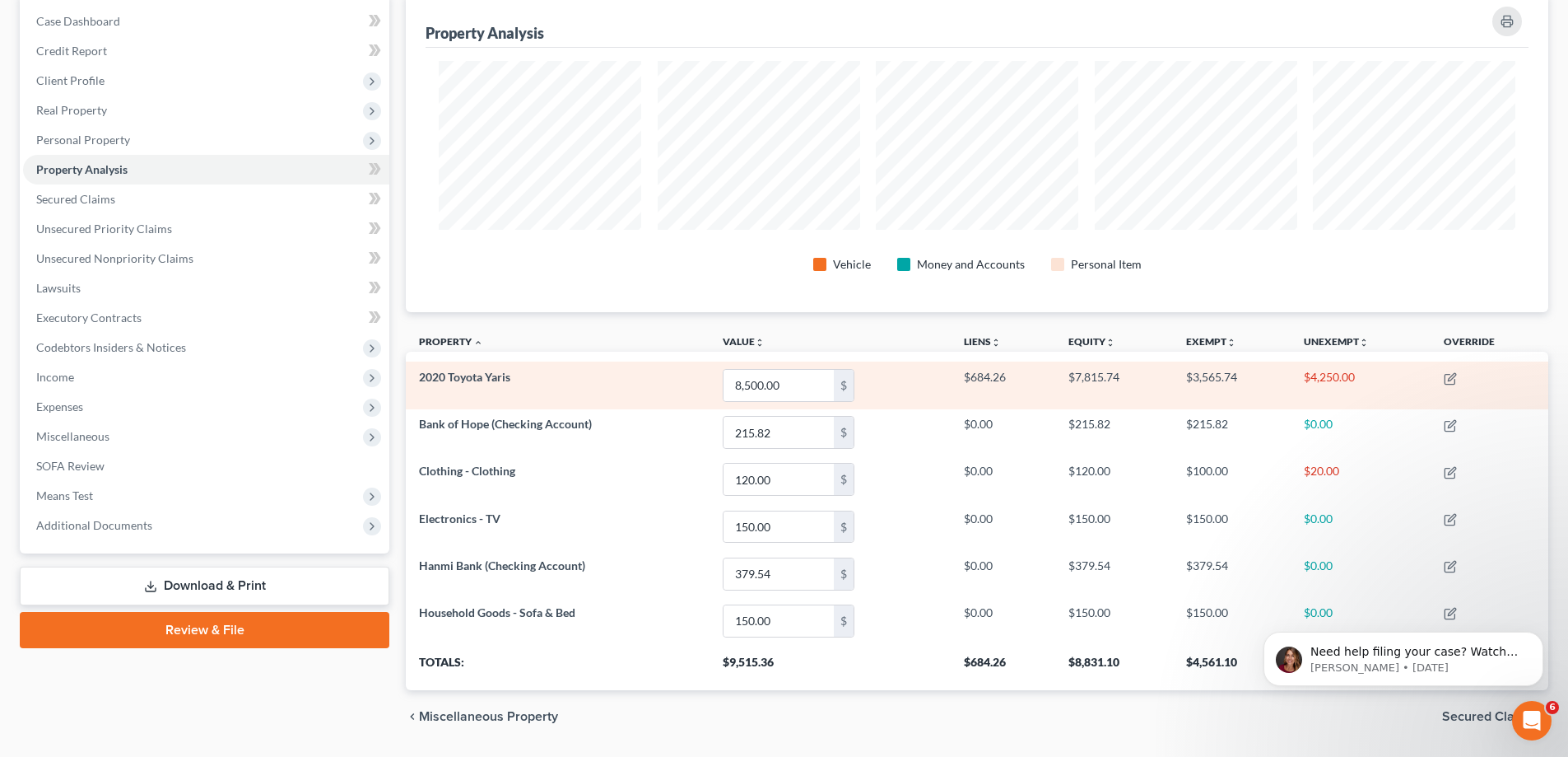
click at [618, 401] on td "2020 Toyota Yaris" at bounding box center [558, 386] width 303 height 47
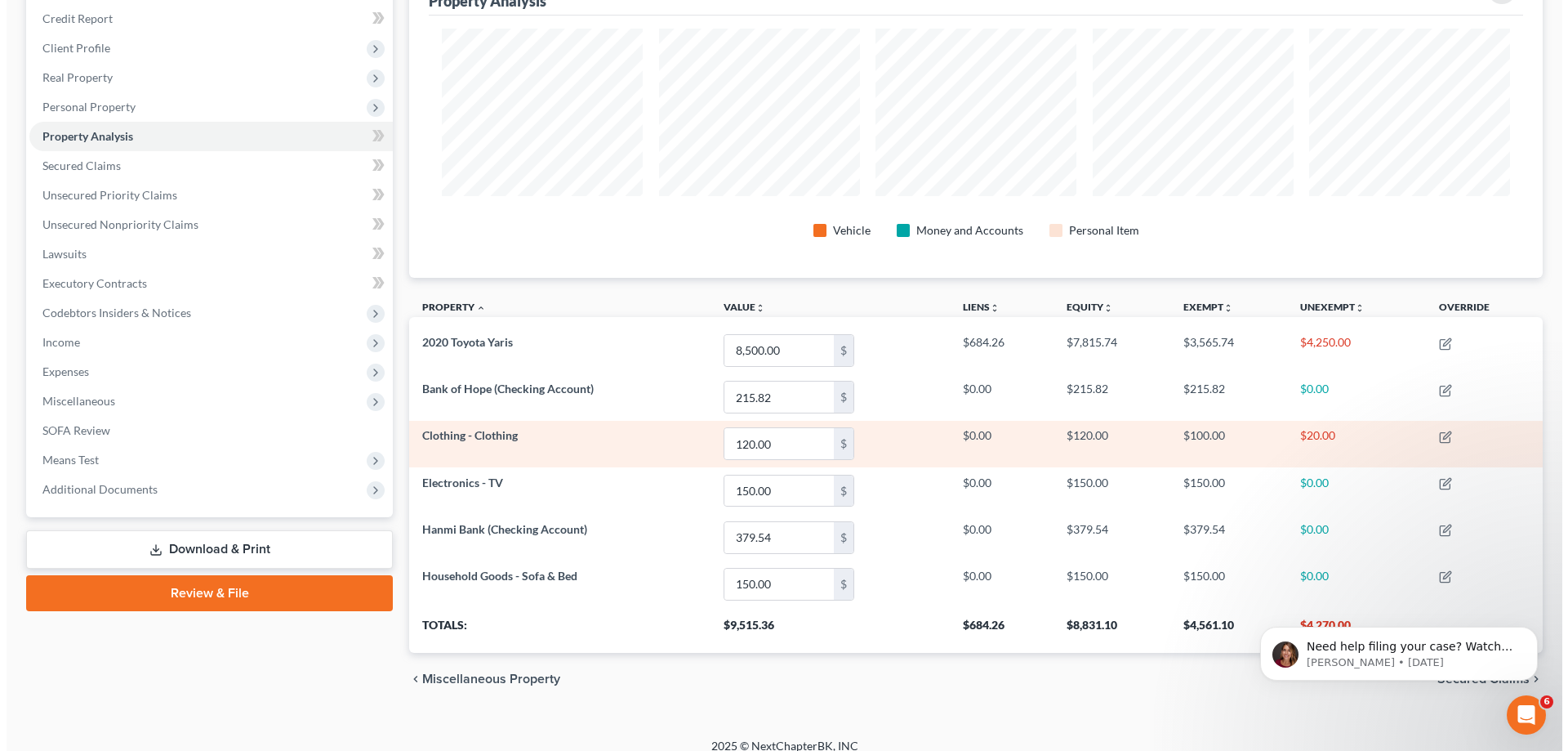
scroll to position [211, 0]
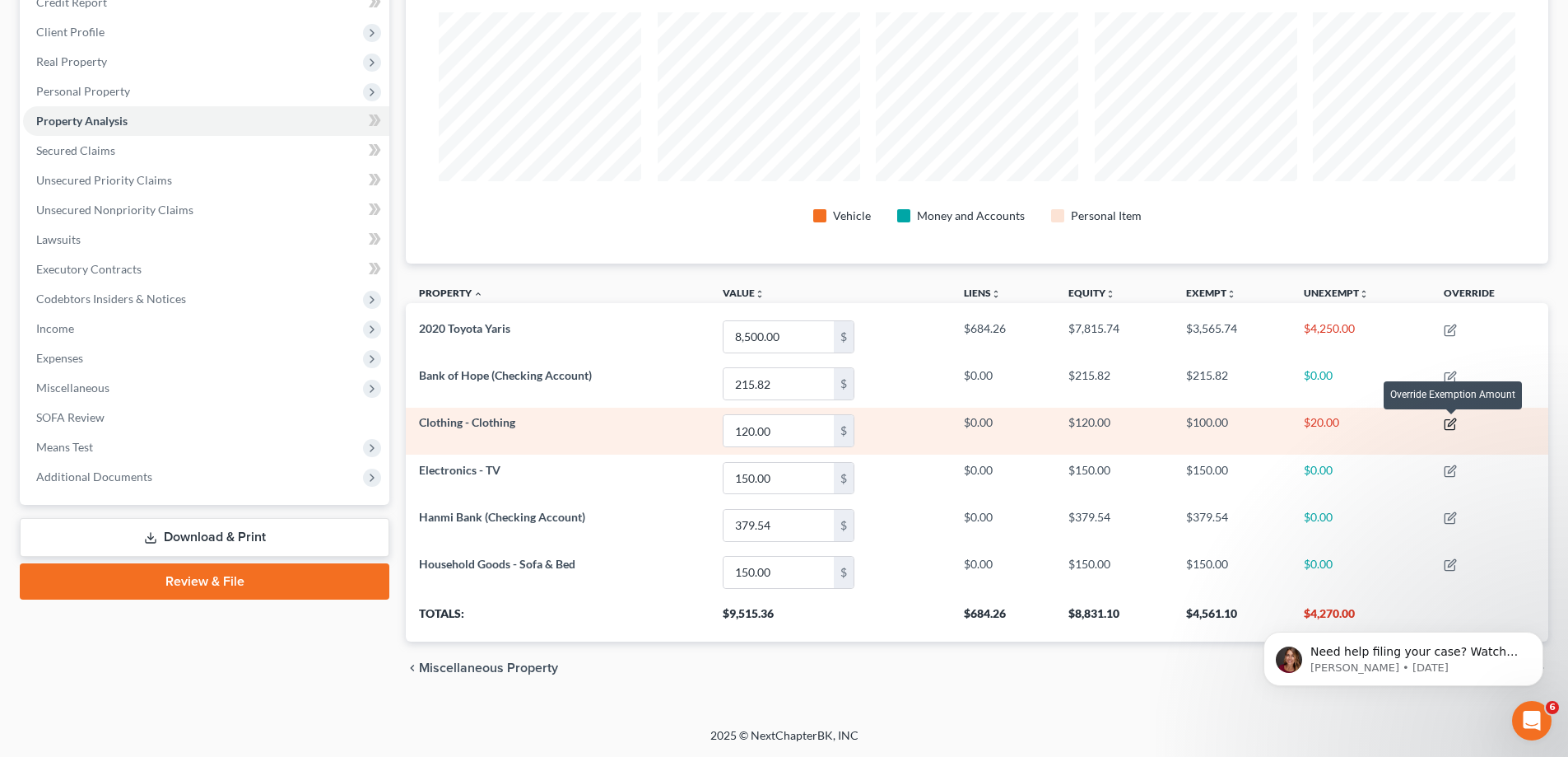
click at [1454, 426] on icon "button" at bounding box center [1450, 424] width 13 height 13
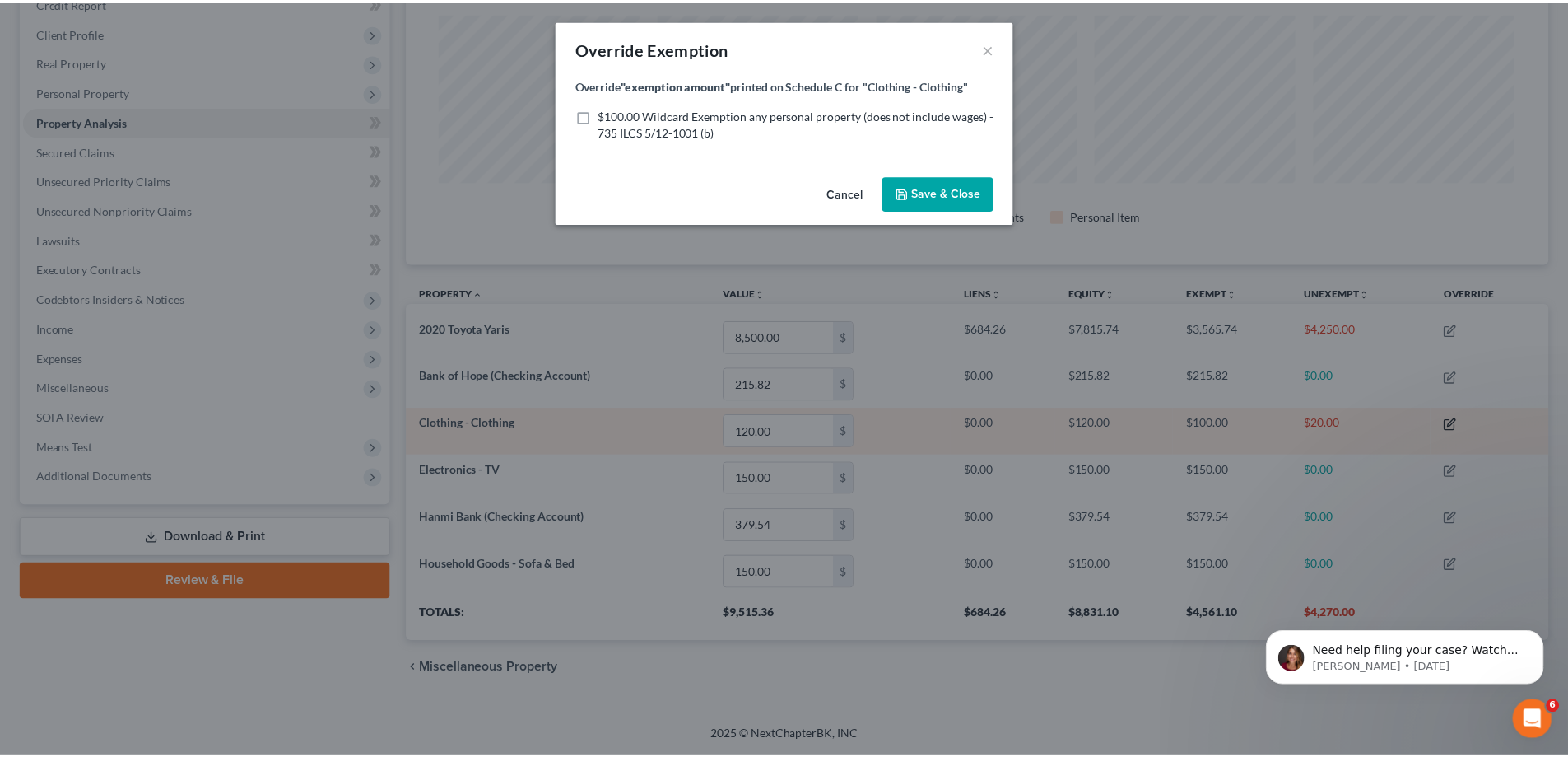
scroll to position [320, 1152]
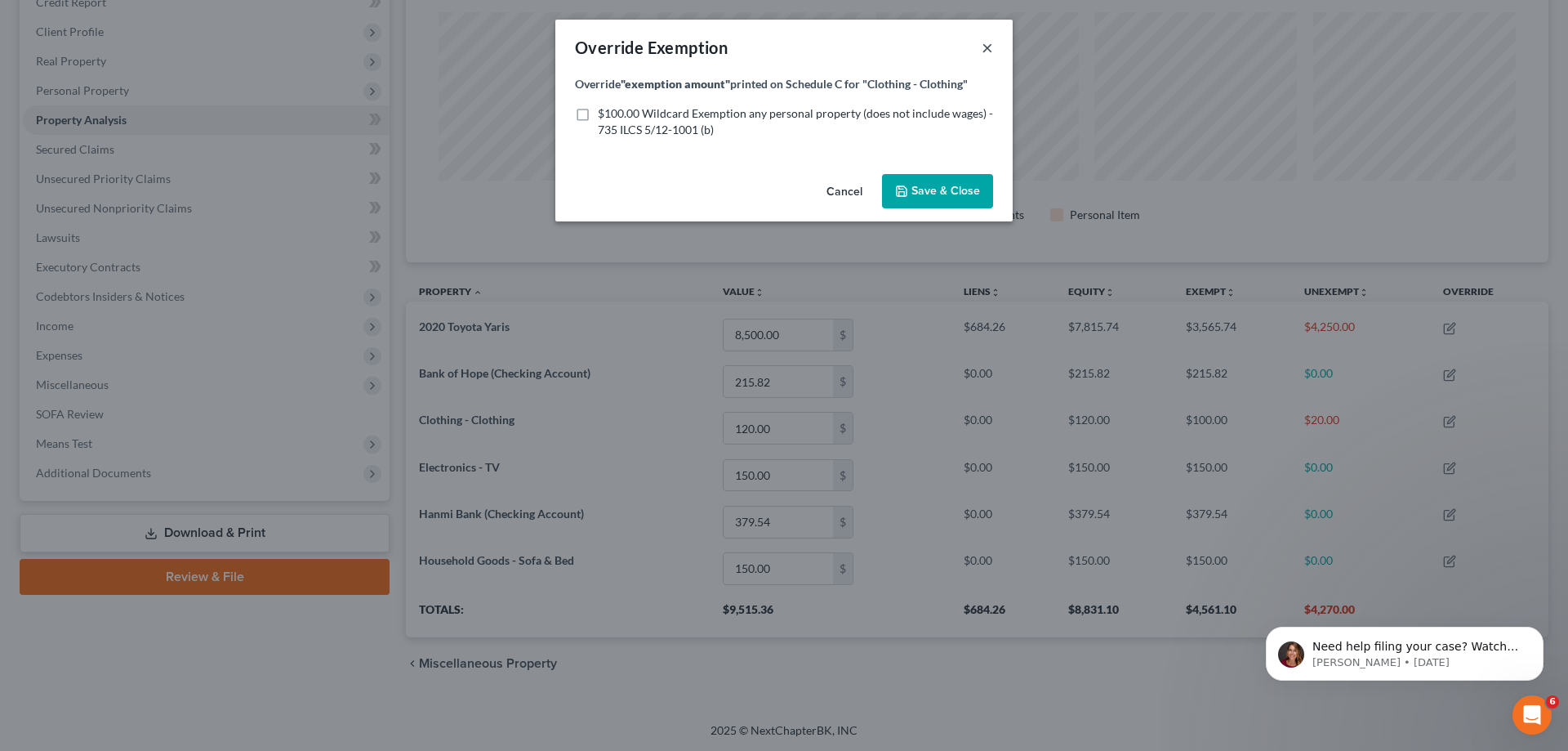
click at [985, 54] on button "×" at bounding box center [987, 47] width 11 height 20
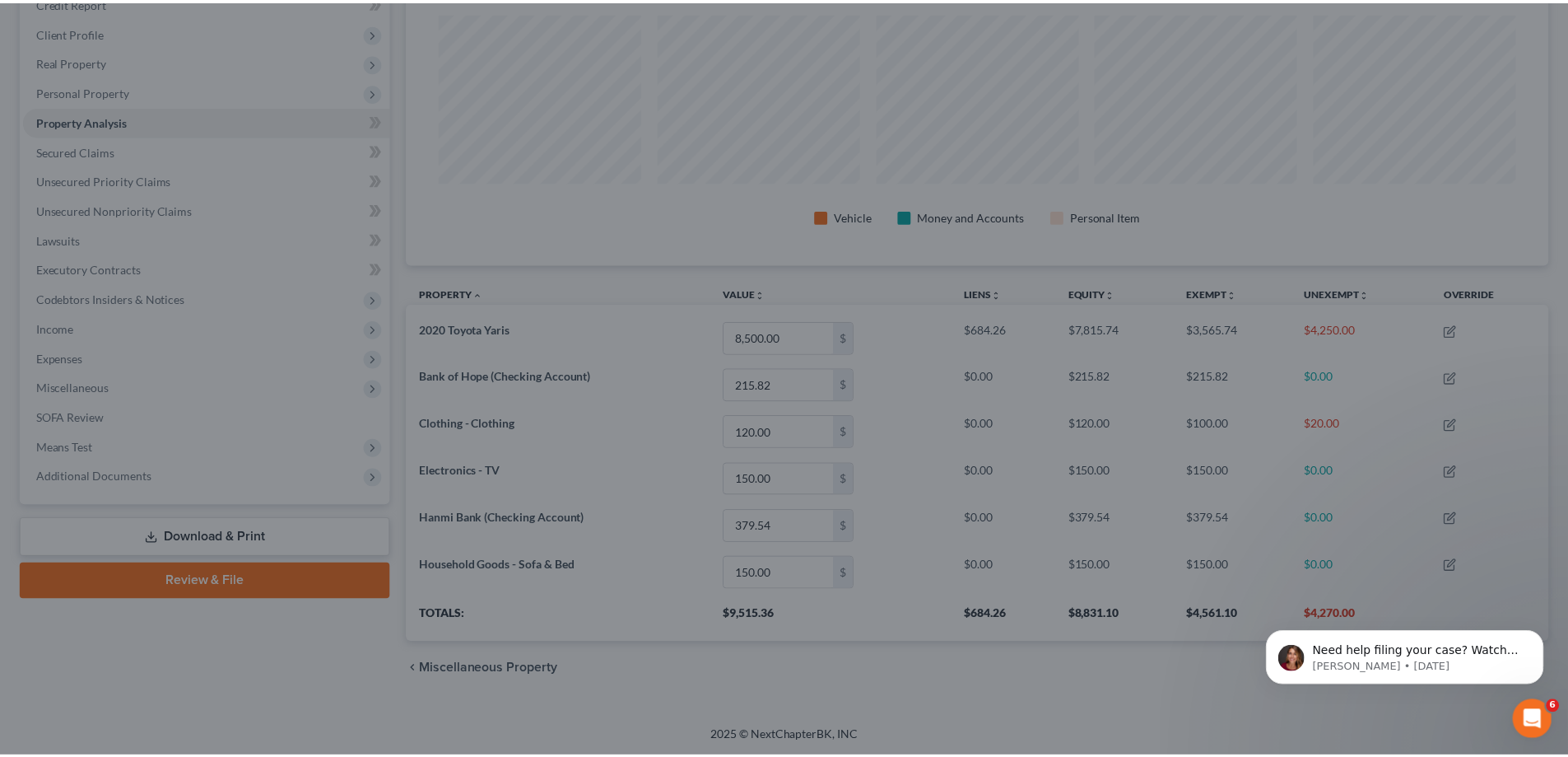
scroll to position [319, 1143]
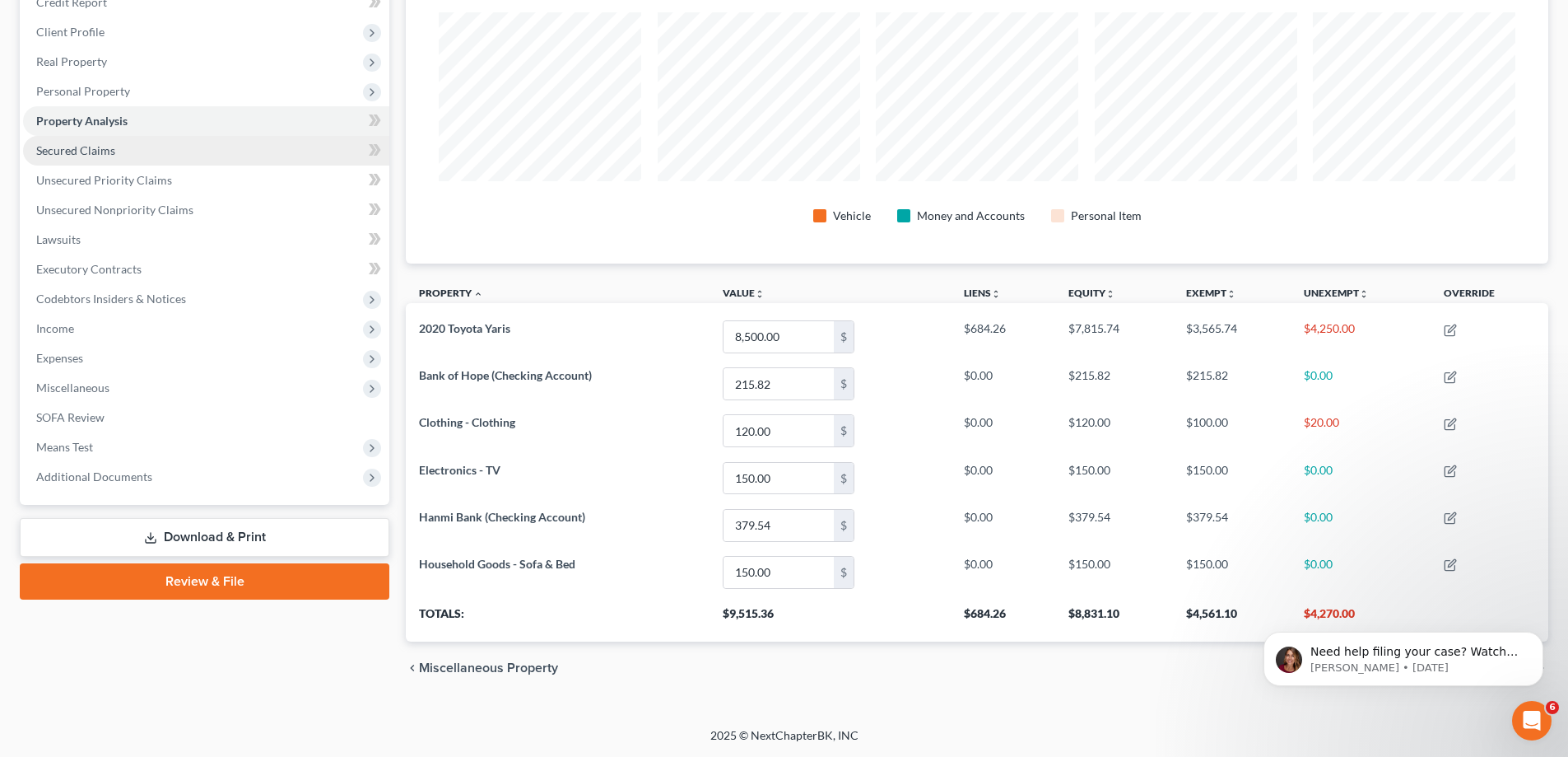
click at [93, 146] on span "Secured Claims" at bounding box center [75, 150] width 79 height 14
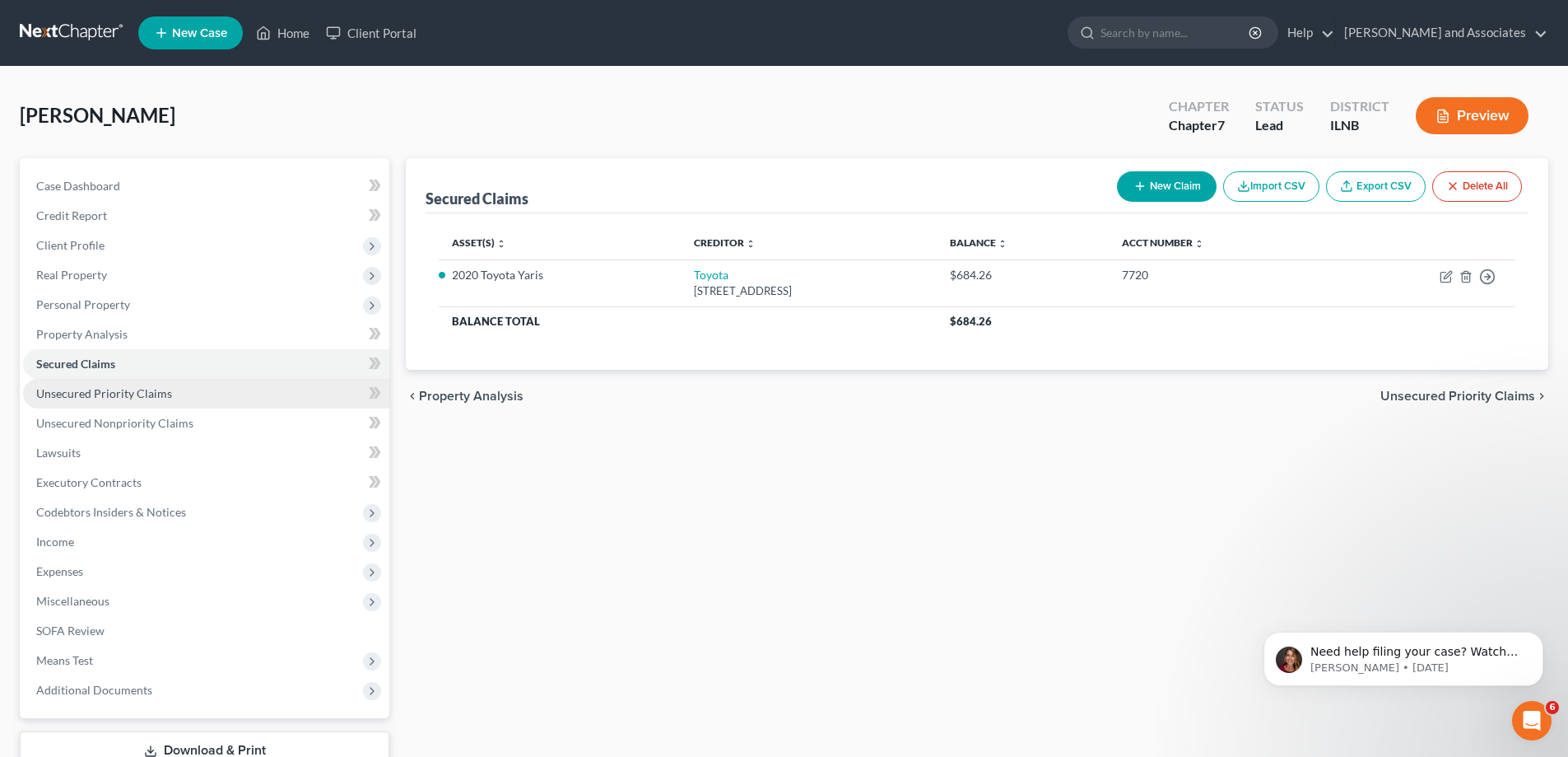
click at [119, 393] on span "Unsecured Priority Claims" at bounding box center [104, 393] width 136 height 14
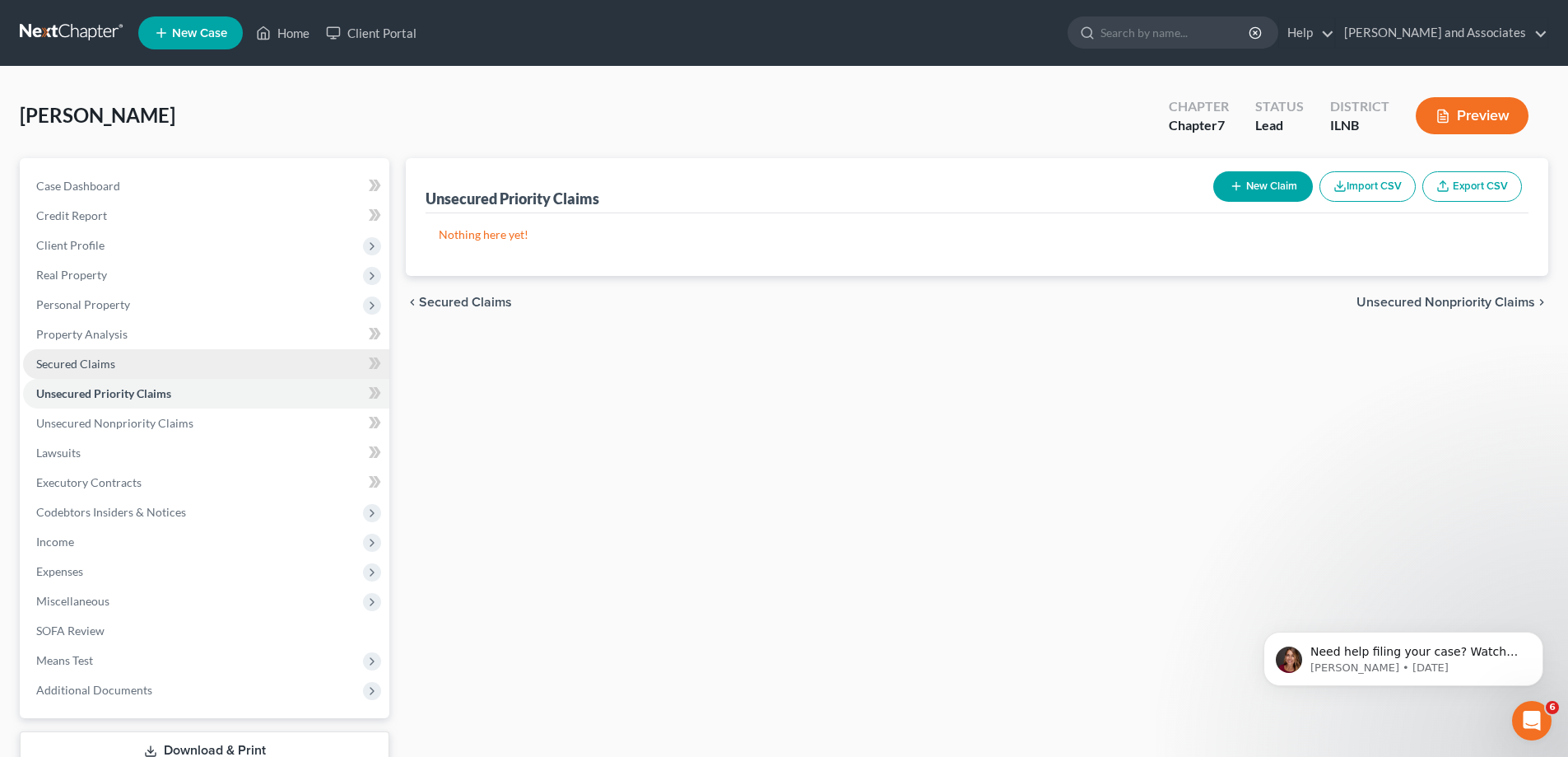
click at [129, 359] on link "Secured Claims" at bounding box center [205, 363] width 367 height 29
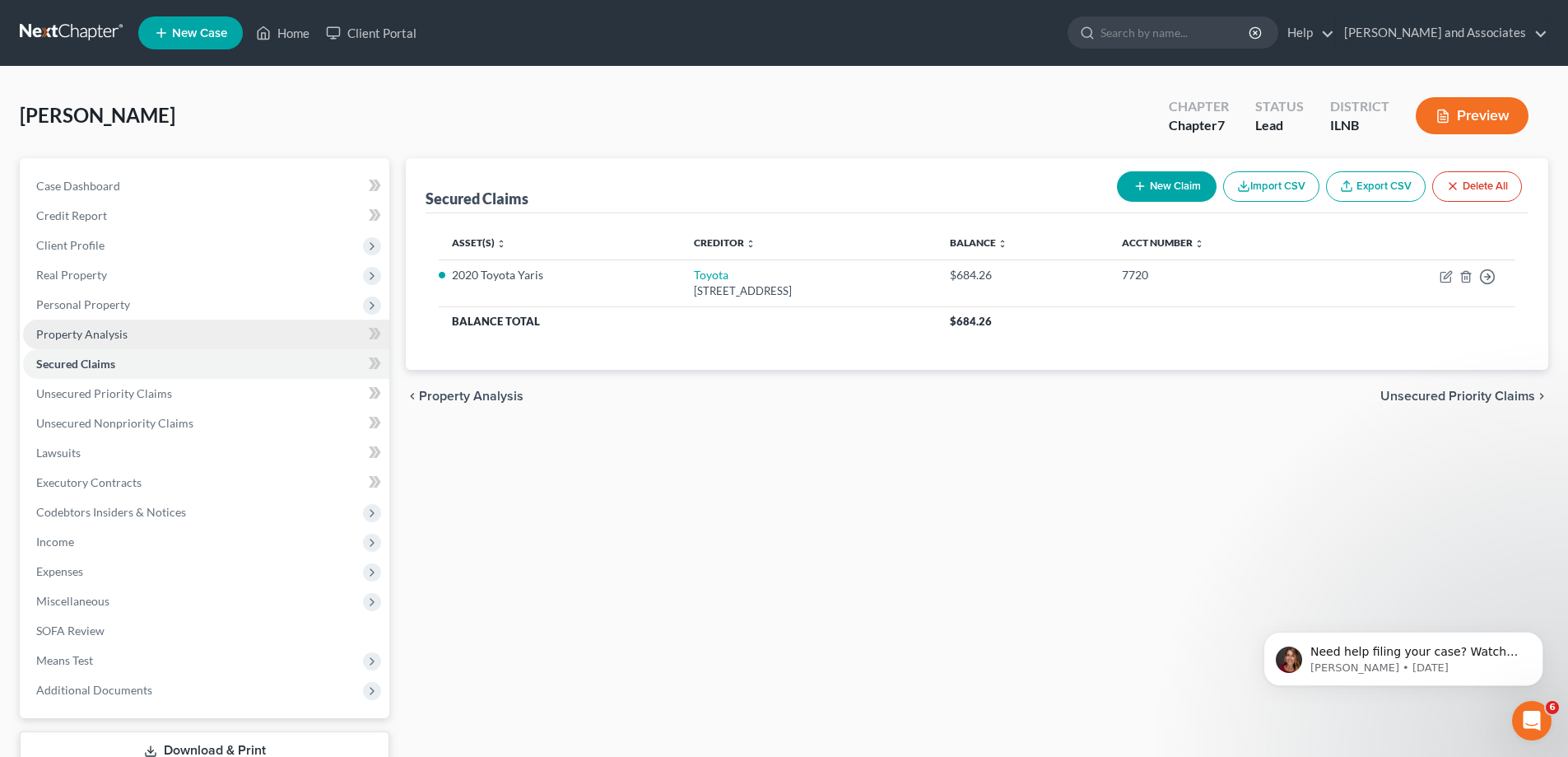
click at [141, 337] on link "Property Analysis" at bounding box center [205, 334] width 367 height 29
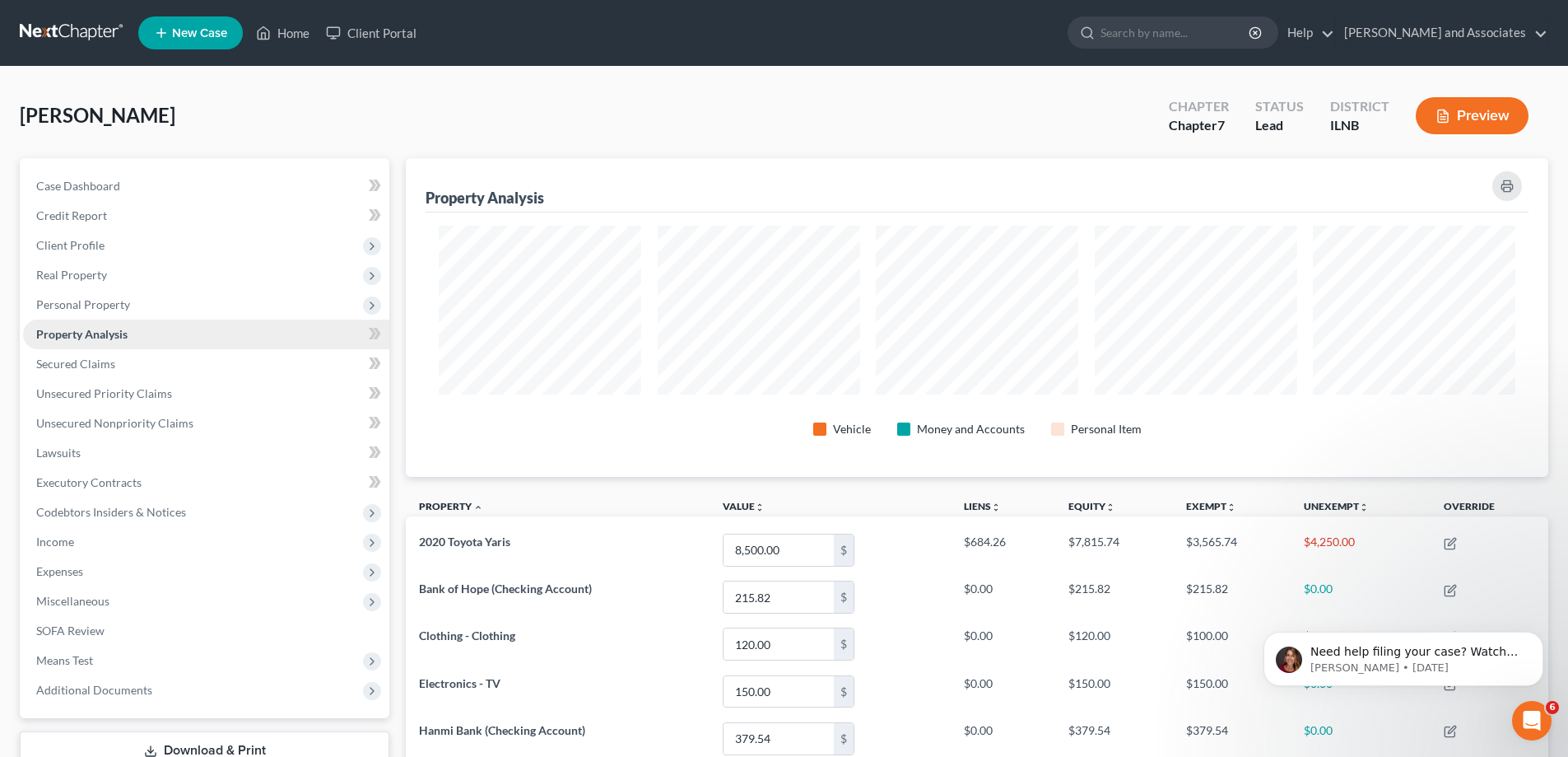
scroll to position [823280, 822100]
click at [172, 425] on span "Unsecured Nonpriority Claims" at bounding box center [114, 422] width 157 height 14
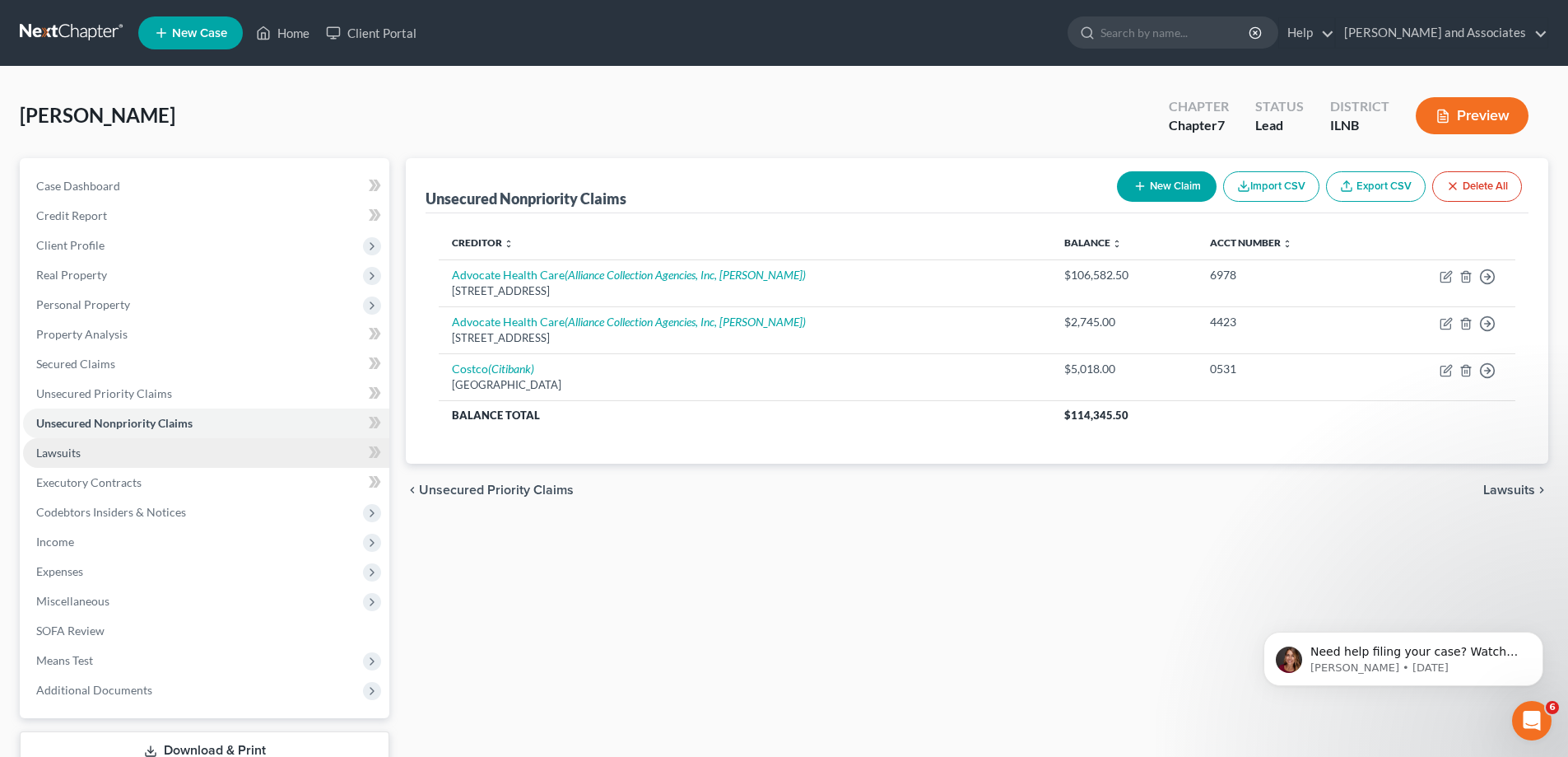
click at [168, 450] on link "Lawsuits" at bounding box center [205, 453] width 367 height 29
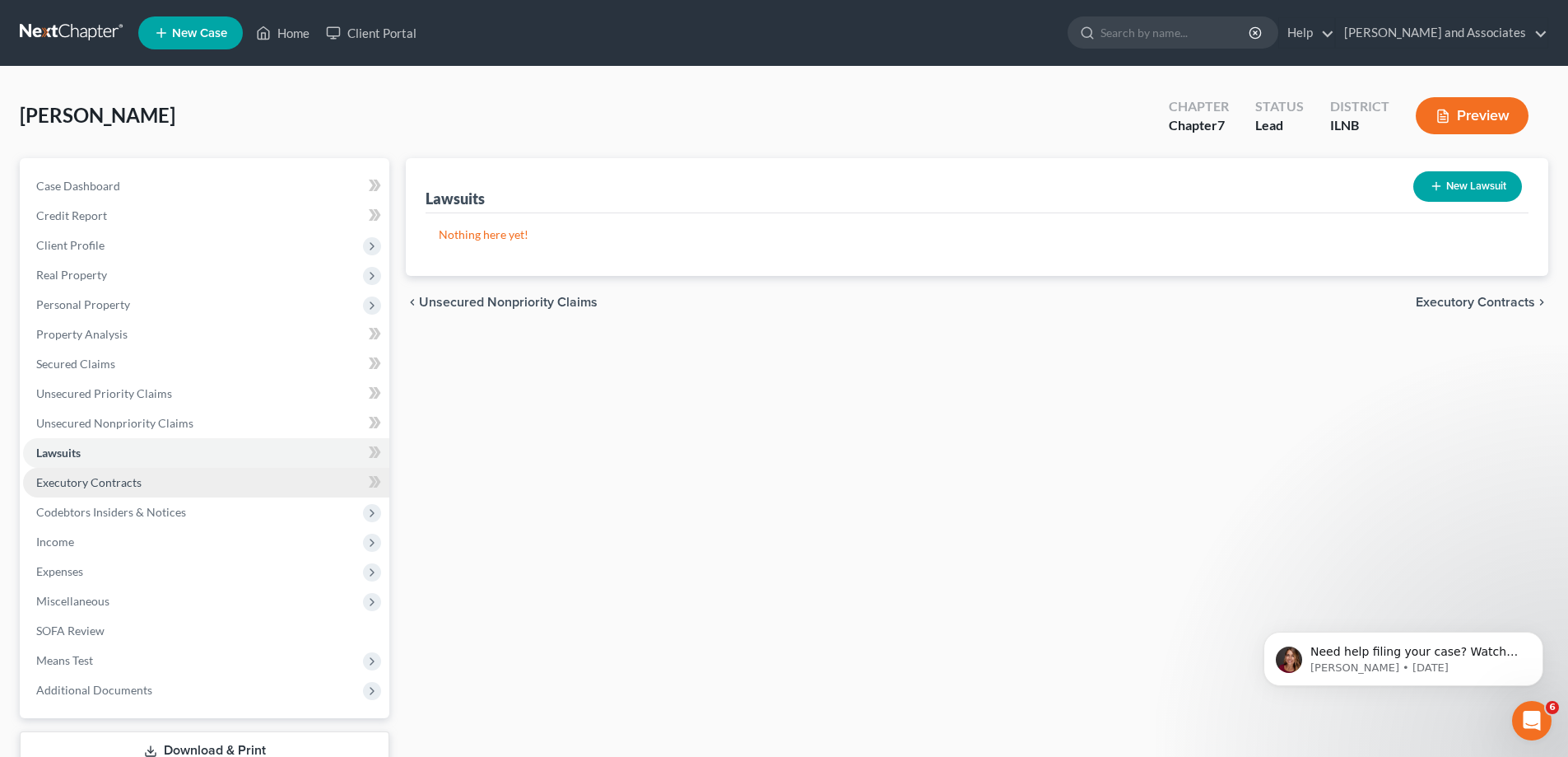
click at [188, 471] on link "Executory Contracts" at bounding box center [205, 482] width 367 height 29
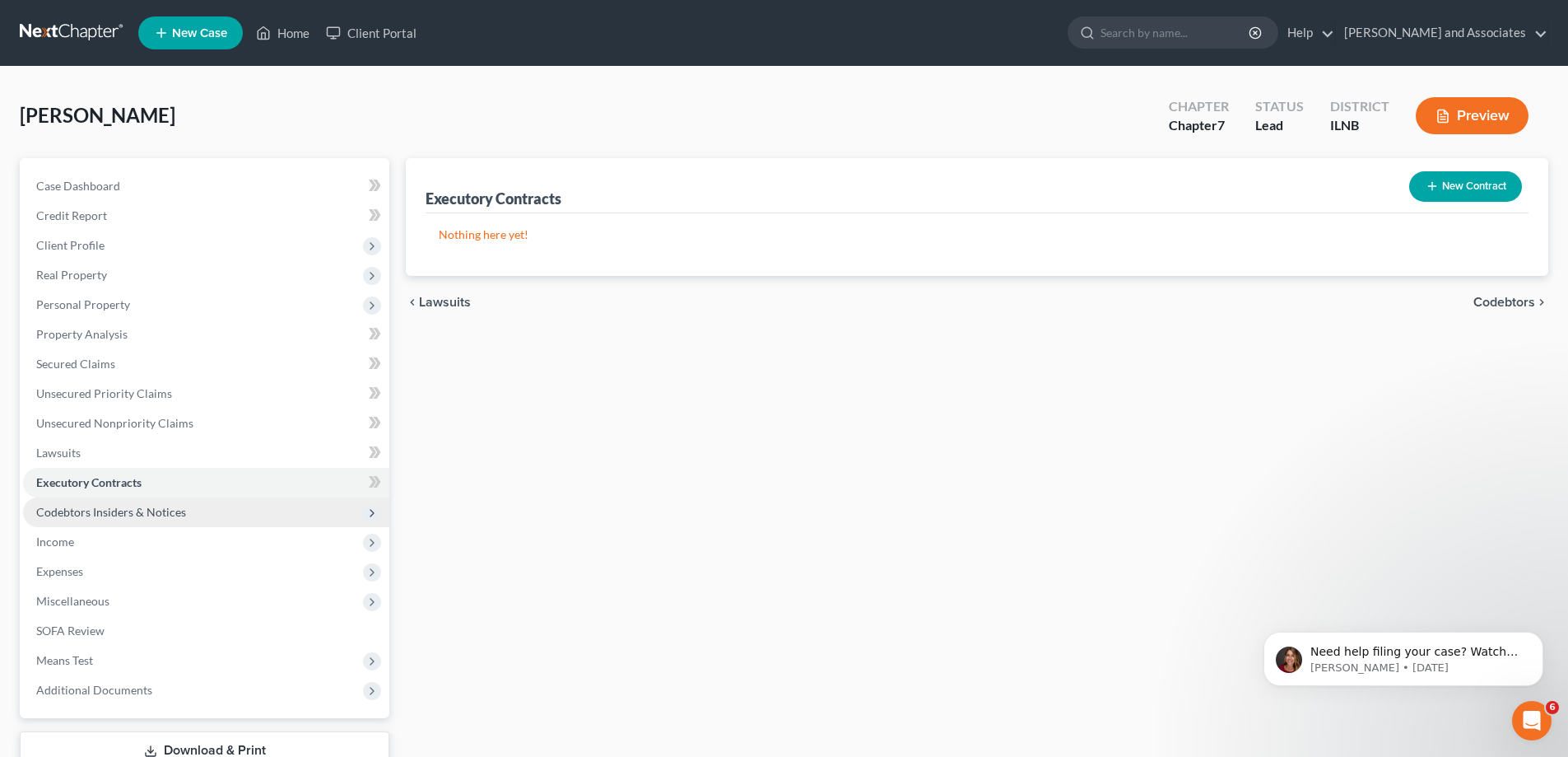
click at [220, 514] on span "Codebtors Insiders & Notices" at bounding box center [205, 512] width 367 height 29
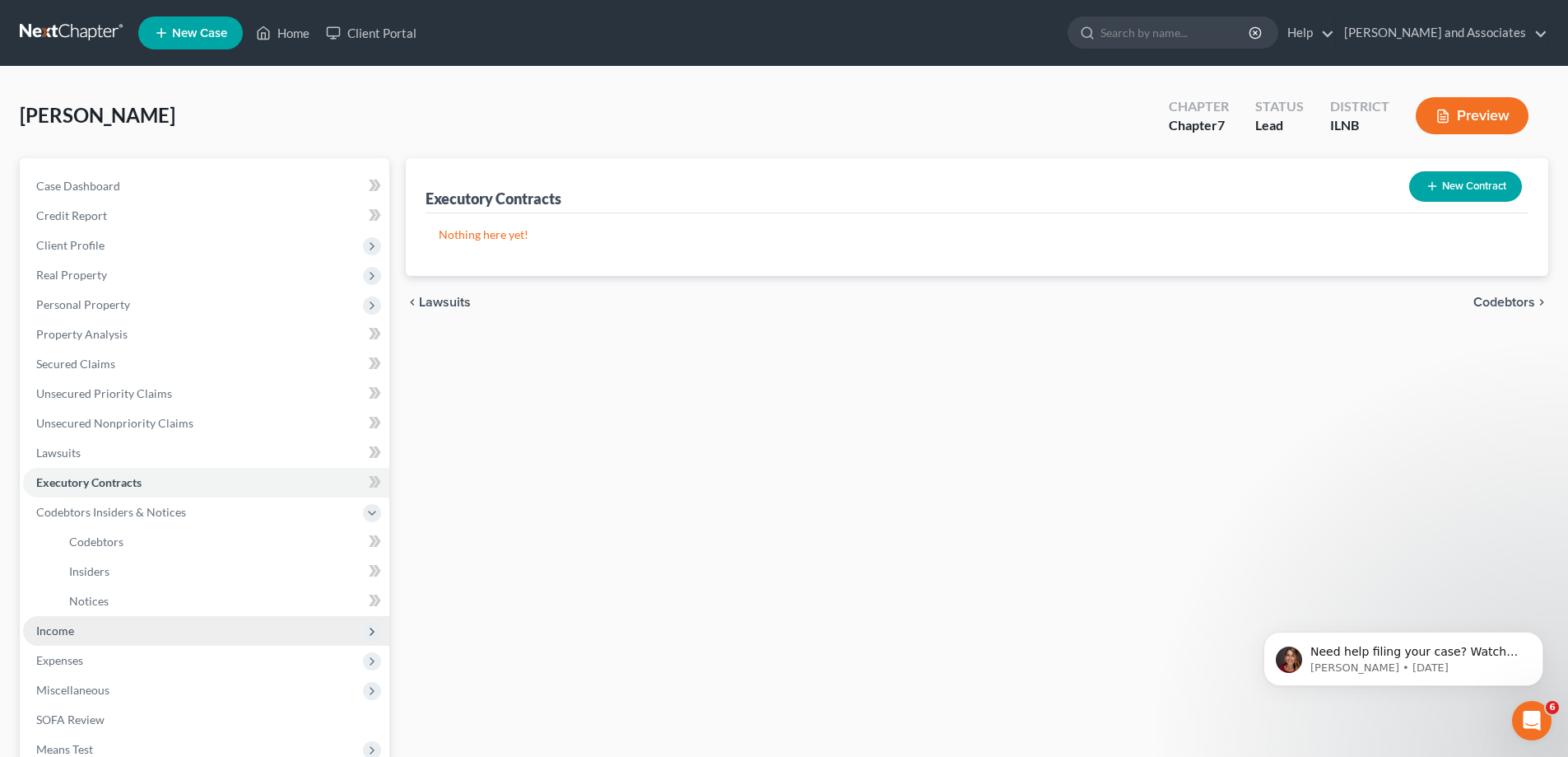
click at [312, 636] on span "Income" at bounding box center [205, 630] width 367 height 29
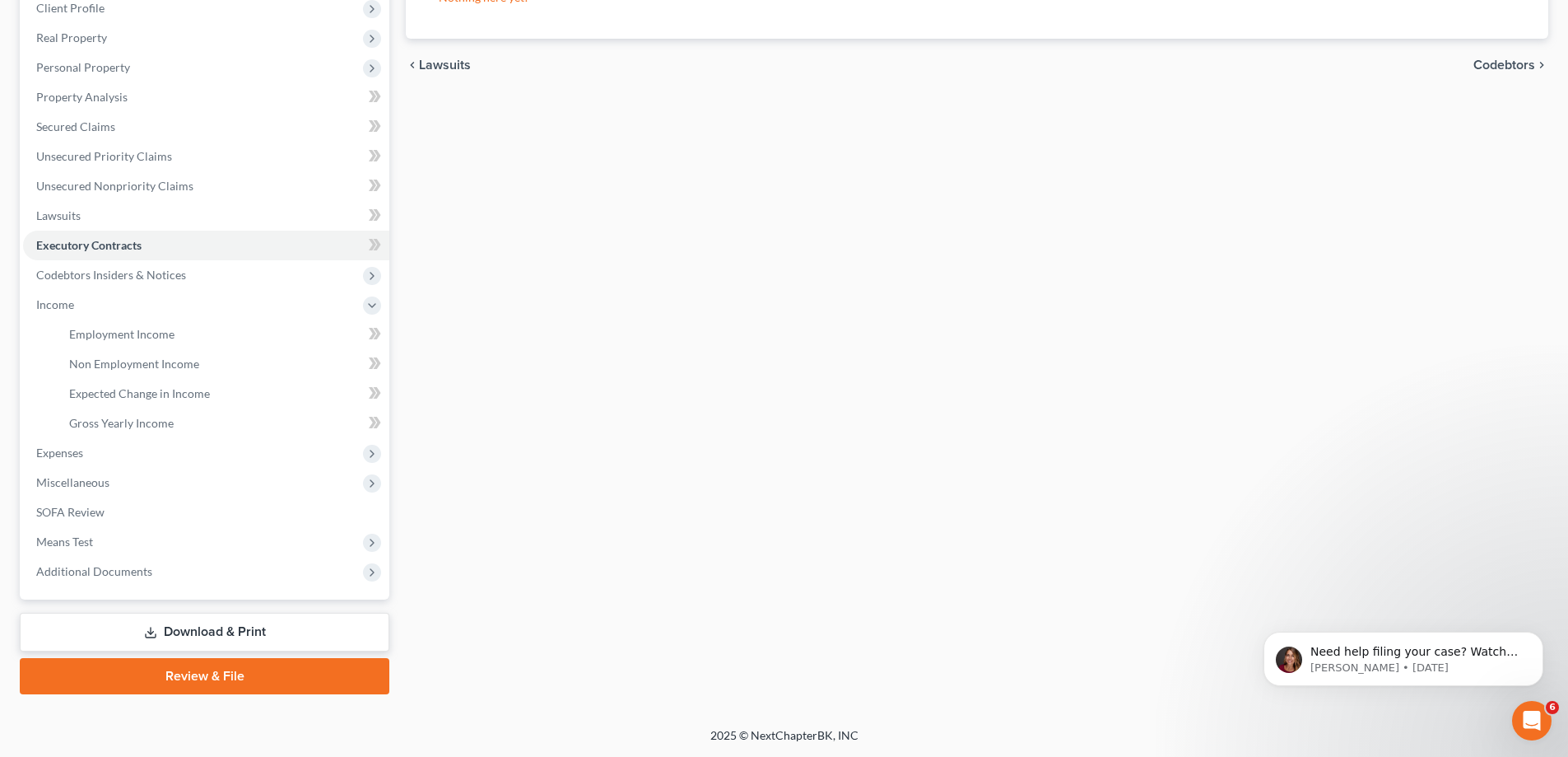
click at [723, 454] on div "Executory Contracts New Contract Nothing here yet! chevron_left Lawsuits Codebt…" at bounding box center [977, 307] width 1159 height 773
click at [331, 484] on span "Miscellaneous" at bounding box center [205, 482] width 367 height 29
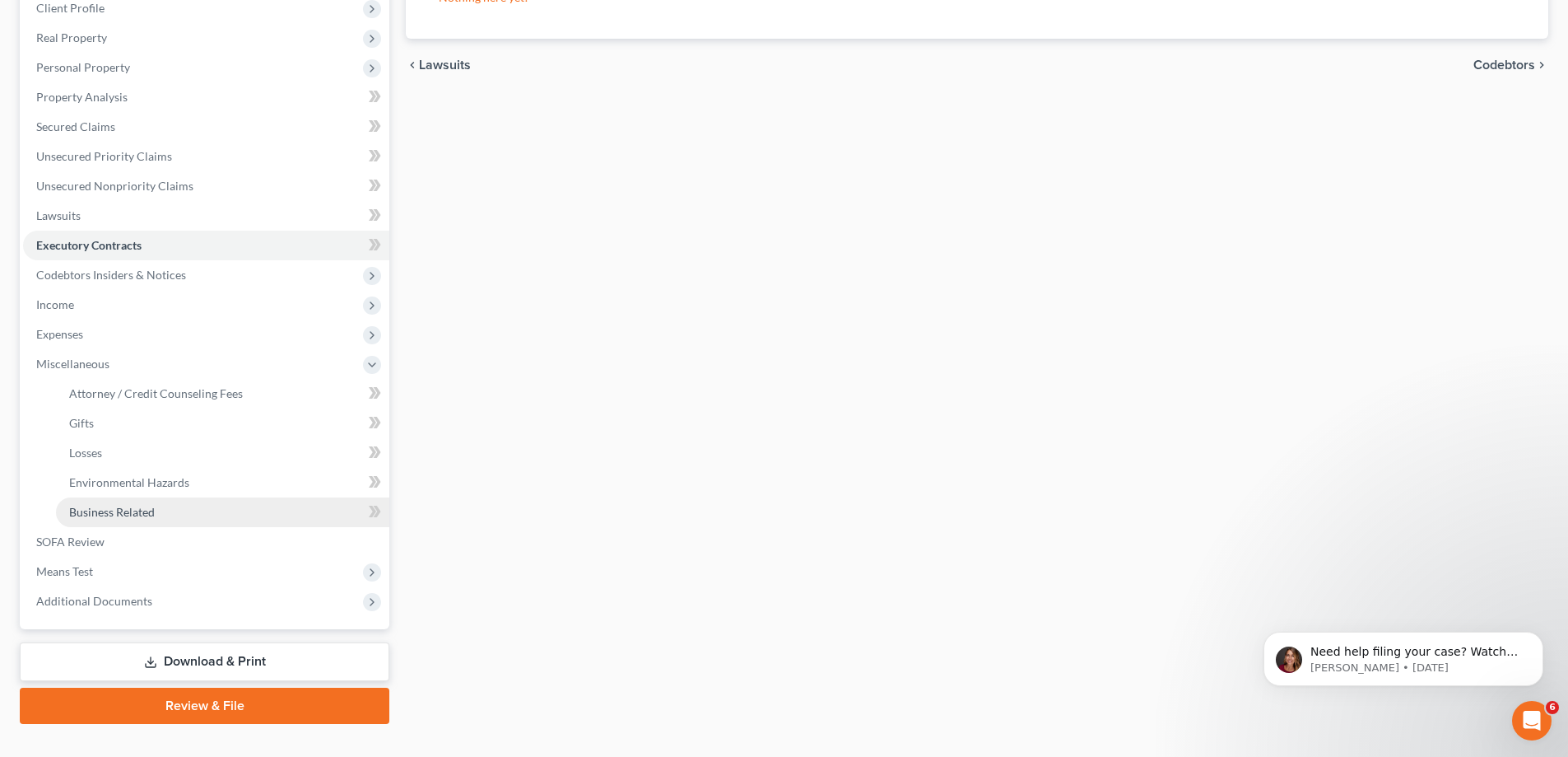
scroll to position [267, 0]
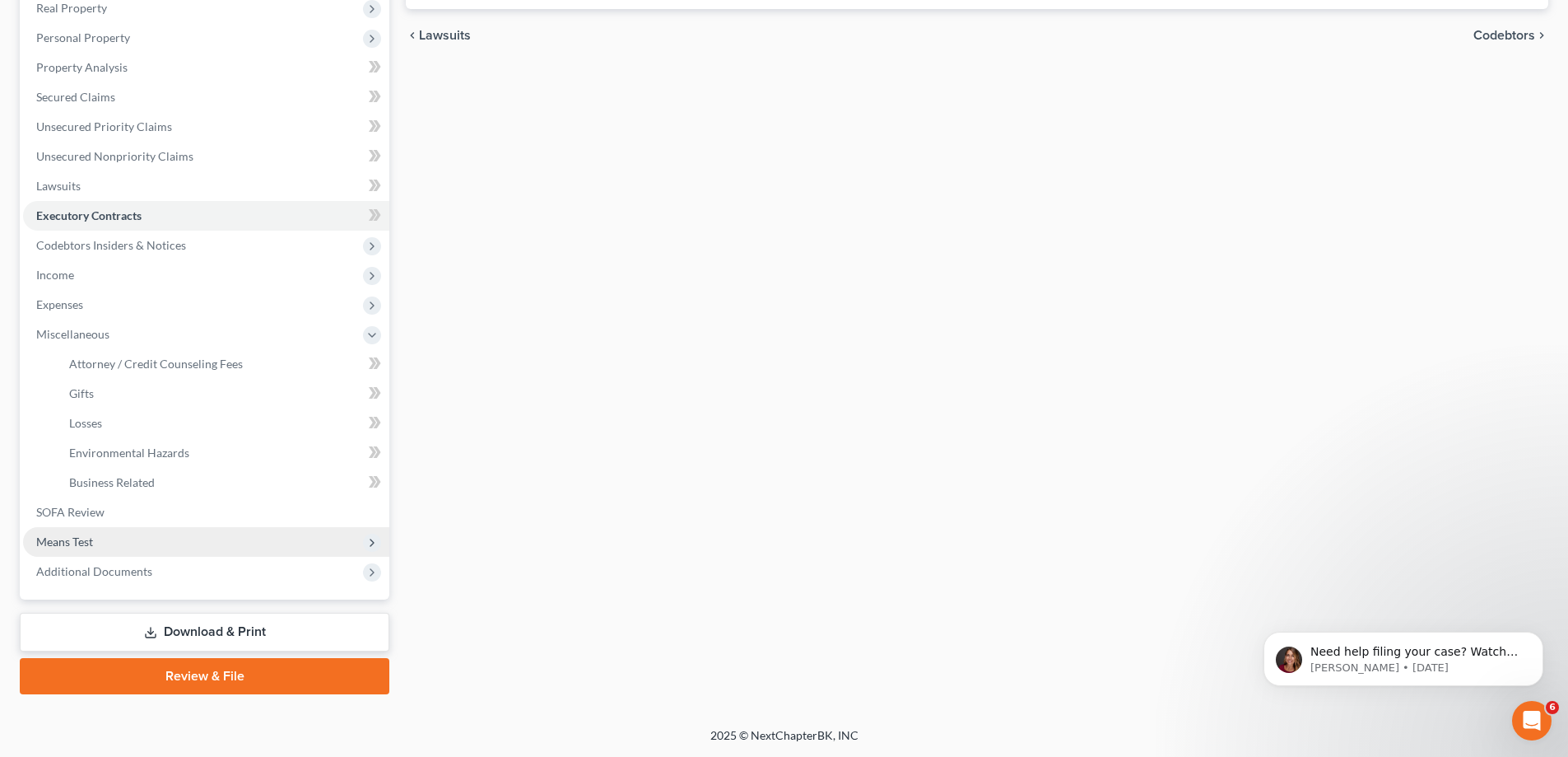
click at [313, 537] on span "Means Test" at bounding box center [205, 541] width 367 height 29
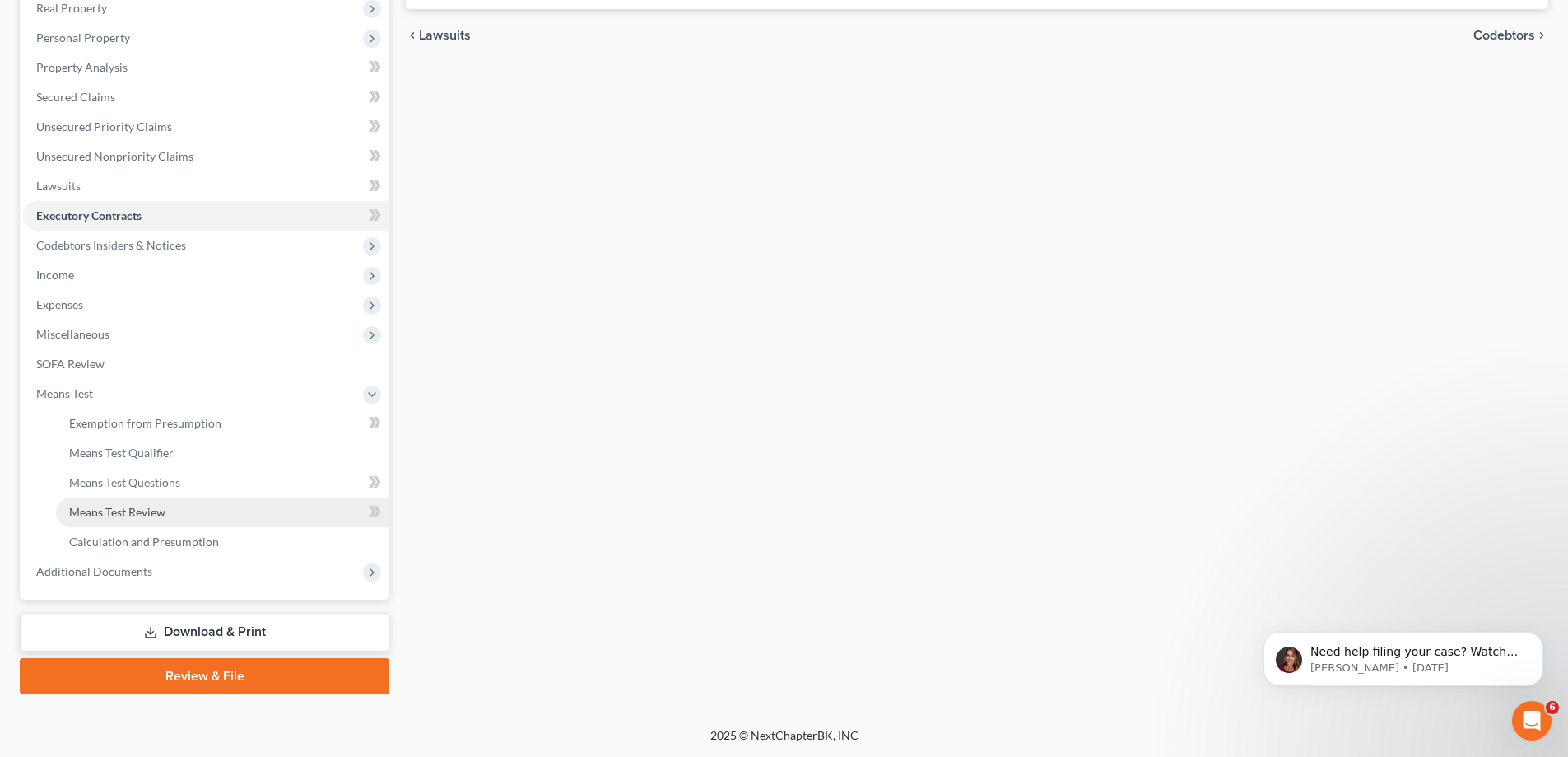
click at [330, 506] on link "Means Test Review" at bounding box center [222, 512] width 334 height 29
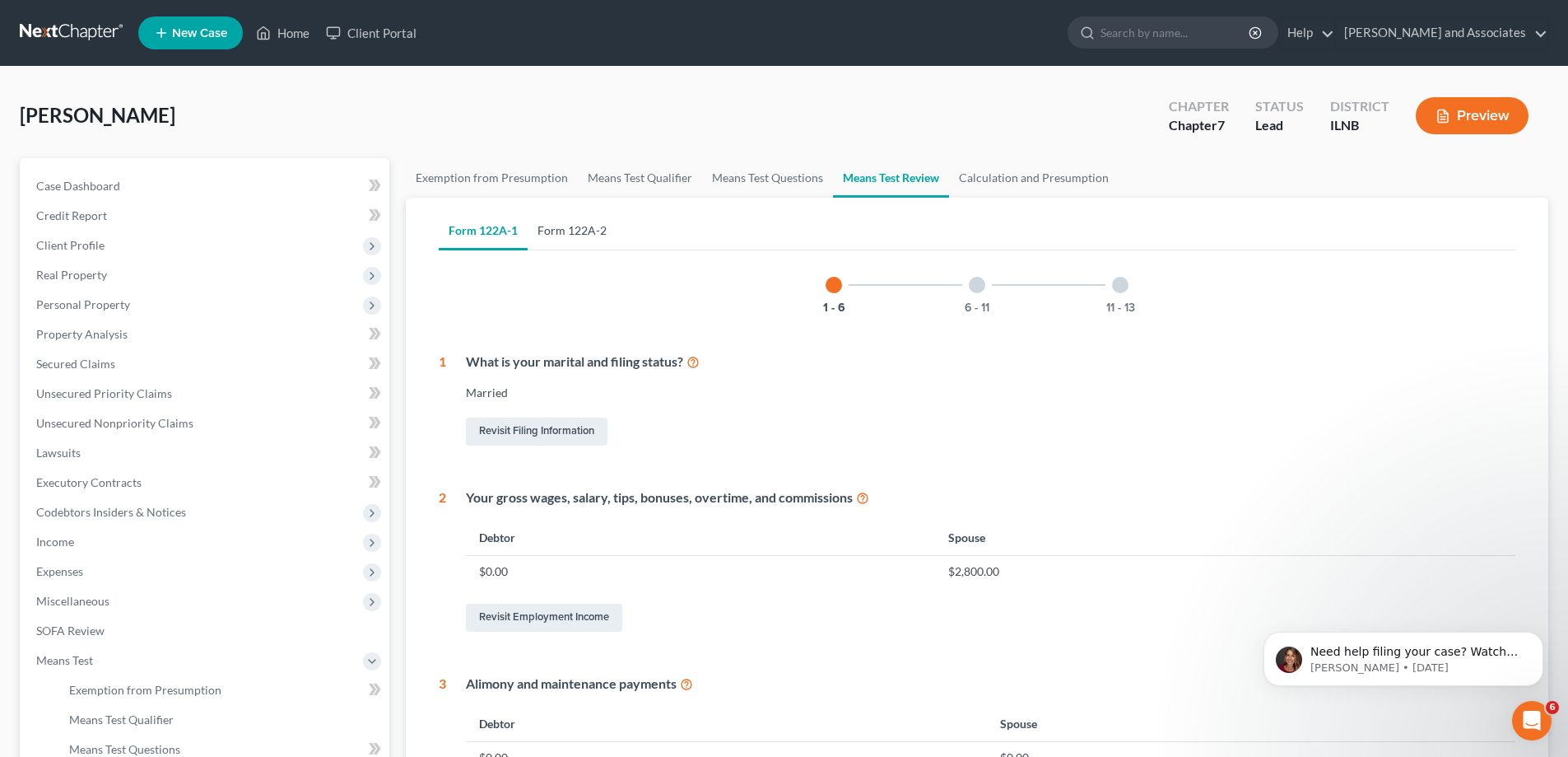
click at [571, 222] on link "Form 122A-2" at bounding box center [572, 231] width 89 height 40
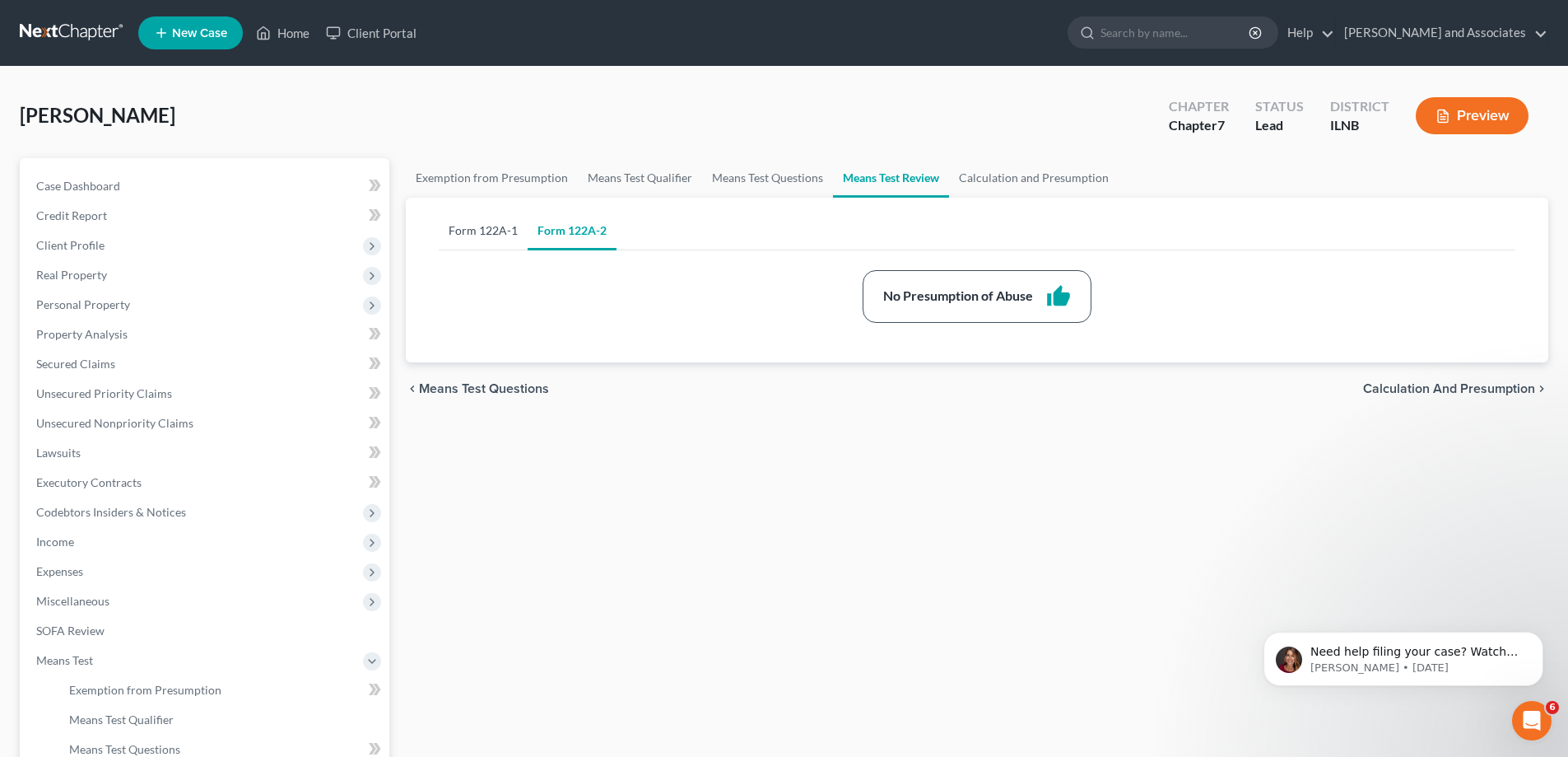
click at [473, 231] on link "Form 122A-1" at bounding box center [483, 231] width 89 height 40
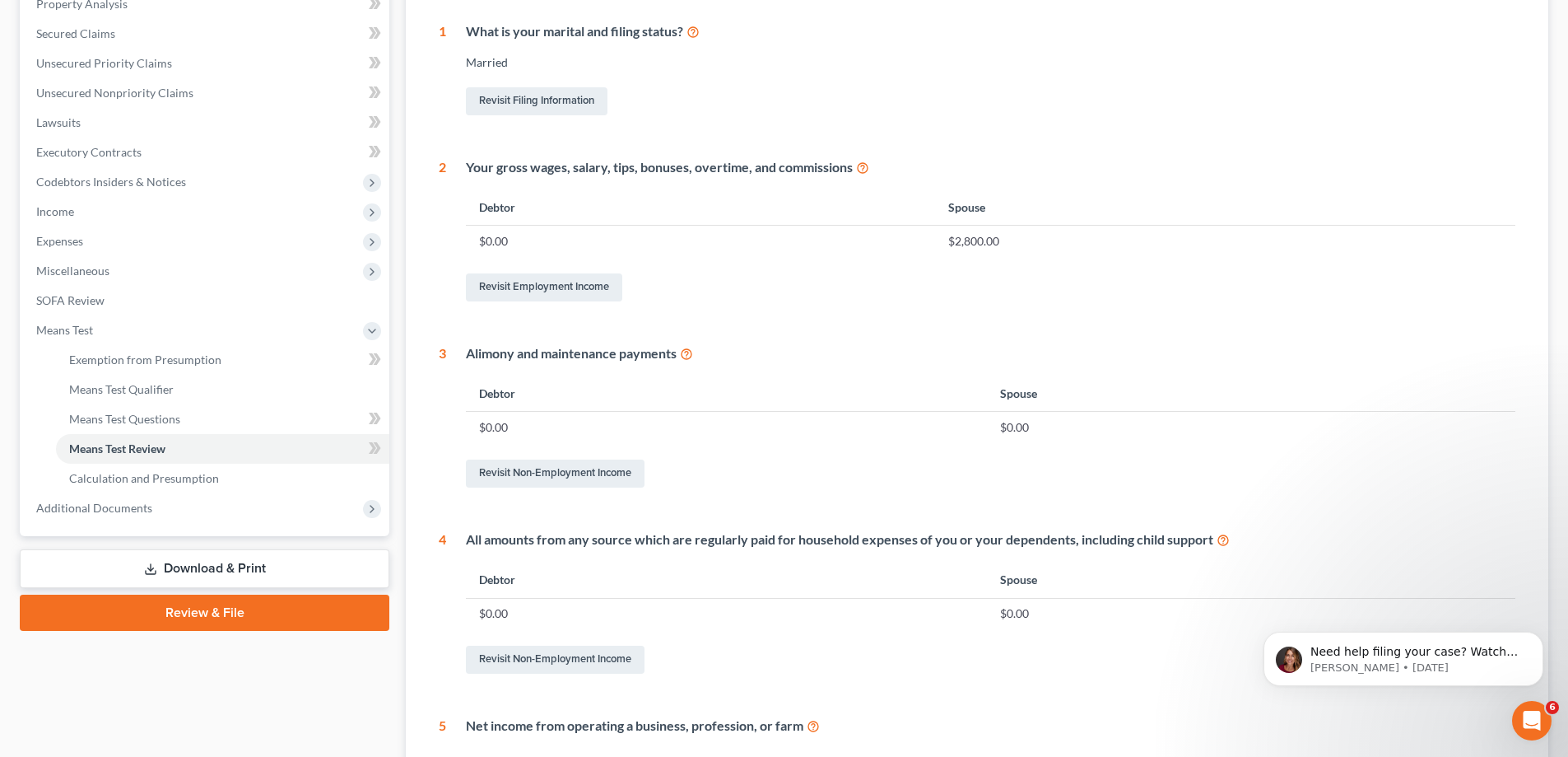
scroll to position [165, 0]
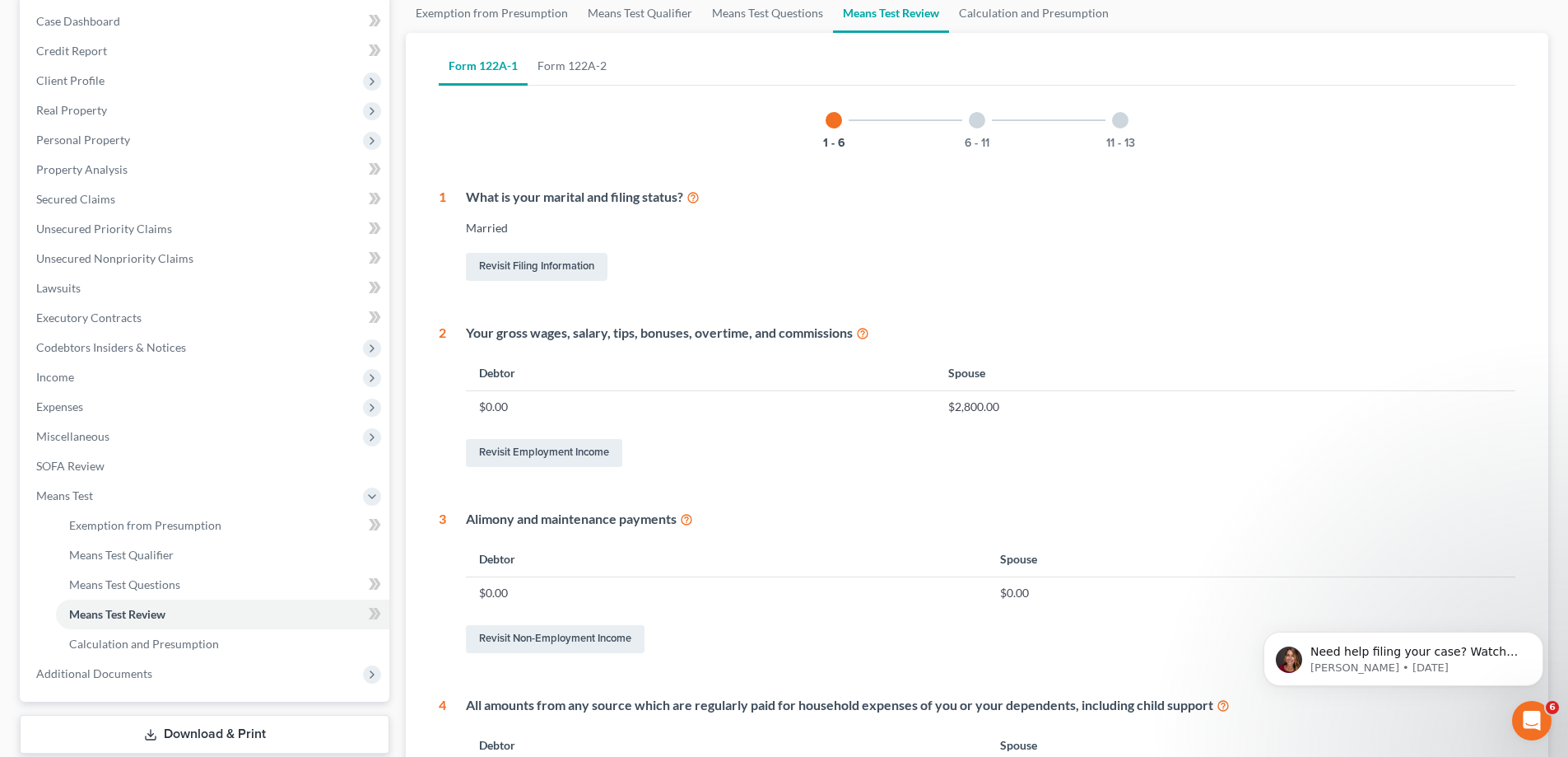
click at [980, 115] on div "6 - 11" at bounding box center [976, 120] width 56 height 56
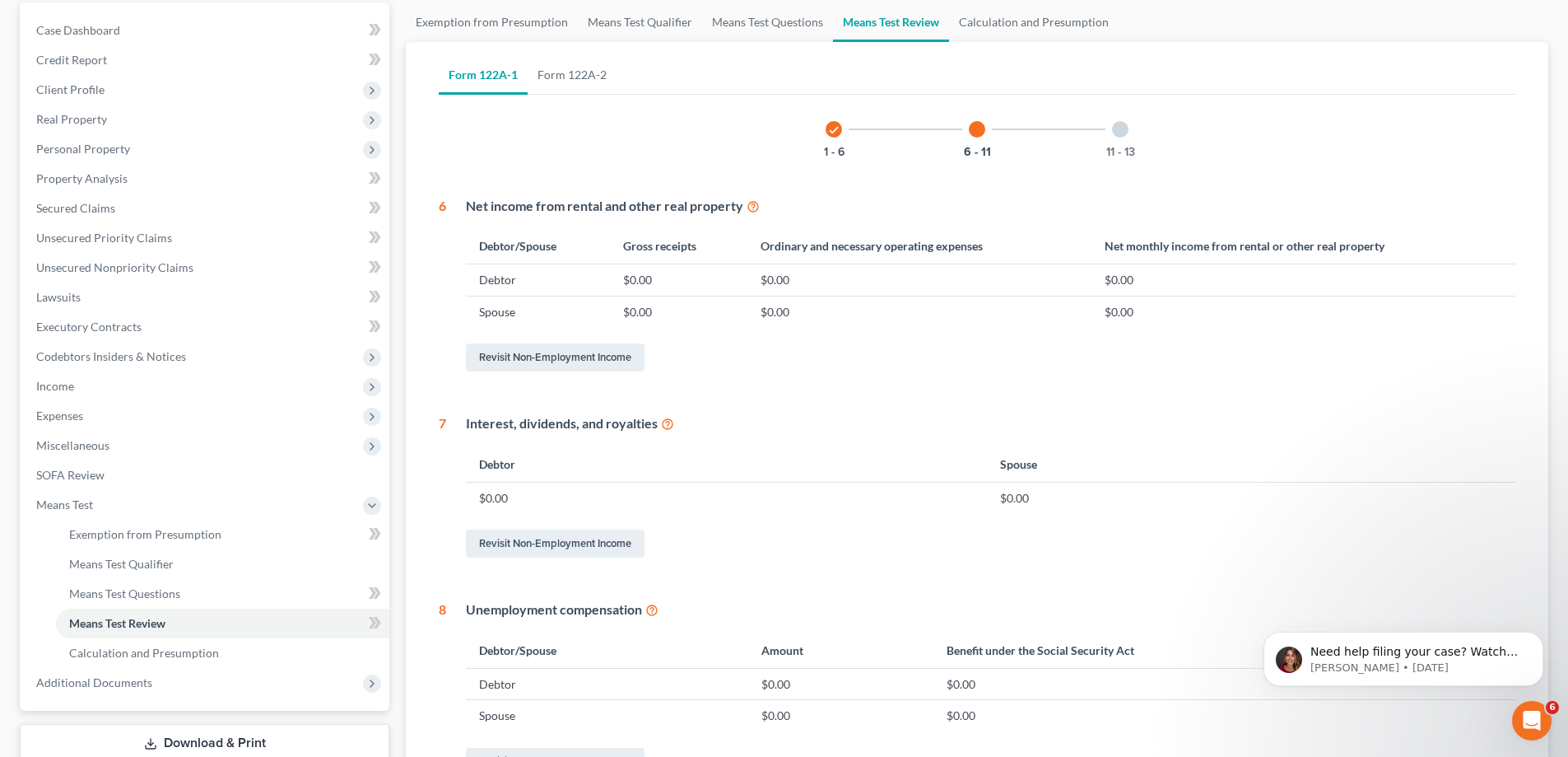
scroll to position [16, 0]
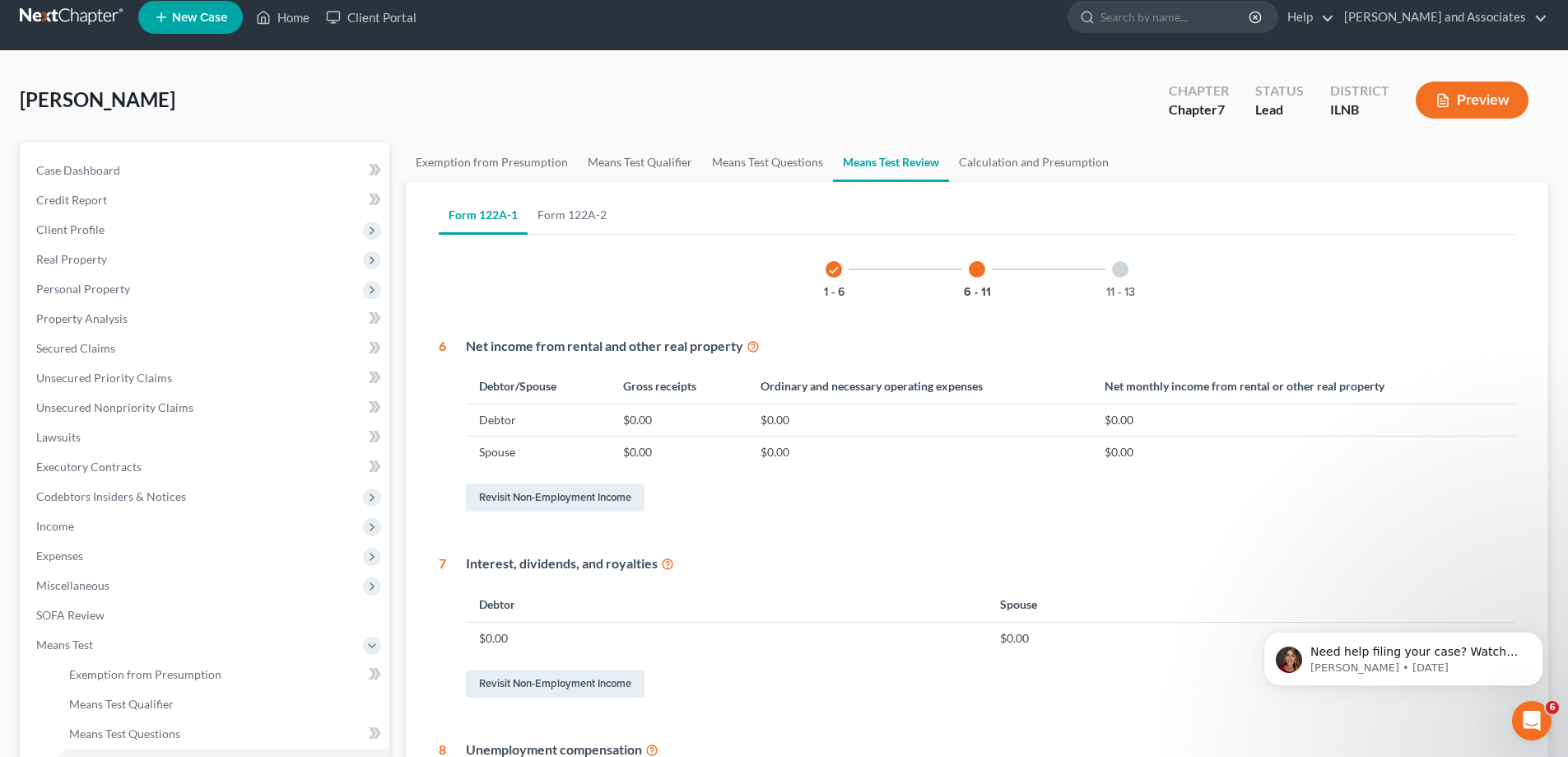
click at [1124, 271] on div at bounding box center [1119, 269] width 16 height 16
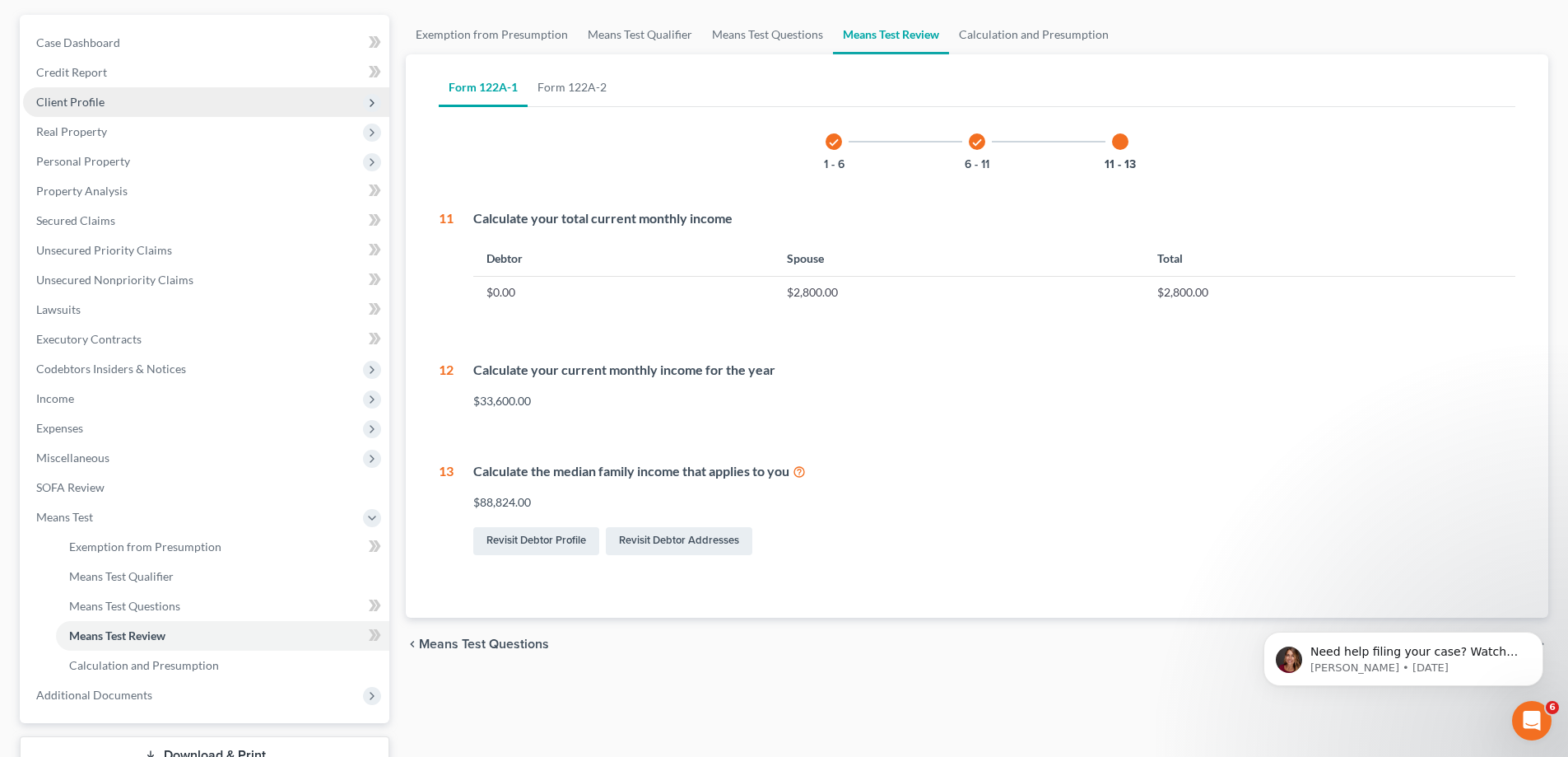
scroll to position [0, 0]
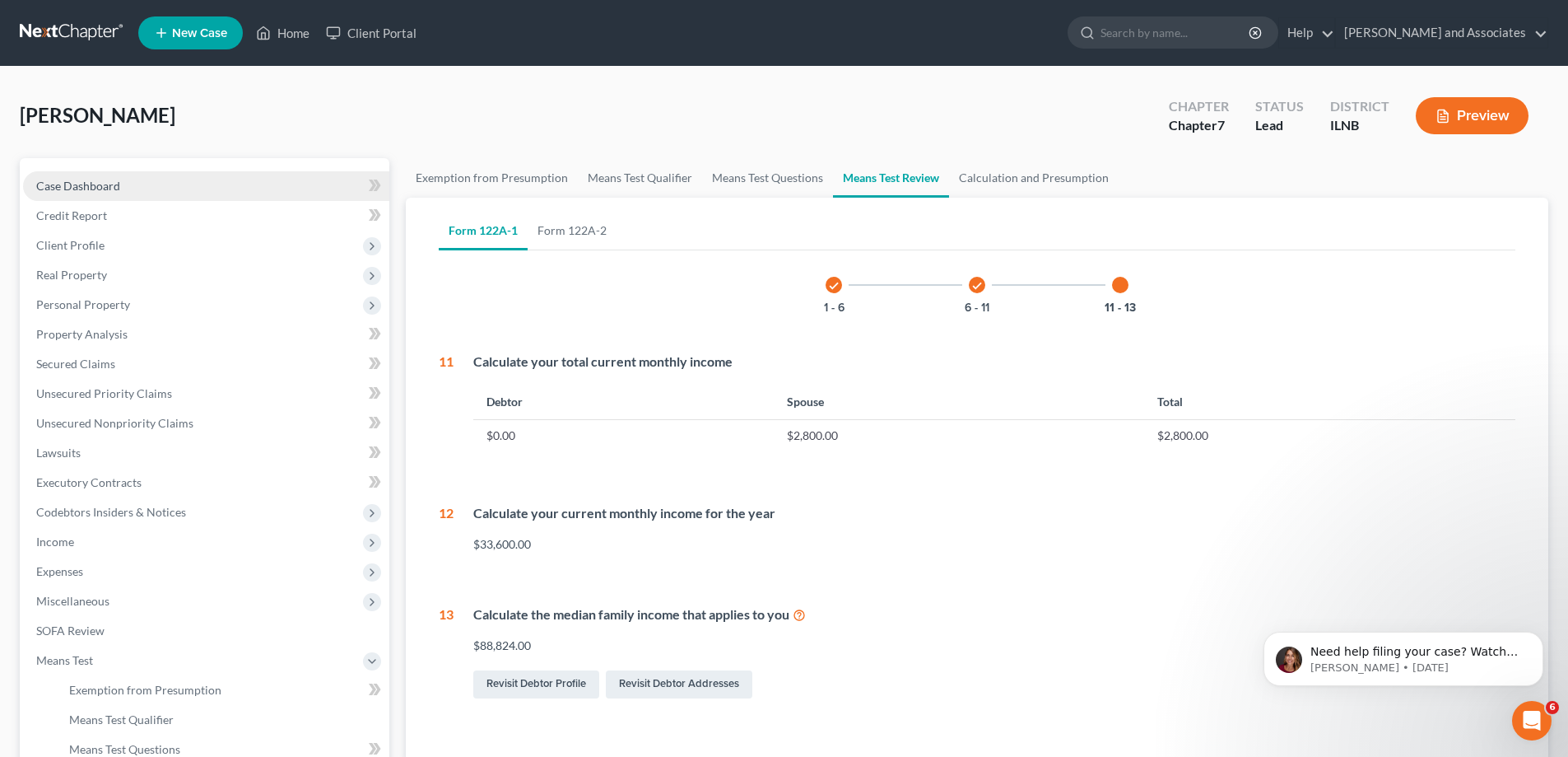
click at [107, 180] on span "Case Dashboard" at bounding box center [77, 186] width 84 height 14
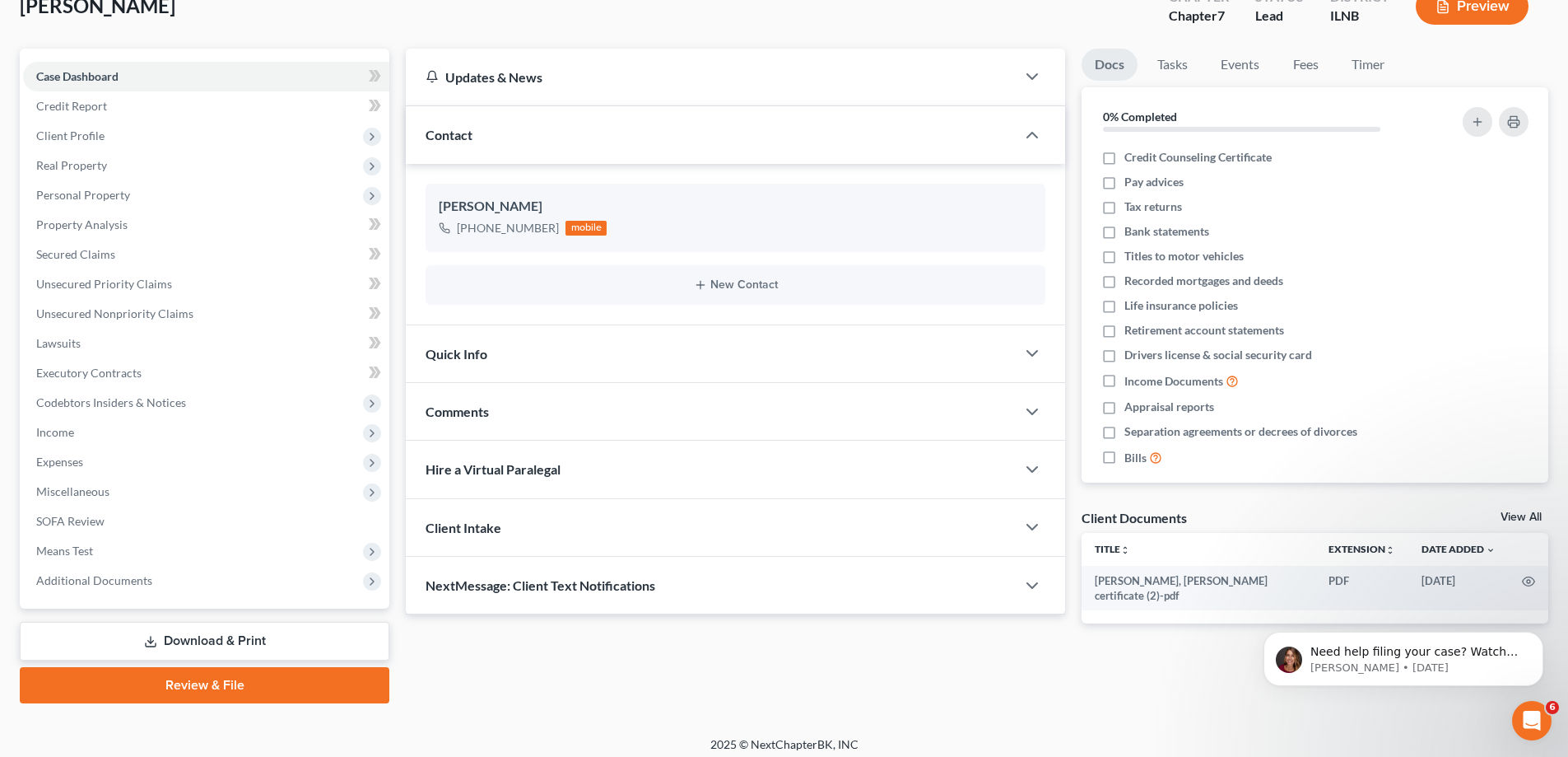
scroll to position [119, 0]
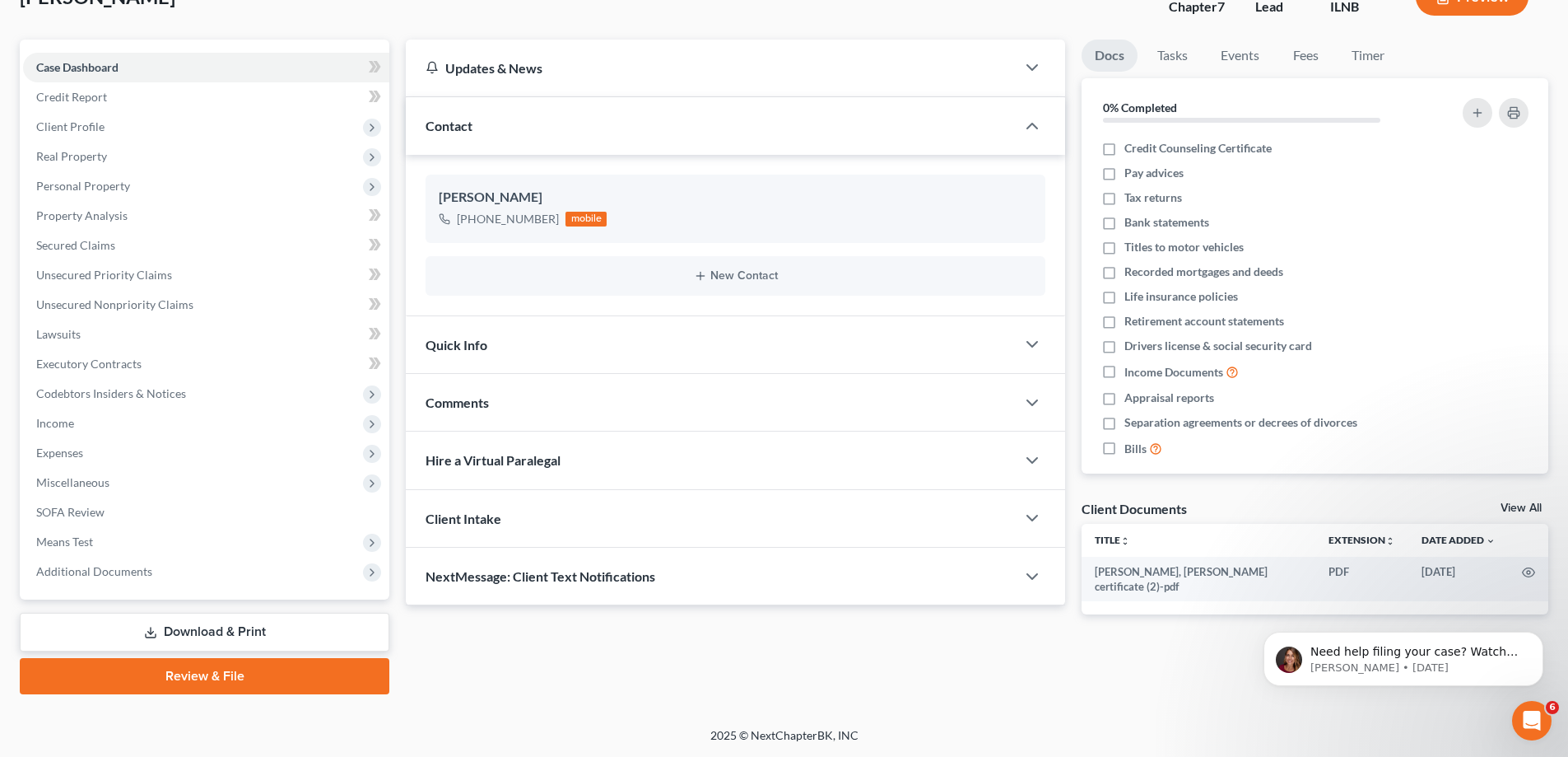
click at [977, 675] on div "Updates & News × Northern [US_STATE] District Notes: Take a look at NextChapter…" at bounding box center [977, 367] width 1159 height 655
click at [857, 668] on div "Updates & News × Northern [US_STATE] District Notes: Take a look at NextChapter…" at bounding box center [977, 367] width 1159 height 655
